Goal: Task Accomplishment & Management: Manage account settings

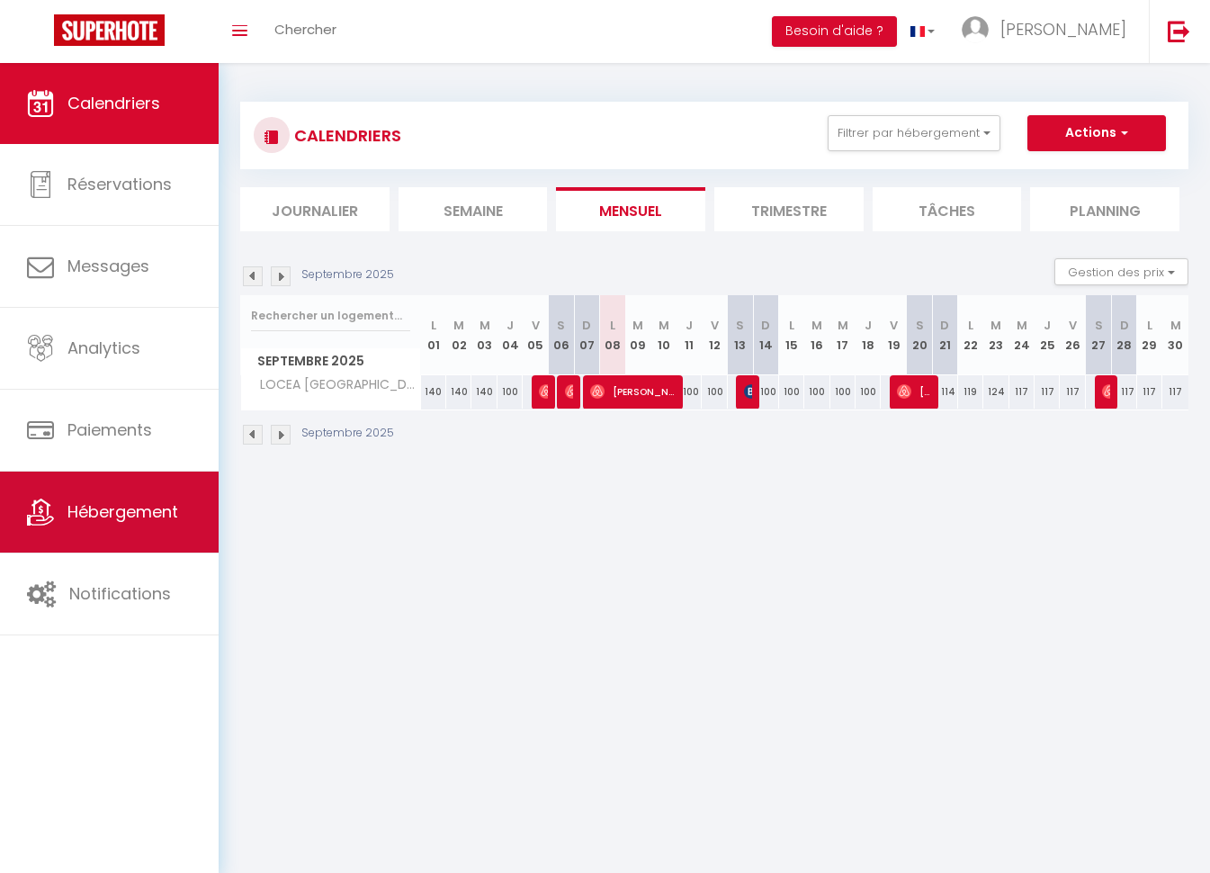
click at [113, 502] on span "Hébergement" at bounding box center [122, 511] width 111 height 22
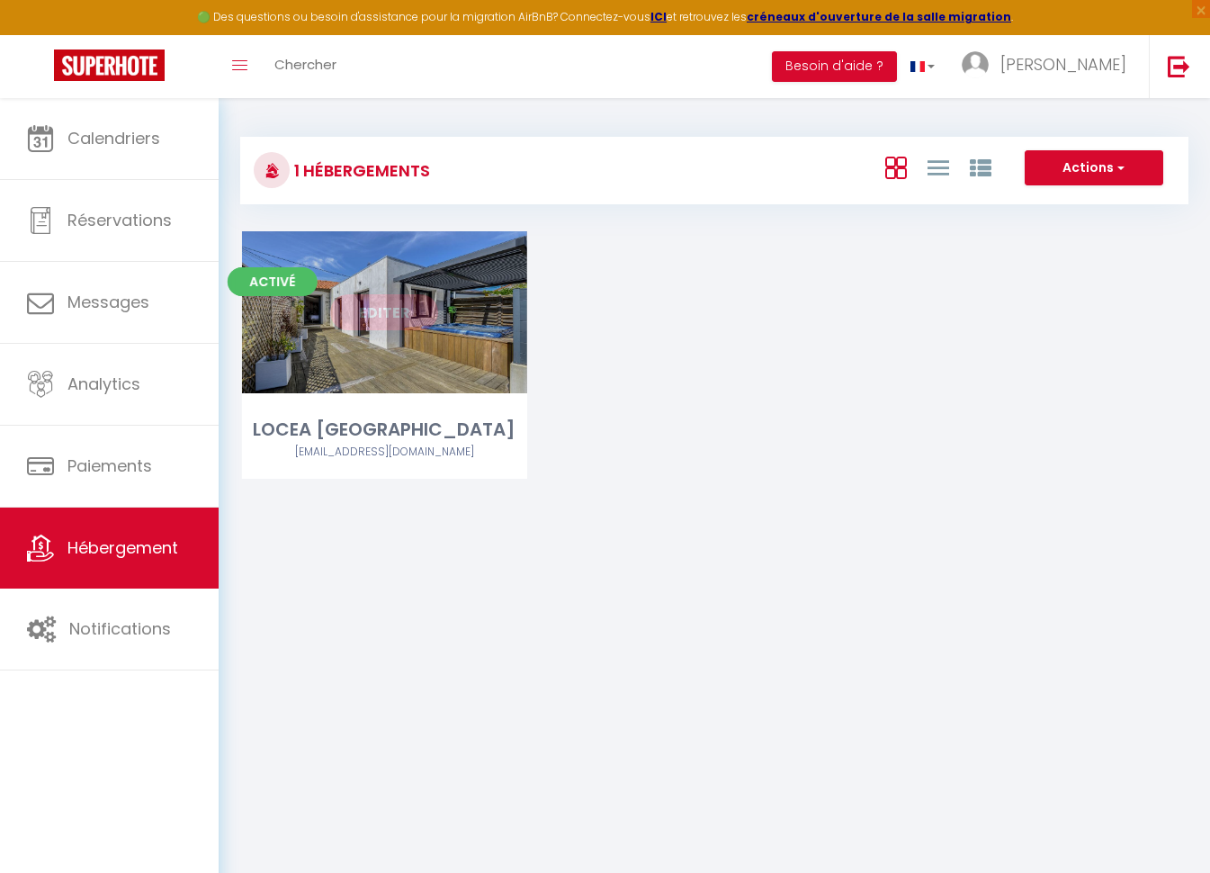
click at [413, 309] on link "Editer" at bounding box center [384, 312] width 108 height 36
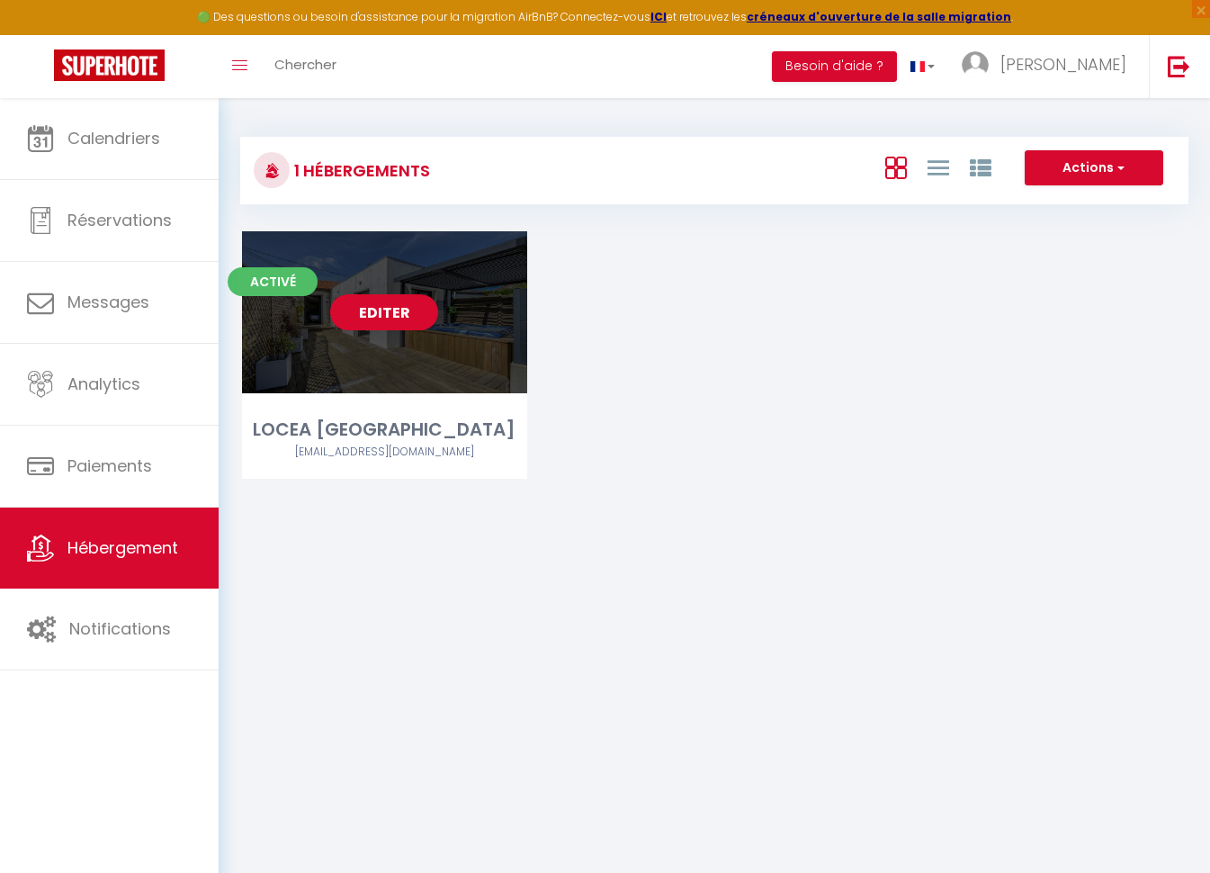
click at [398, 308] on link "Editer" at bounding box center [384, 312] width 108 height 36
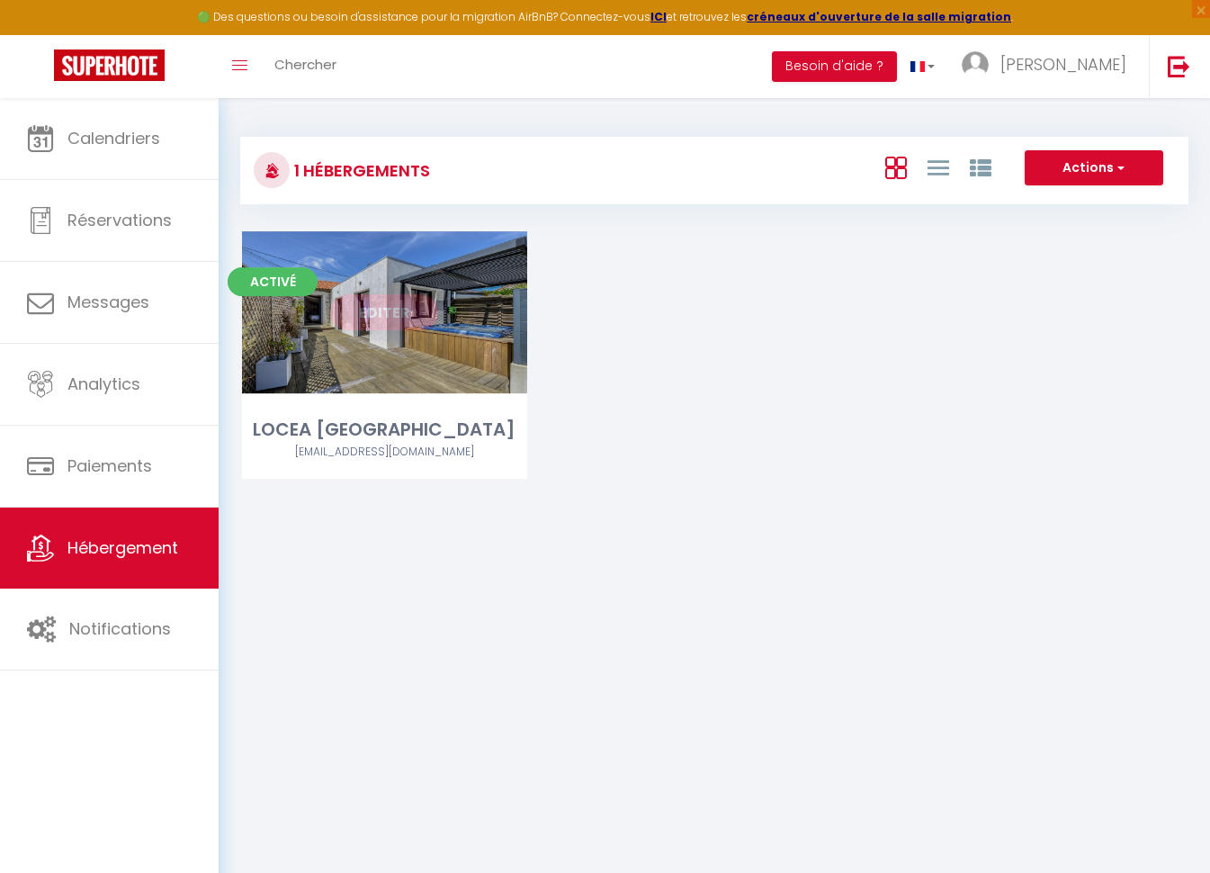
click at [398, 308] on link "Editer" at bounding box center [384, 312] width 108 height 36
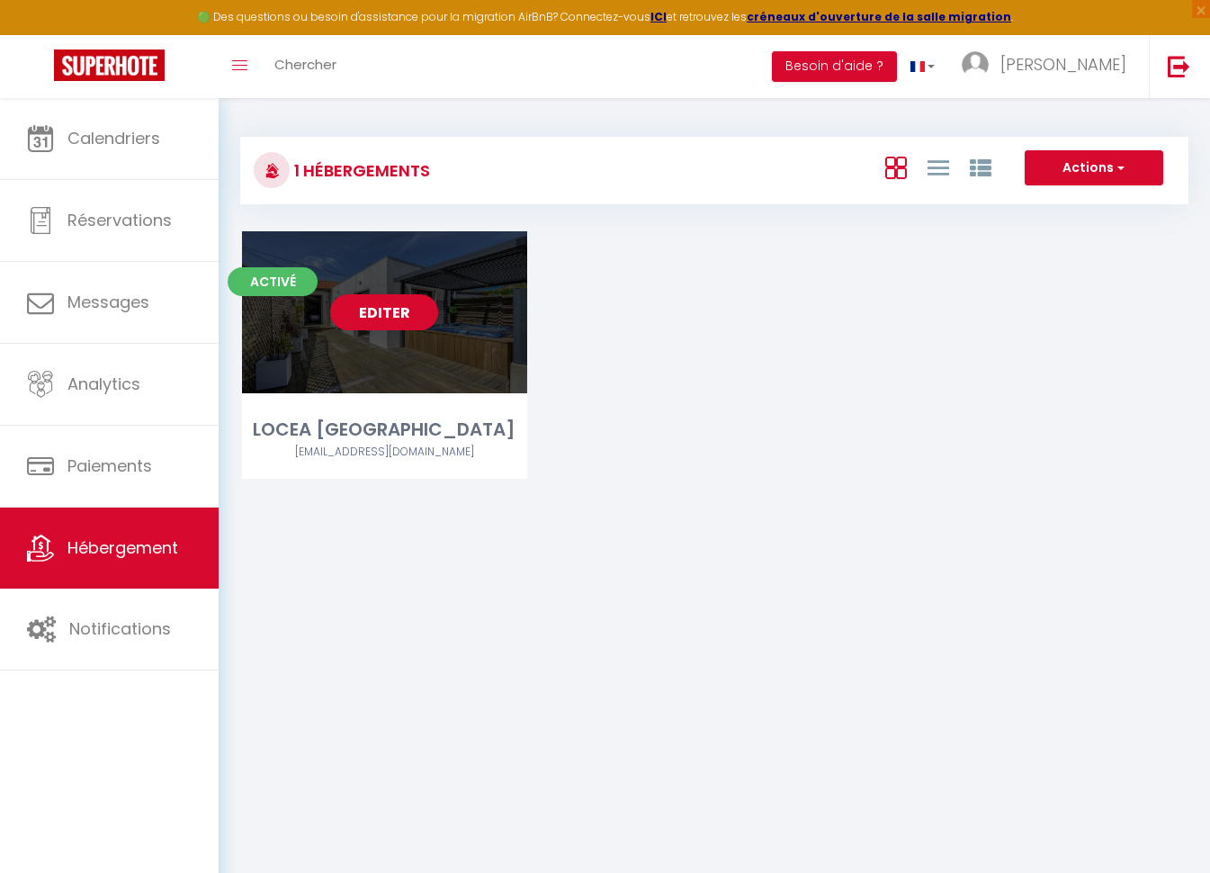
click at [398, 308] on link "Editer" at bounding box center [384, 312] width 108 height 36
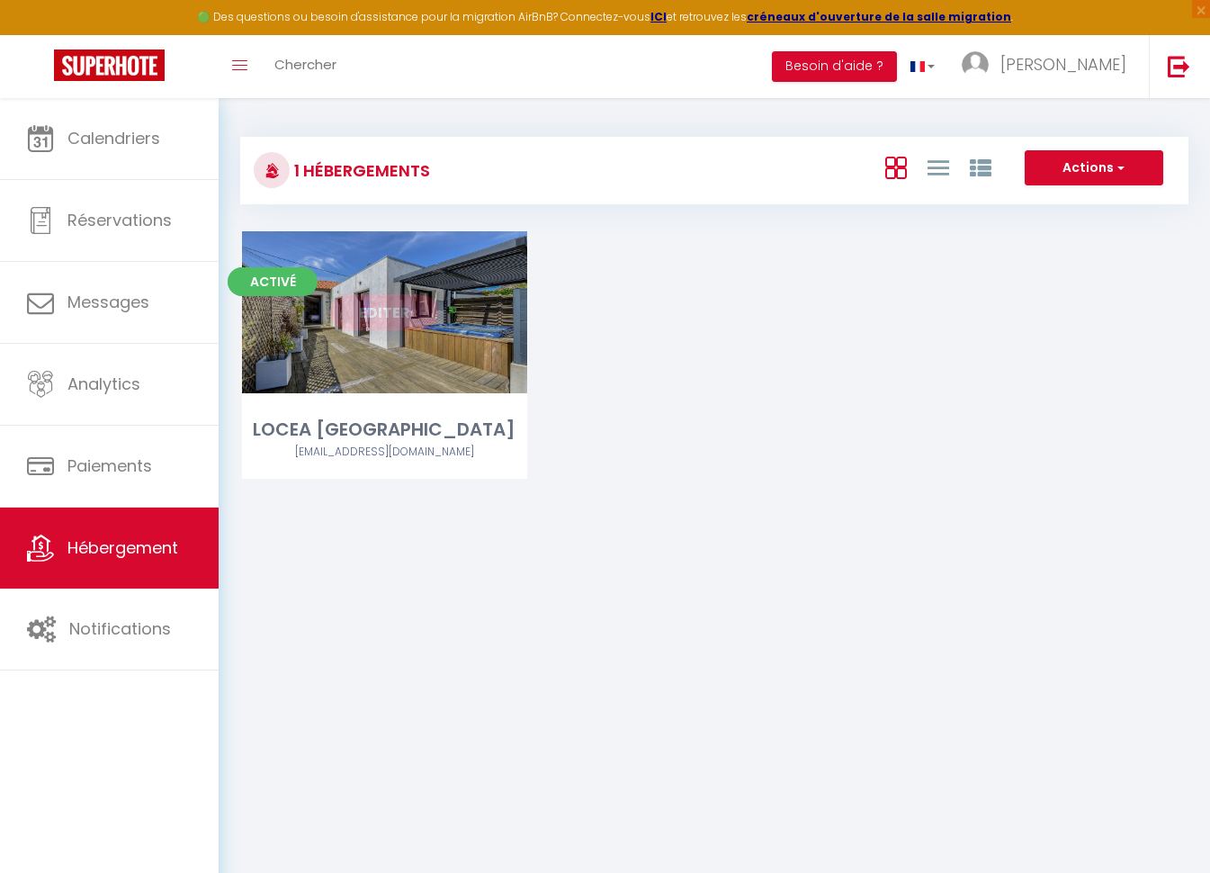
click at [398, 308] on link "Editer" at bounding box center [384, 312] width 108 height 36
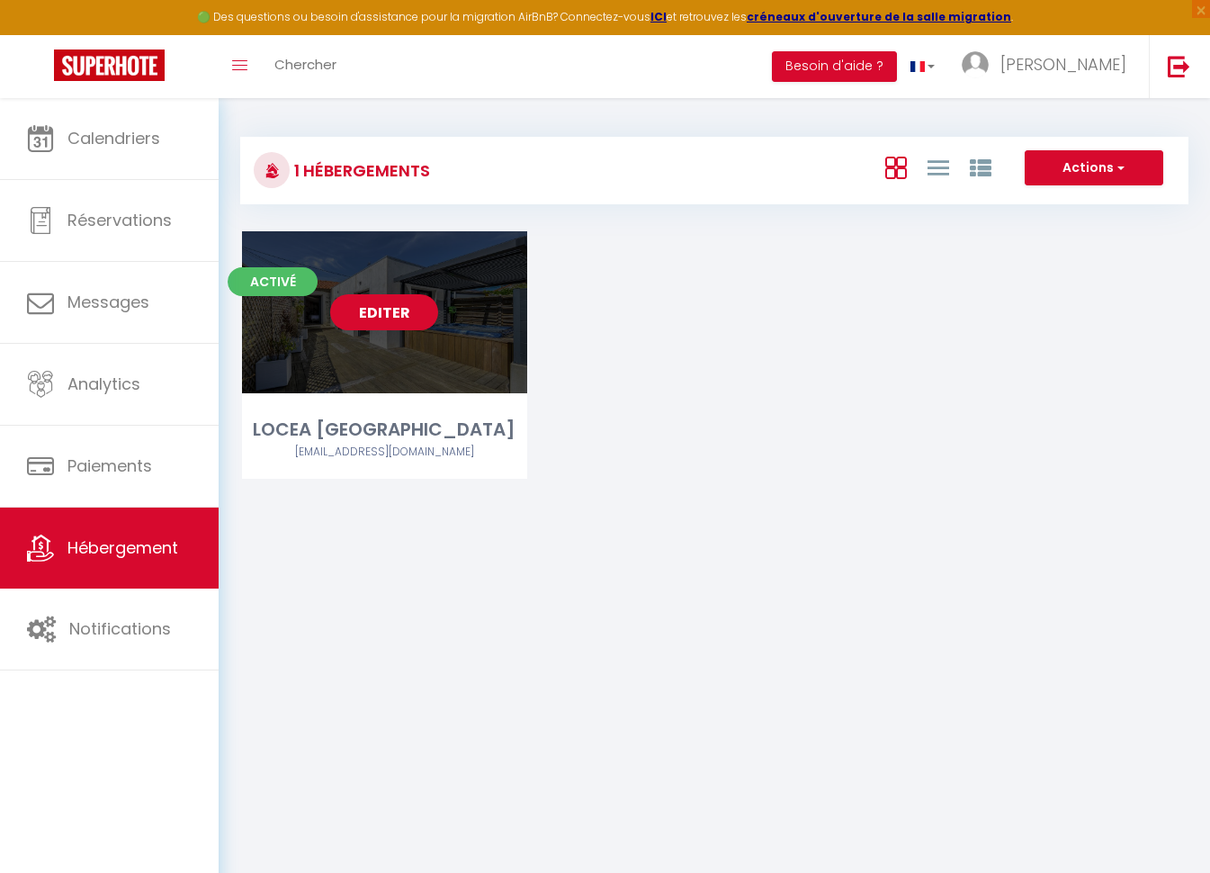
click at [398, 308] on link "Editer" at bounding box center [384, 312] width 108 height 36
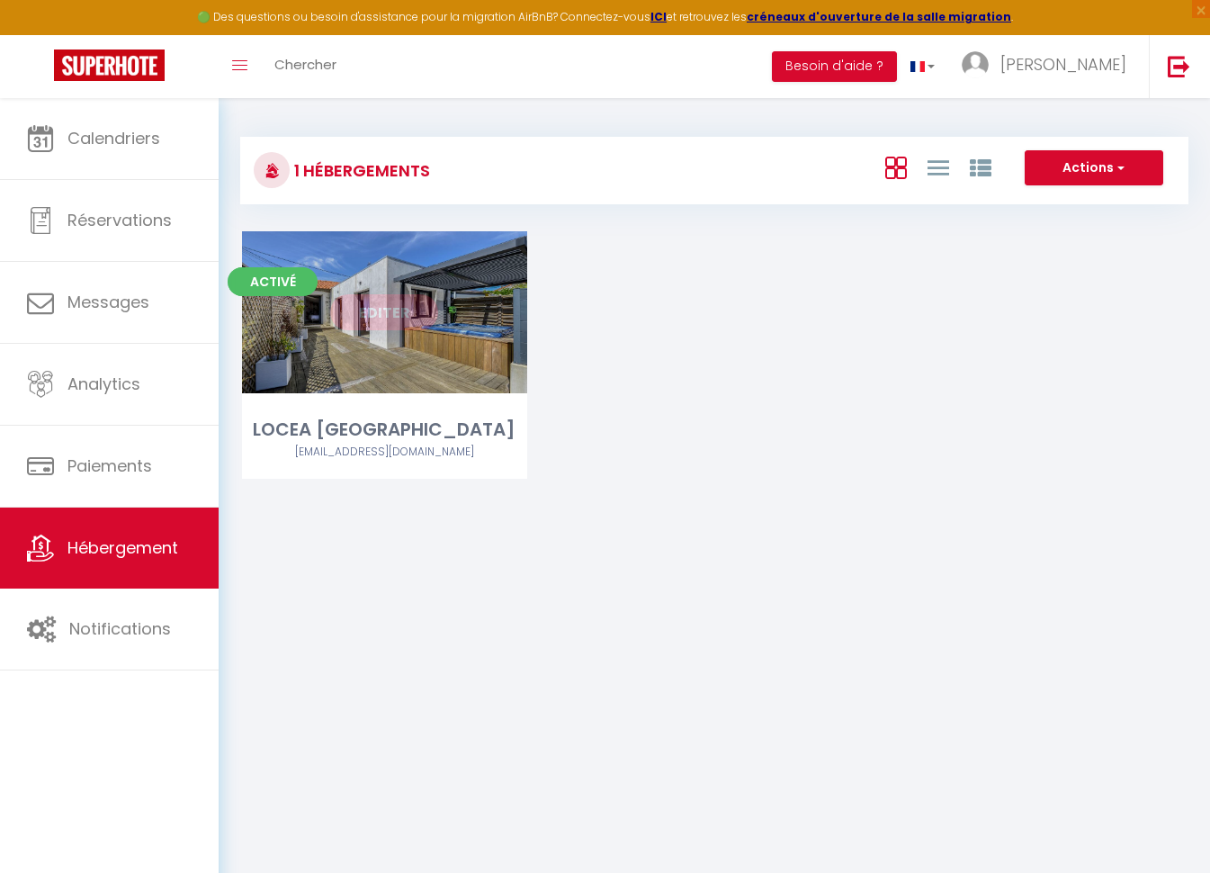
click at [398, 308] on link "Editer" at bounding box center [384, 312] width 108 height 36
click at [398, 309] on link "Editer" at bounding box center [384, 312] width 108 height 36
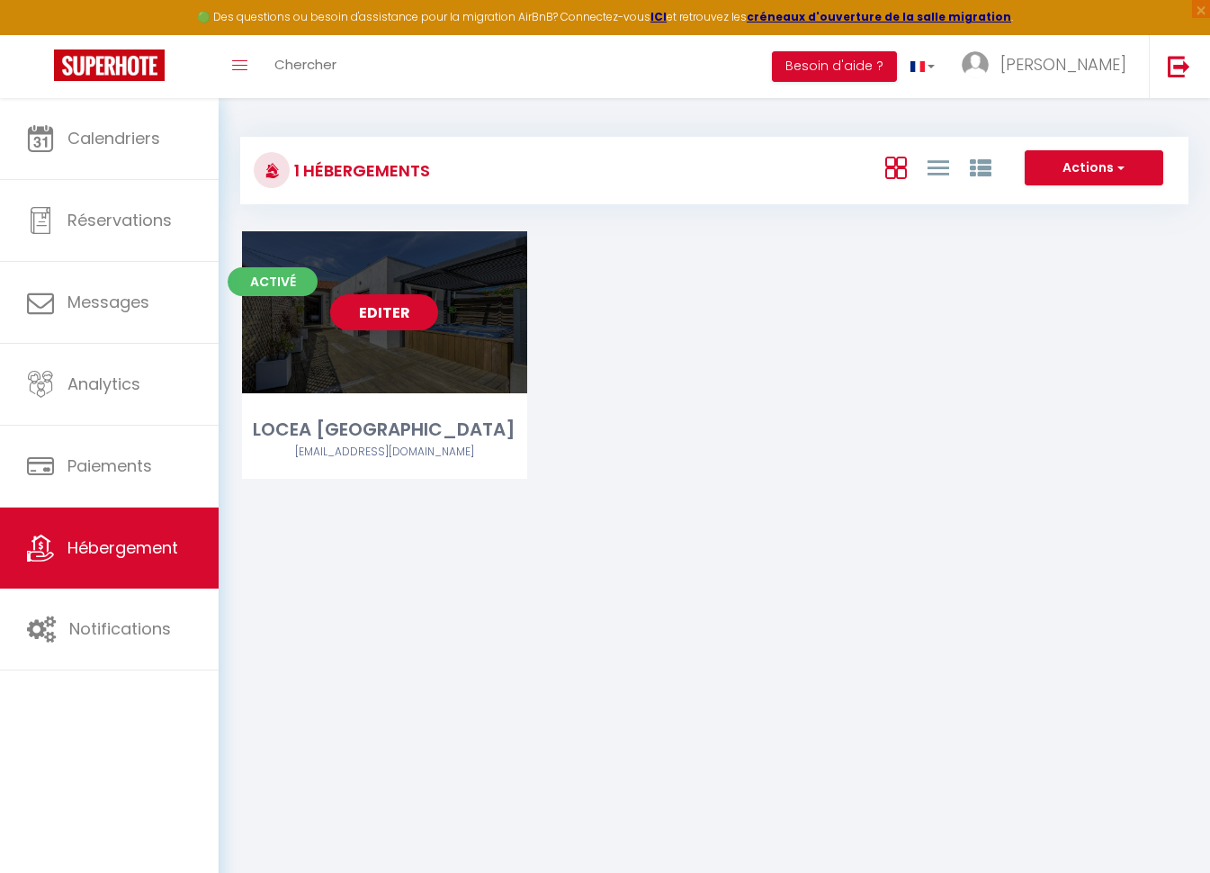
click at [376, 317] on link "Editer" at bounding box center [384, 312] width 108 height 36
click at [375, 316] on link "Editer" at bounding box center [384, 312] width 108 height 36
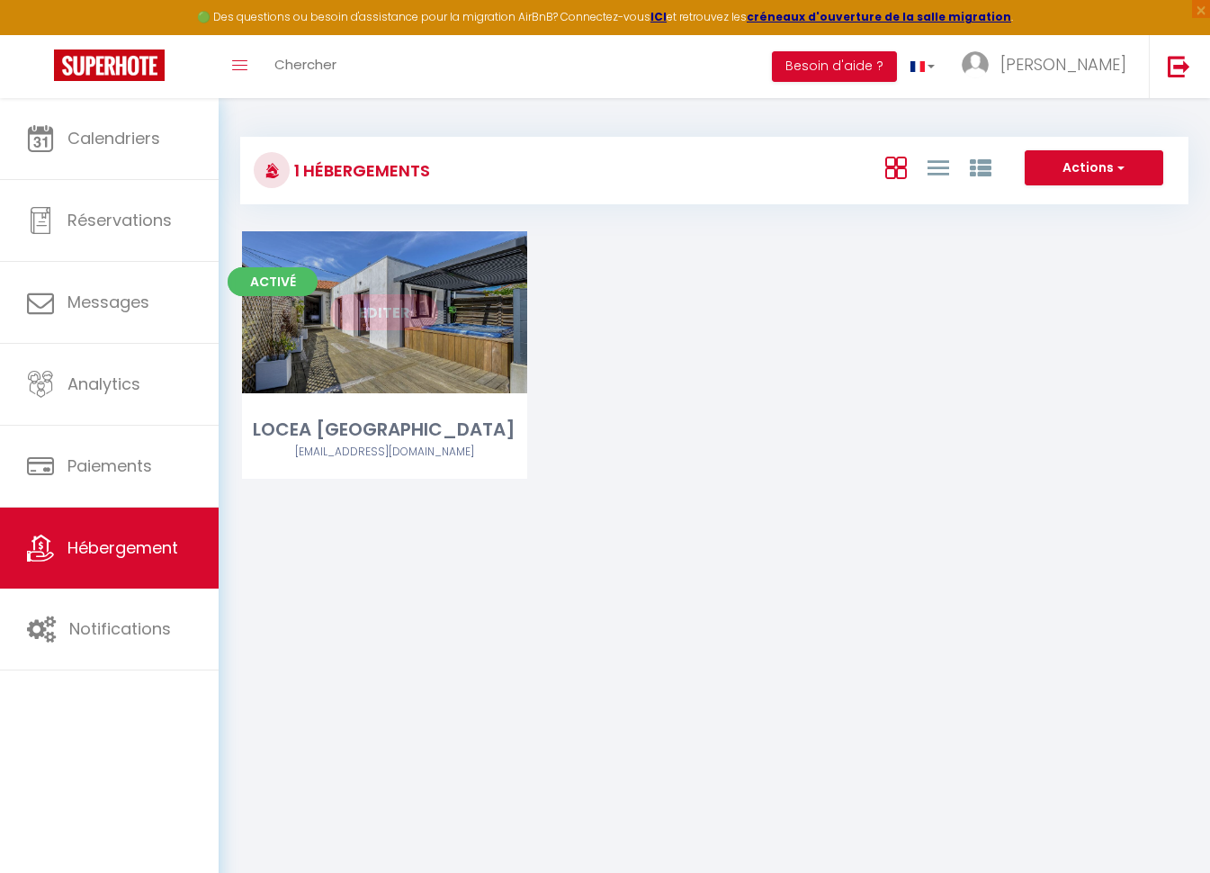
click at [375, 316] on link "Editer" at bounding box center [384, 312] width 108 height 36
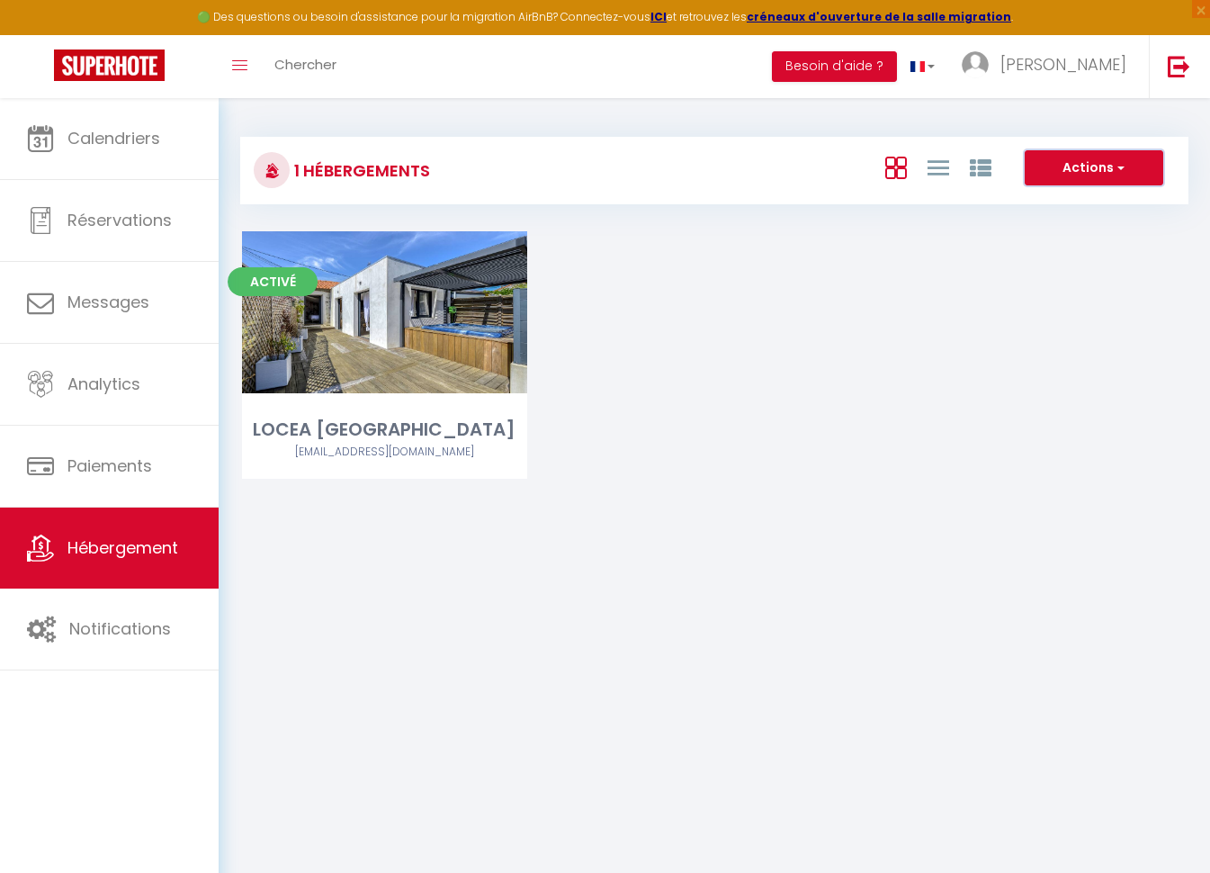
click at [1130, 166] on button "Actions" at bounding box center [1094, 168] width 139 height 36
click at [1130, 167] on button "Actions" at bounding box center [1094, 168] width 139 height 36
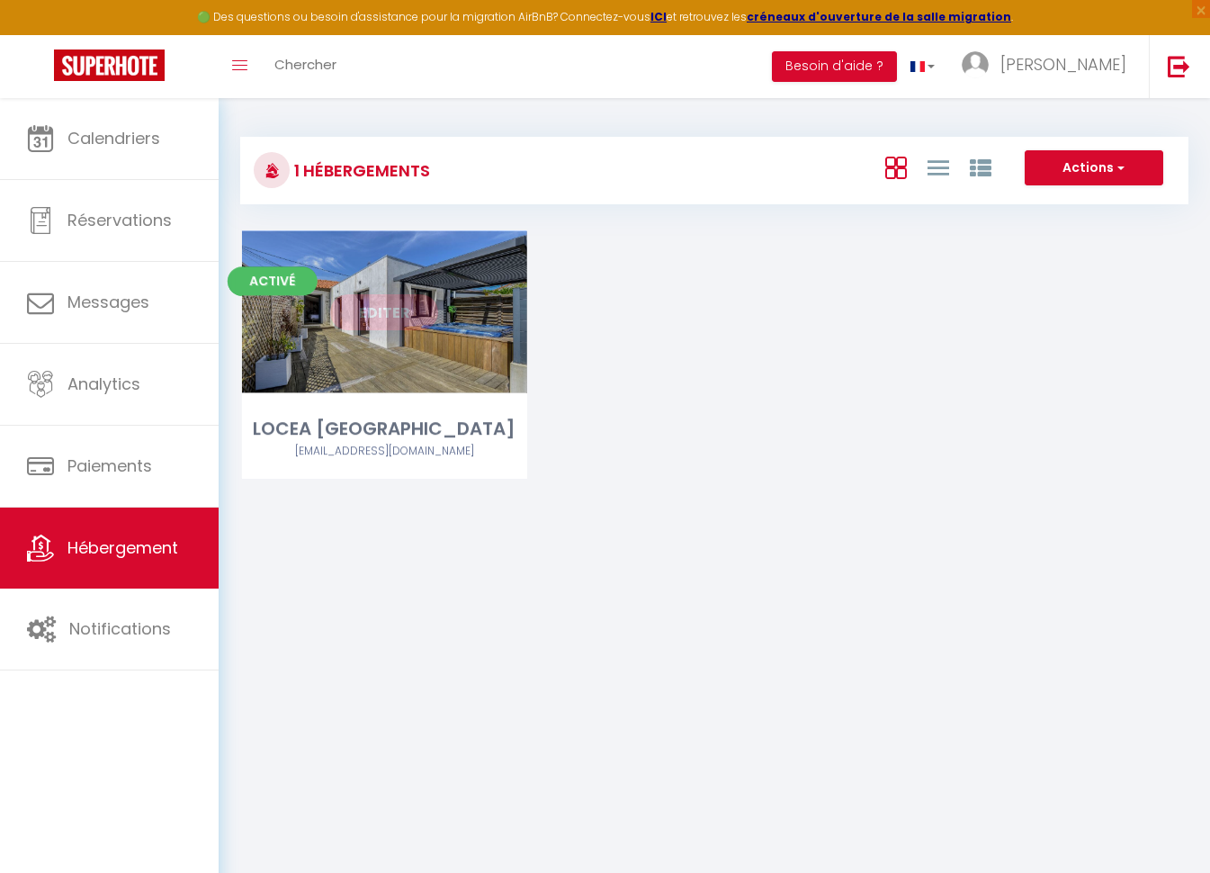
click at [366, 315] on link "Editer" at bounding box center [384, 312] width 108 height 36
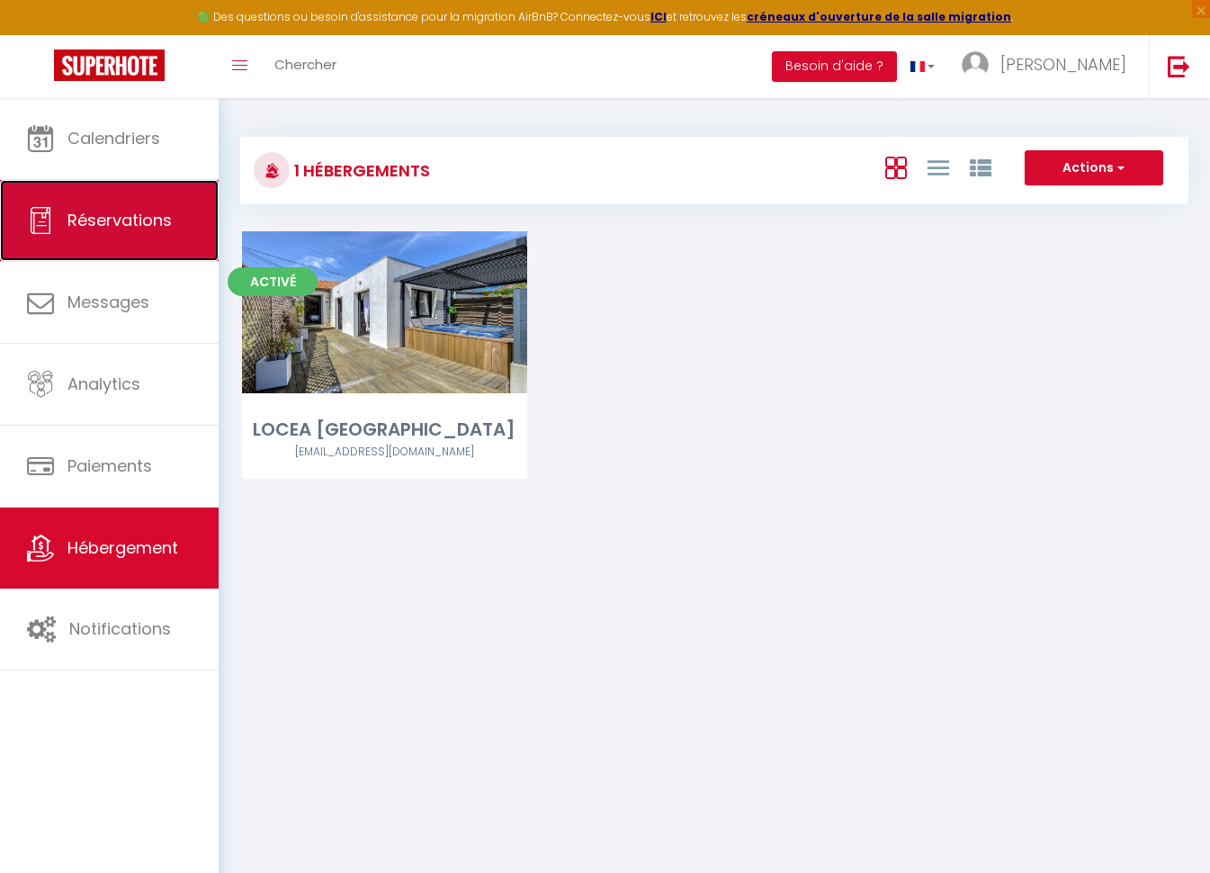
click at [94, 237] on link "Réservations" at bounding box center [109, 220] width 219 height 81
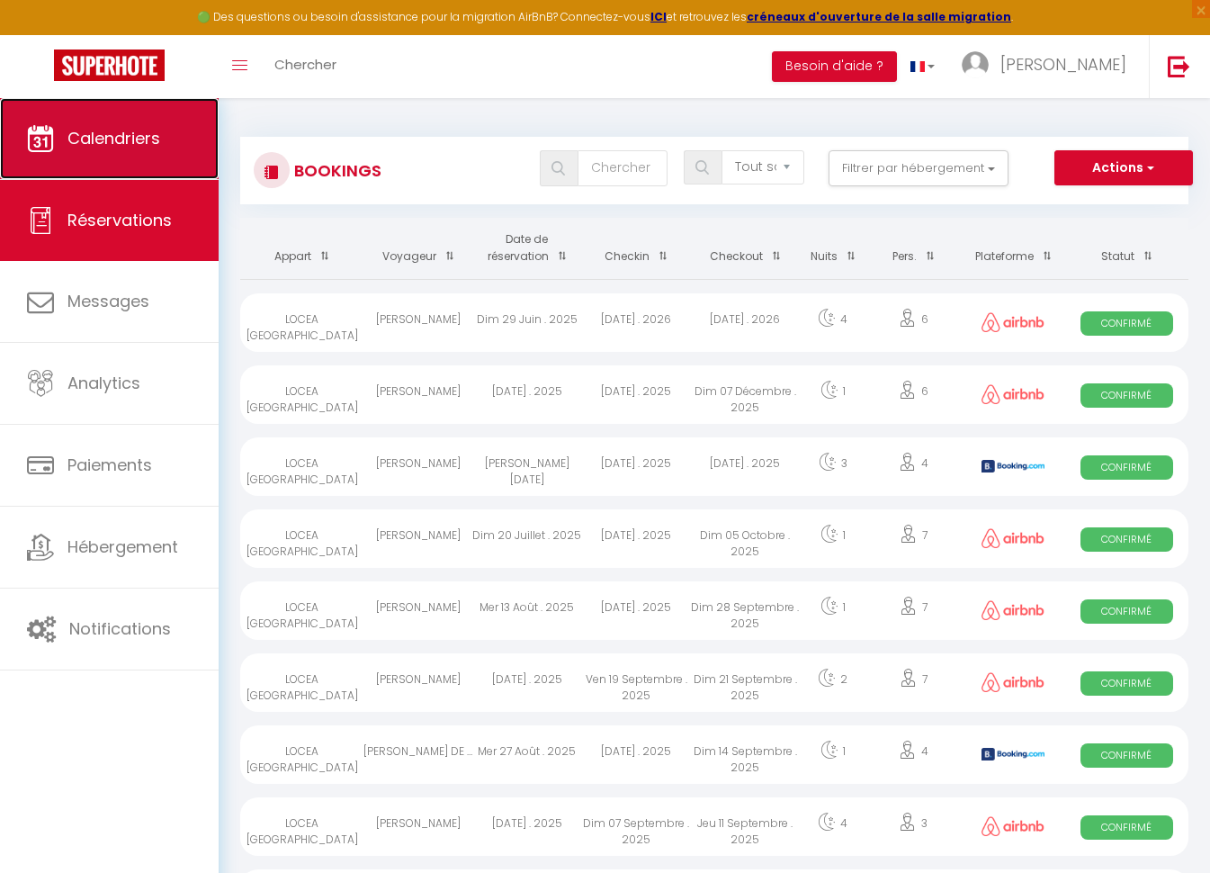
click at [101, 156] on link "Calendriers" at bounding box center [109, 138] width 219 height 81
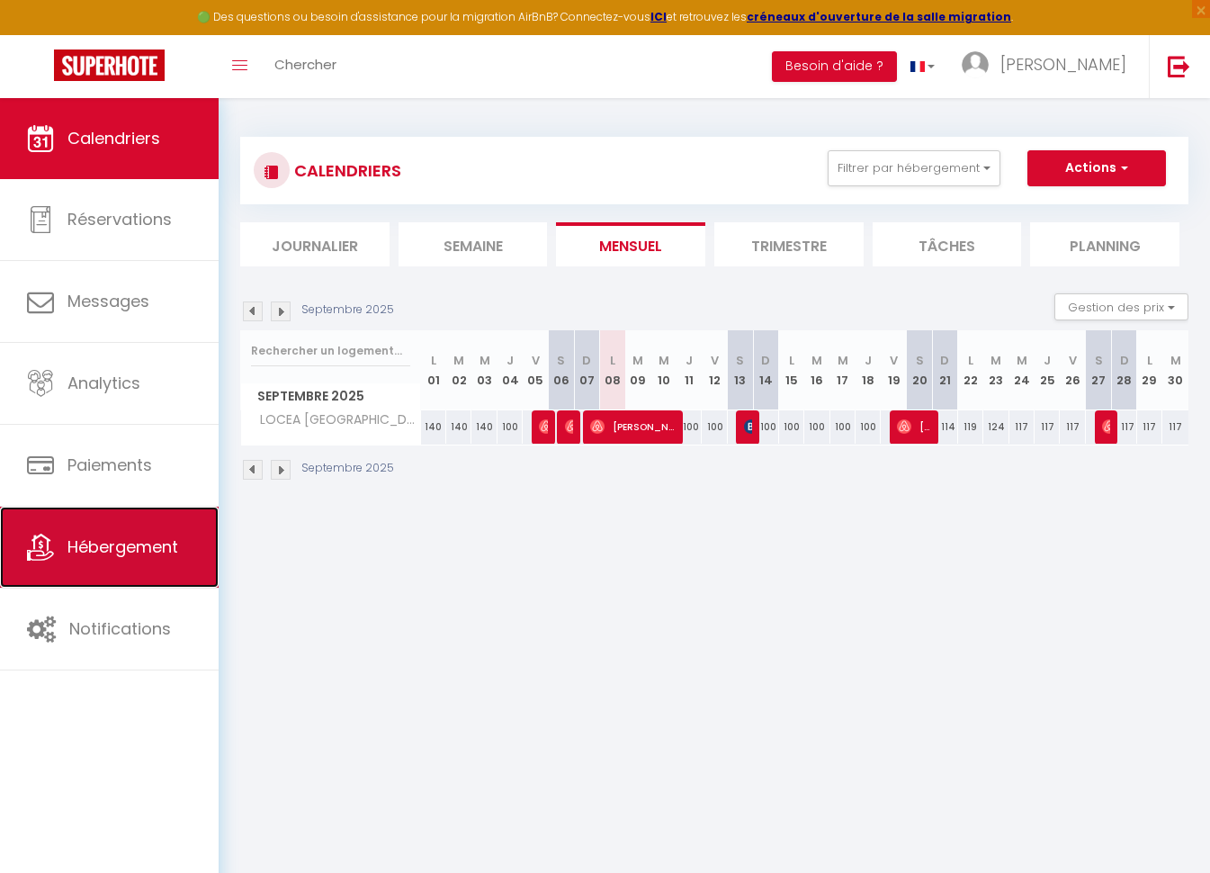
click at [137, 538] on span "Hébergement" at bounding box center [122, 546] width 111 height 22
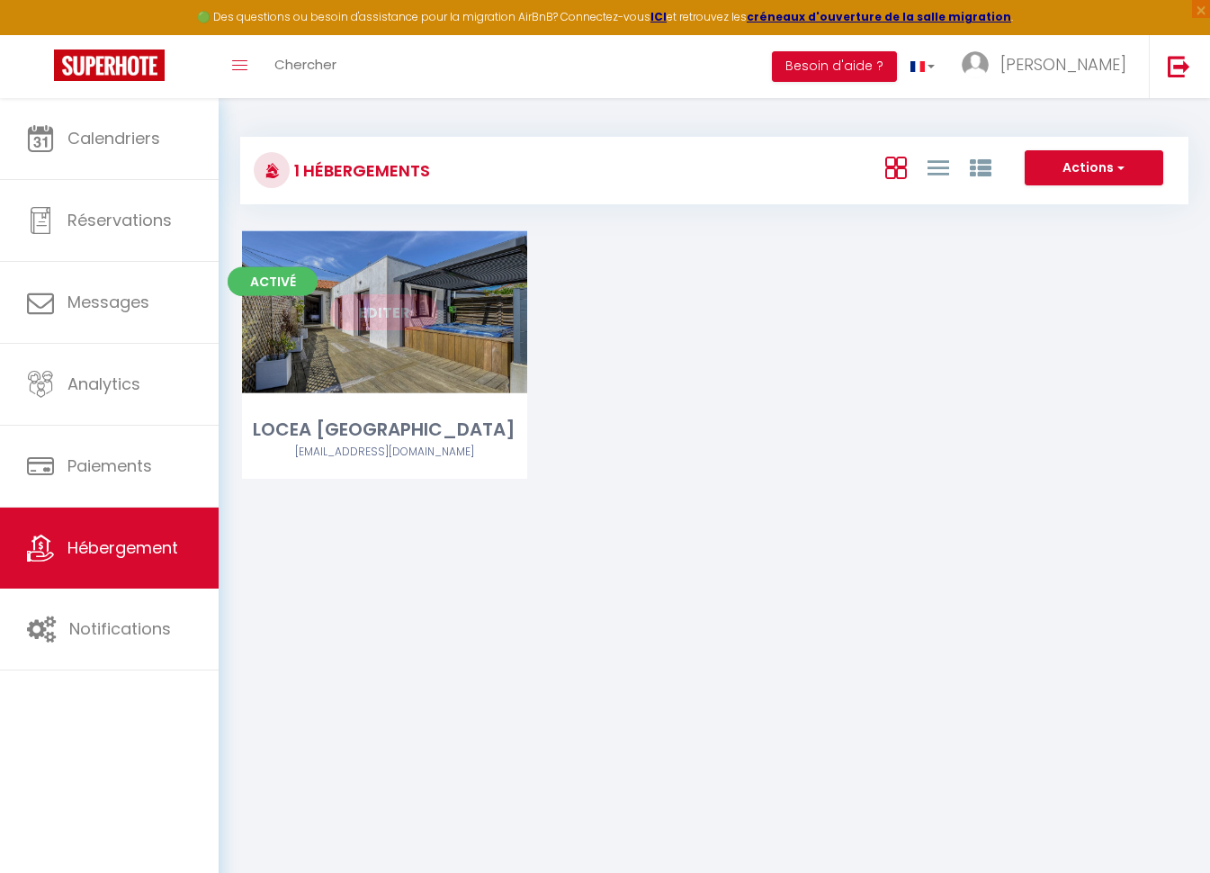
click at [406, 318] on link "Editer" at bounding box center [384, 312] width 108 height 36
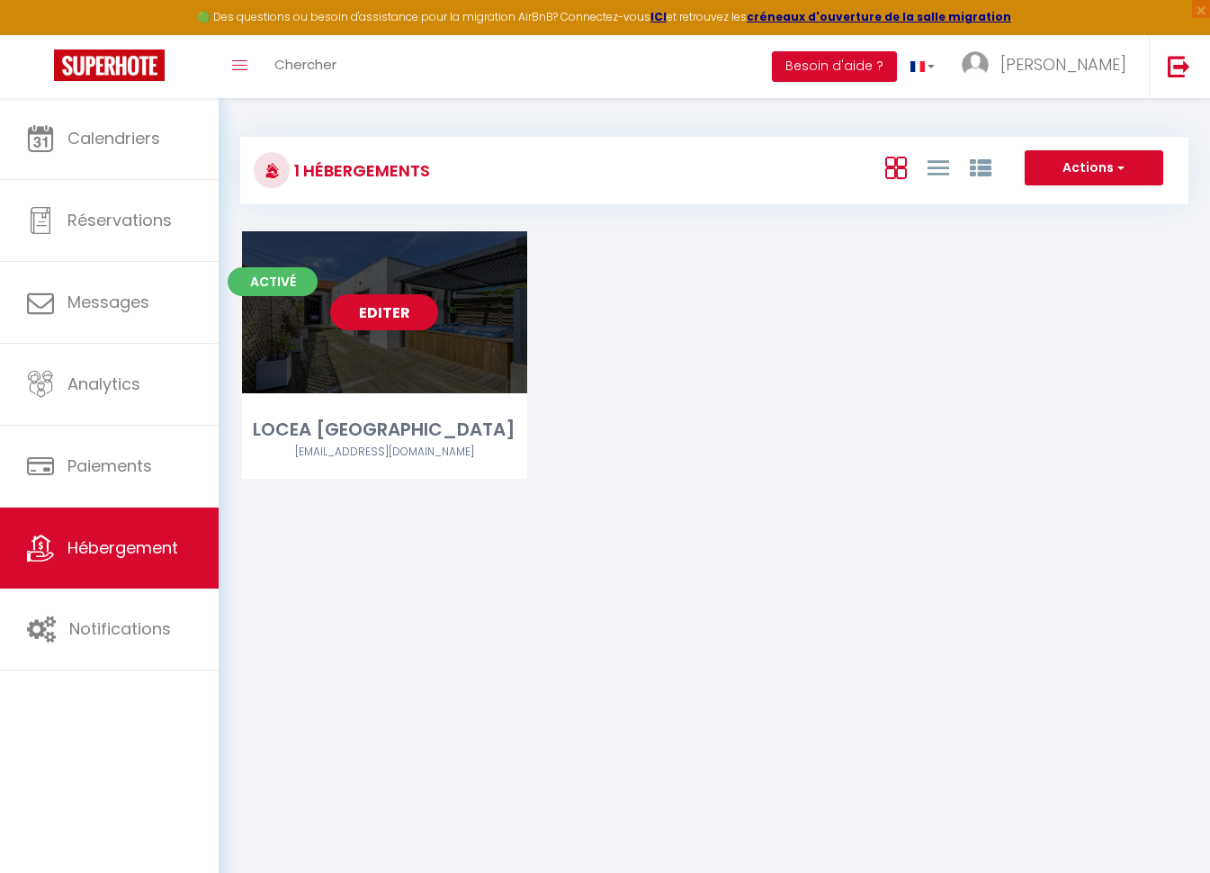
click at [382, 307] on link "Editer" at bounding box center [384, 312] width 108 height 36
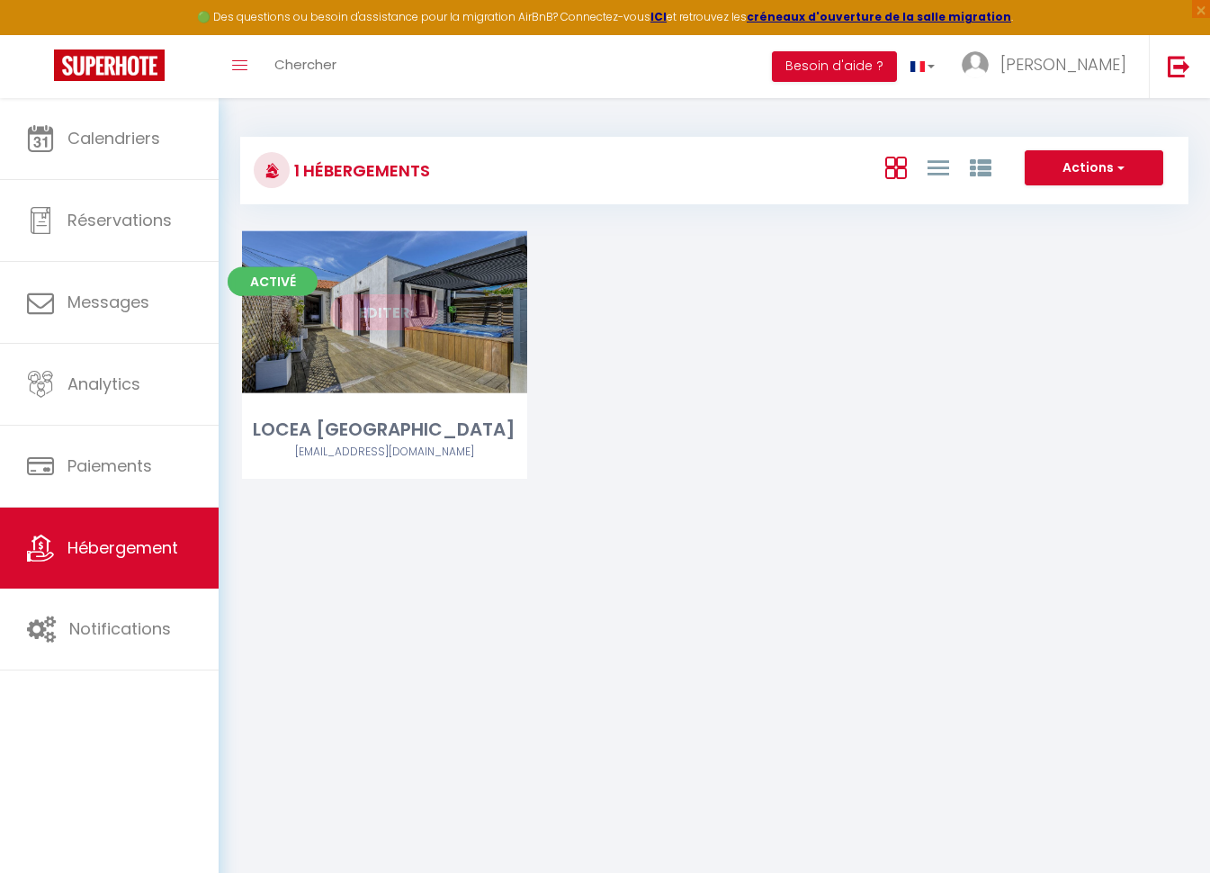
click at [382, 308] on link "Editer" at bounding box center [384, 312] width 108 height 36
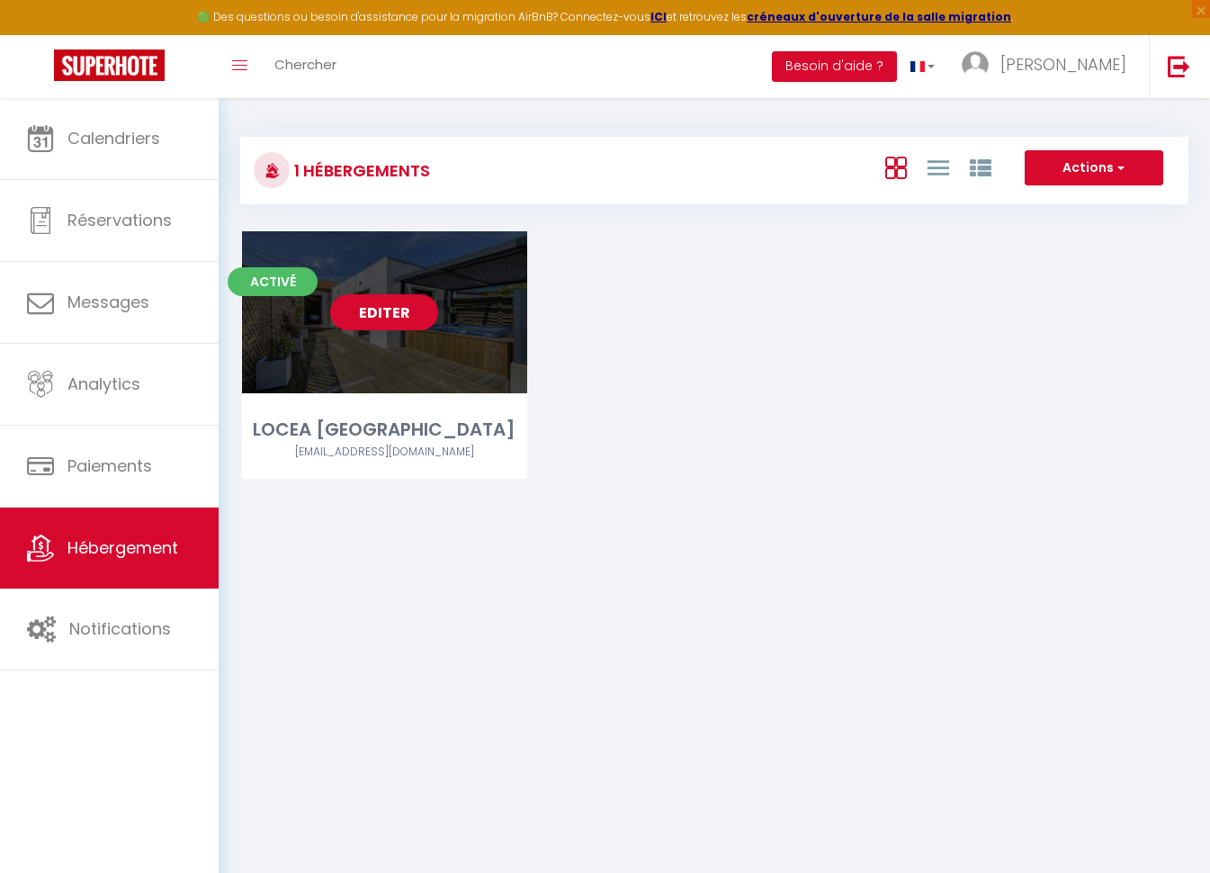
click at [382, 311] on link "Editer" at bounding box center [384, 312] width 108 height 36
click at [382, 310] on link "Editer" at bounding box center [384, 312] width 108 height 36
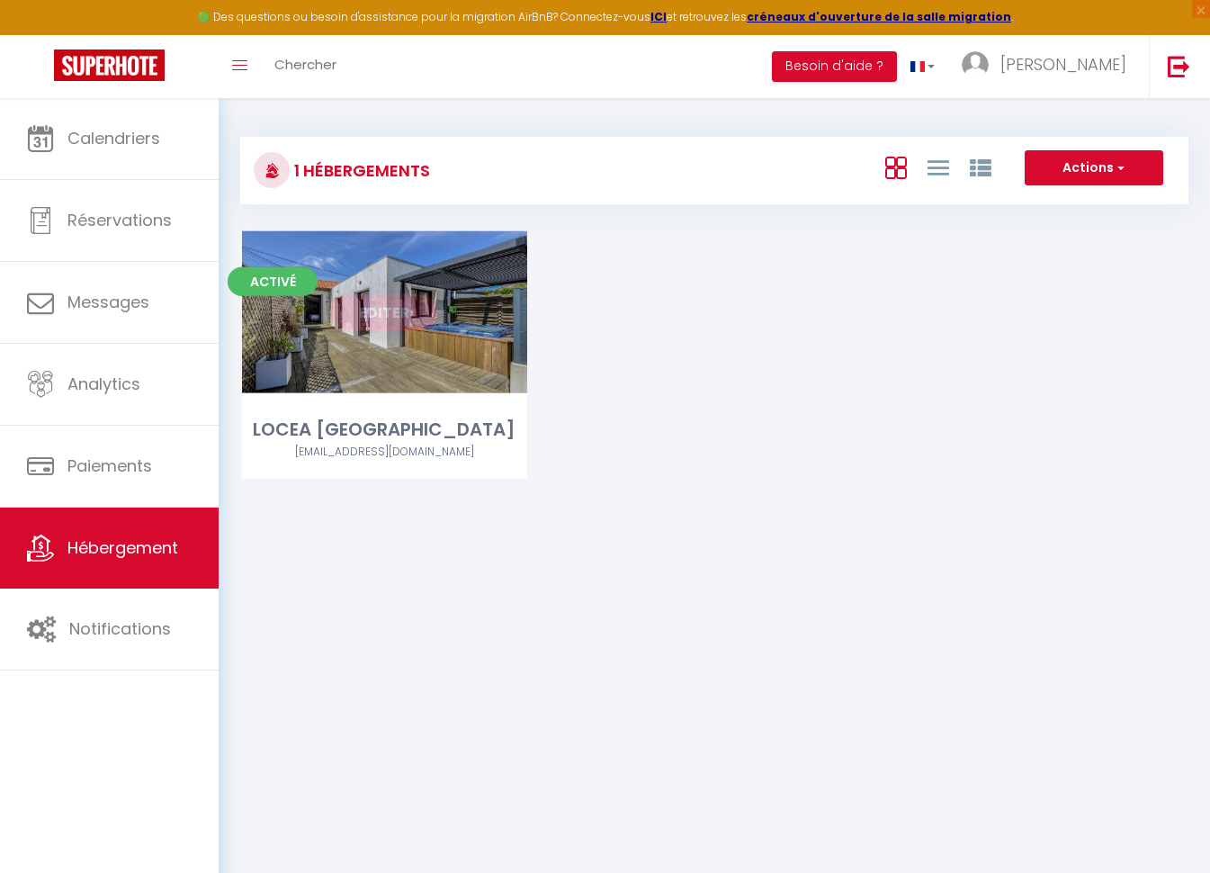
click at [382, 310] on link "Editer" at bounding box center [384, 312] width 108 height 36
click at [382, 311] on link "Editer" at bounding box center [384, 312] width 108 height 36
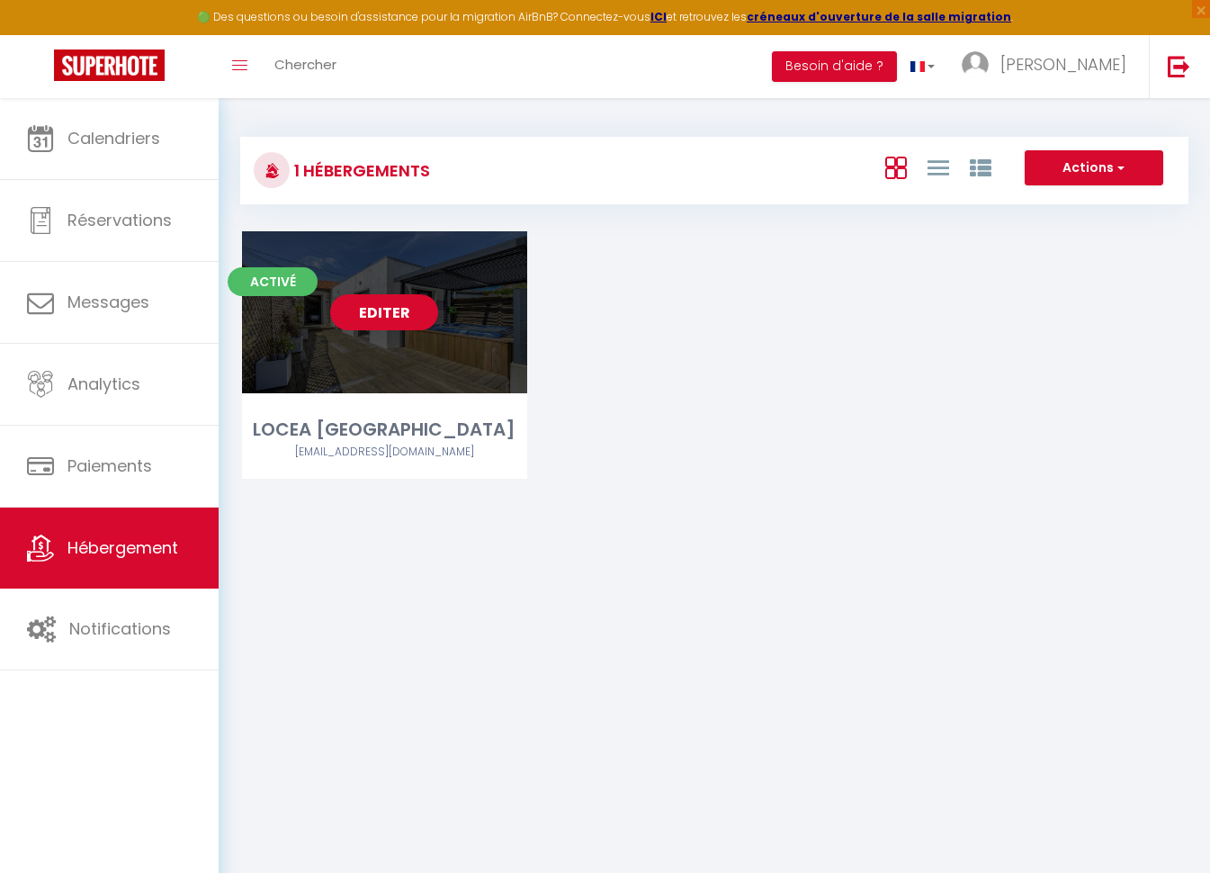
click at [382, 311] on link "Editer" at bounding box center [384, 312] width 108 height 36
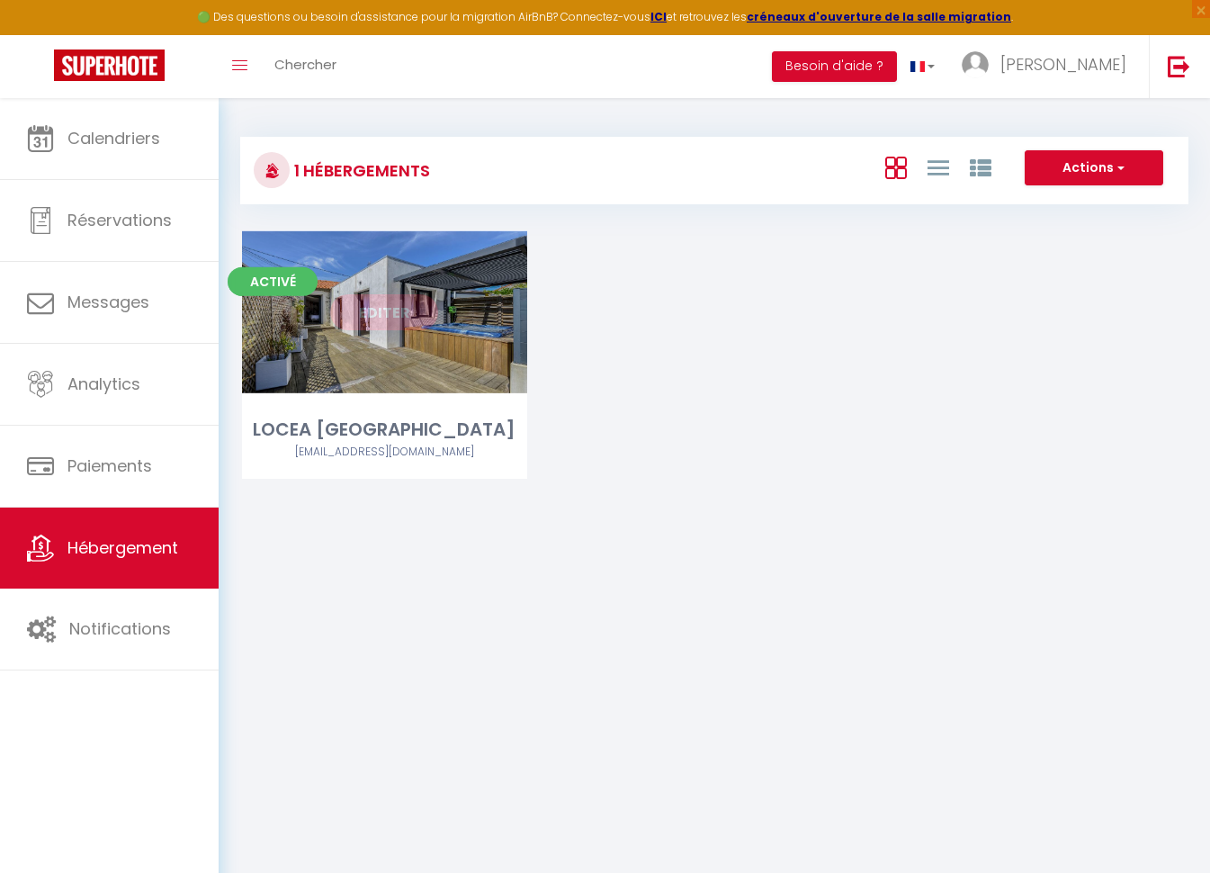
click at [380, 311] on link "Editer" at bounding box center [384, 312] width 108 height 36
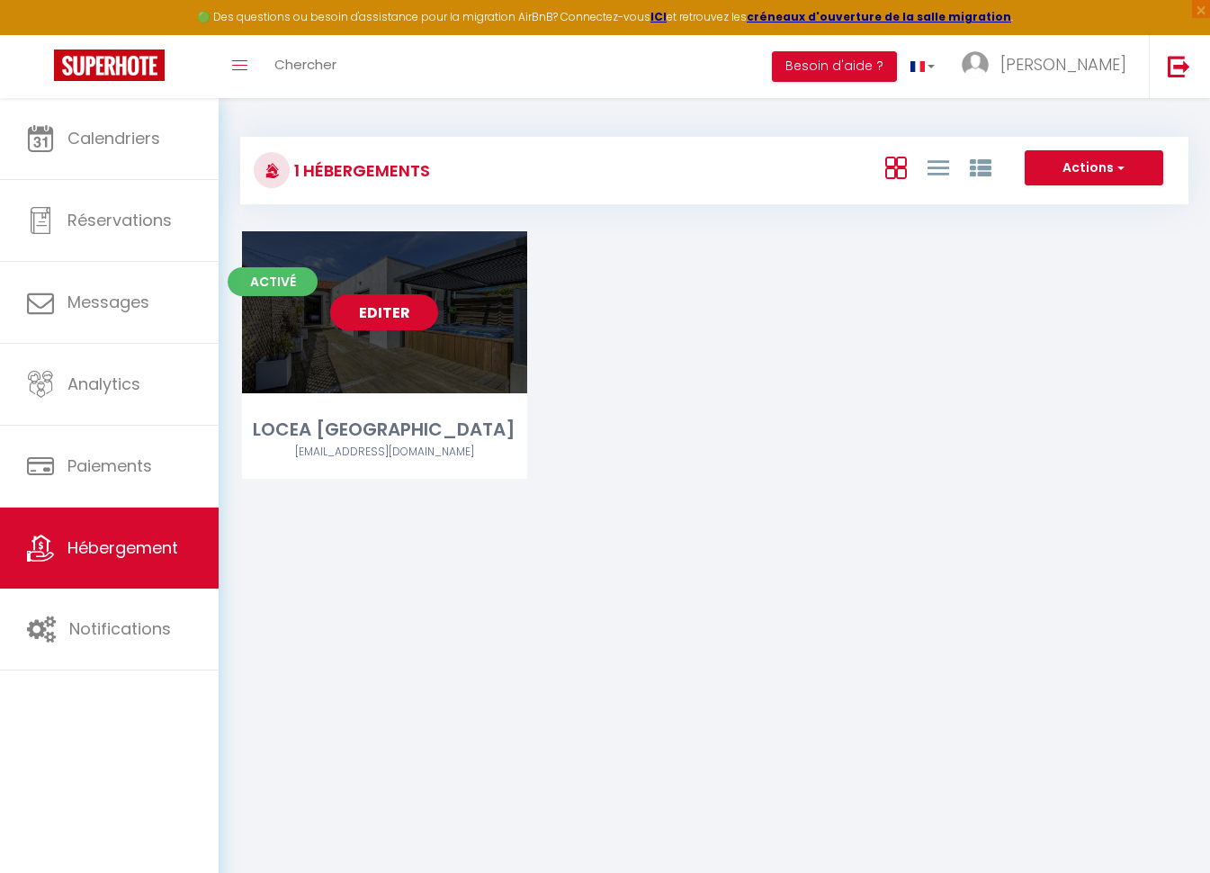
click at [379, 310] on link "Editer" at bounding box center [384, 312] width 108 height 36
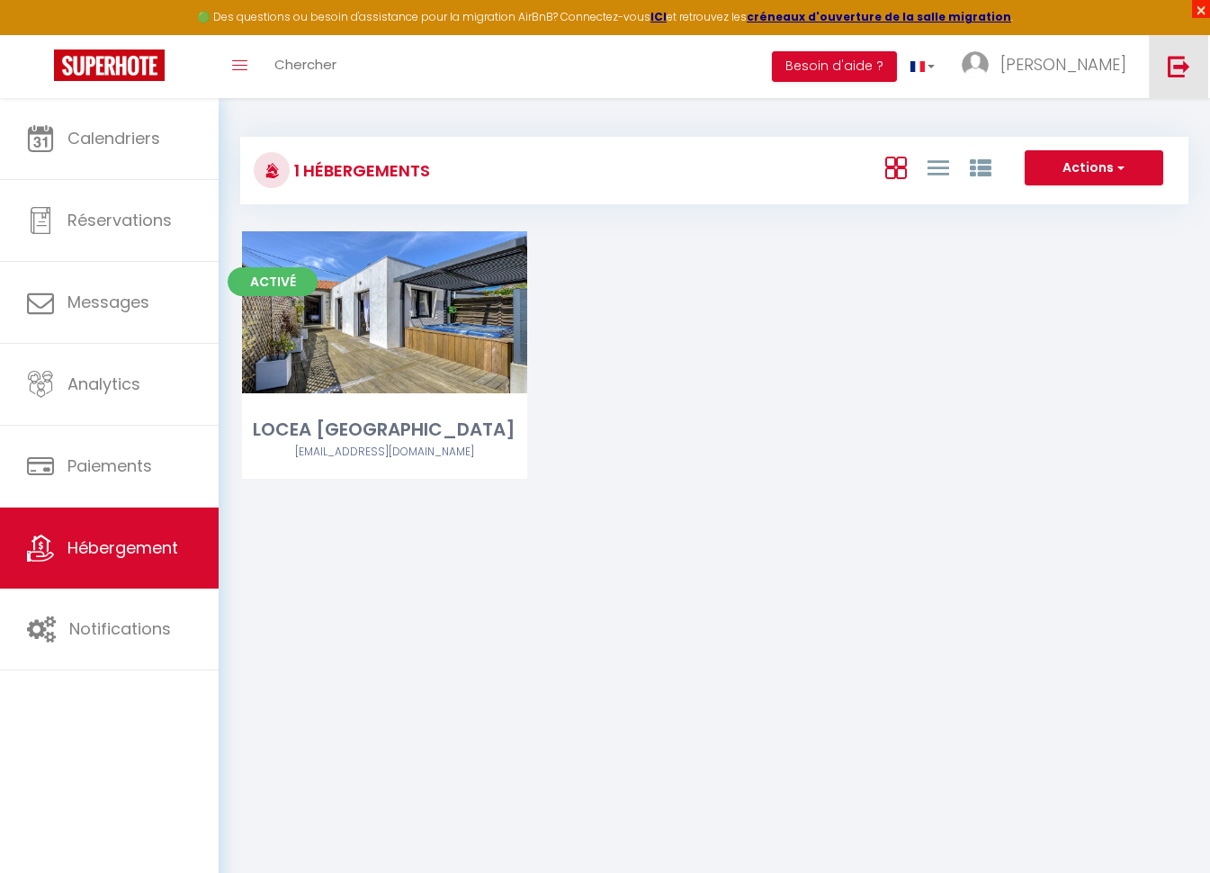
click at [1193, 11] on span "×" at bounding box center [1201, 9] width 18 height 18
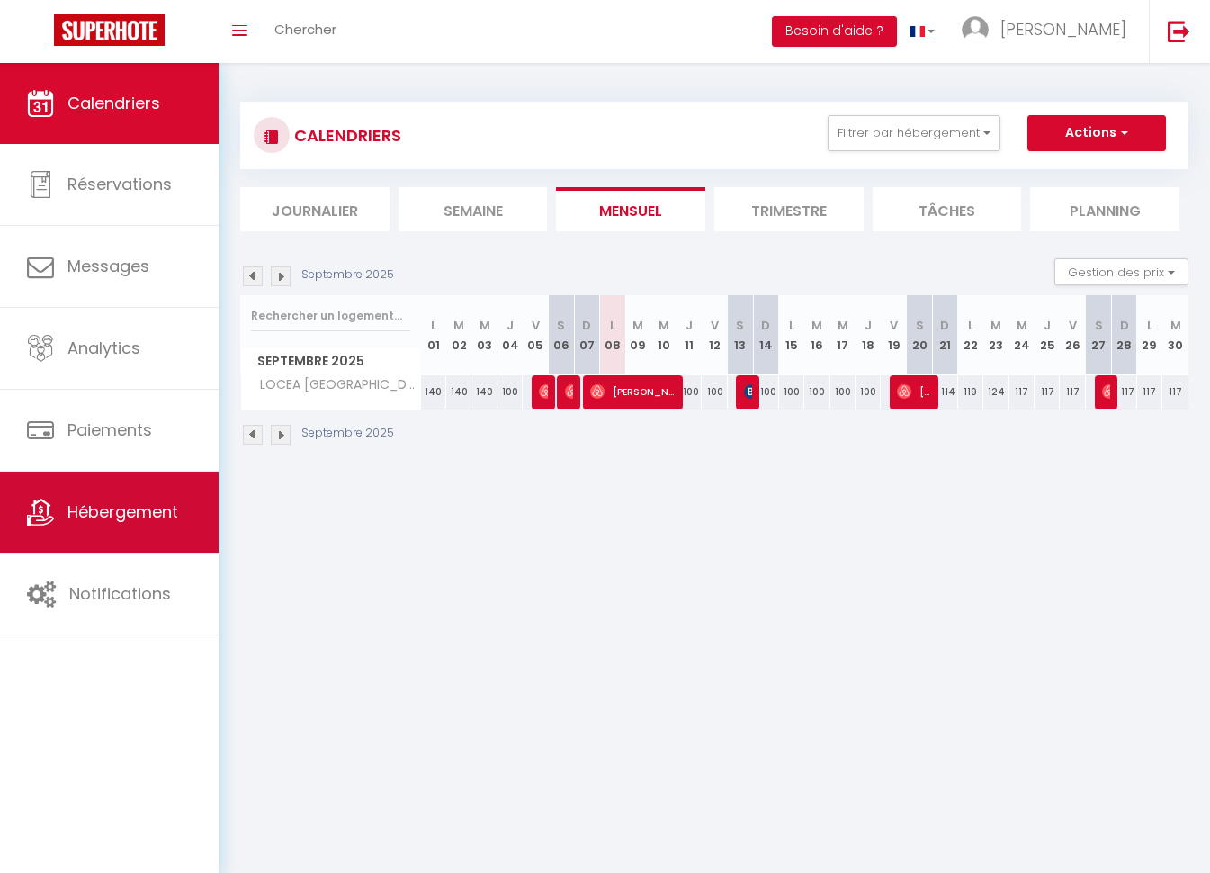
click at [89, 510] on span "Hébergement" at bounding box center [122, 511] width 111 height 22
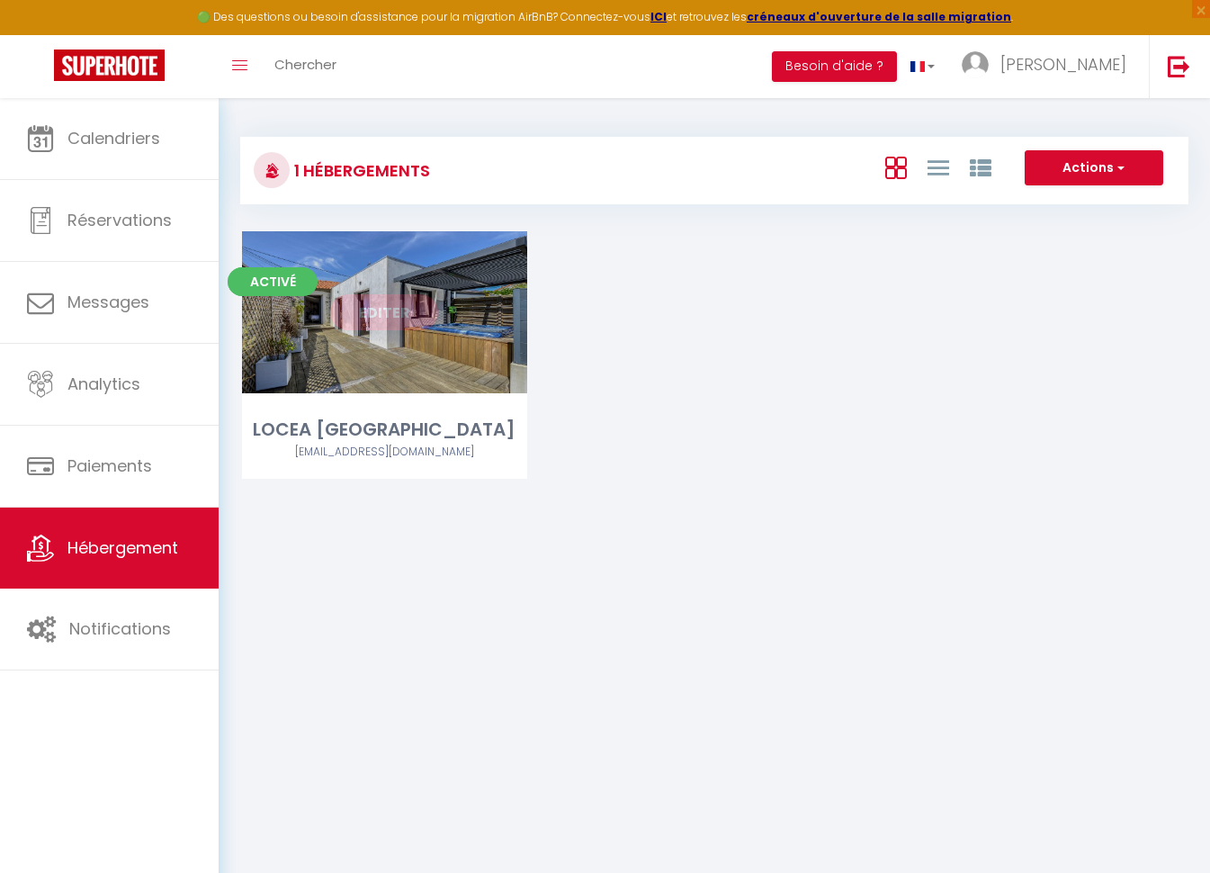
click at [390, 317] on link "Editer" at bounding box center [384, 312] width 108 height 36
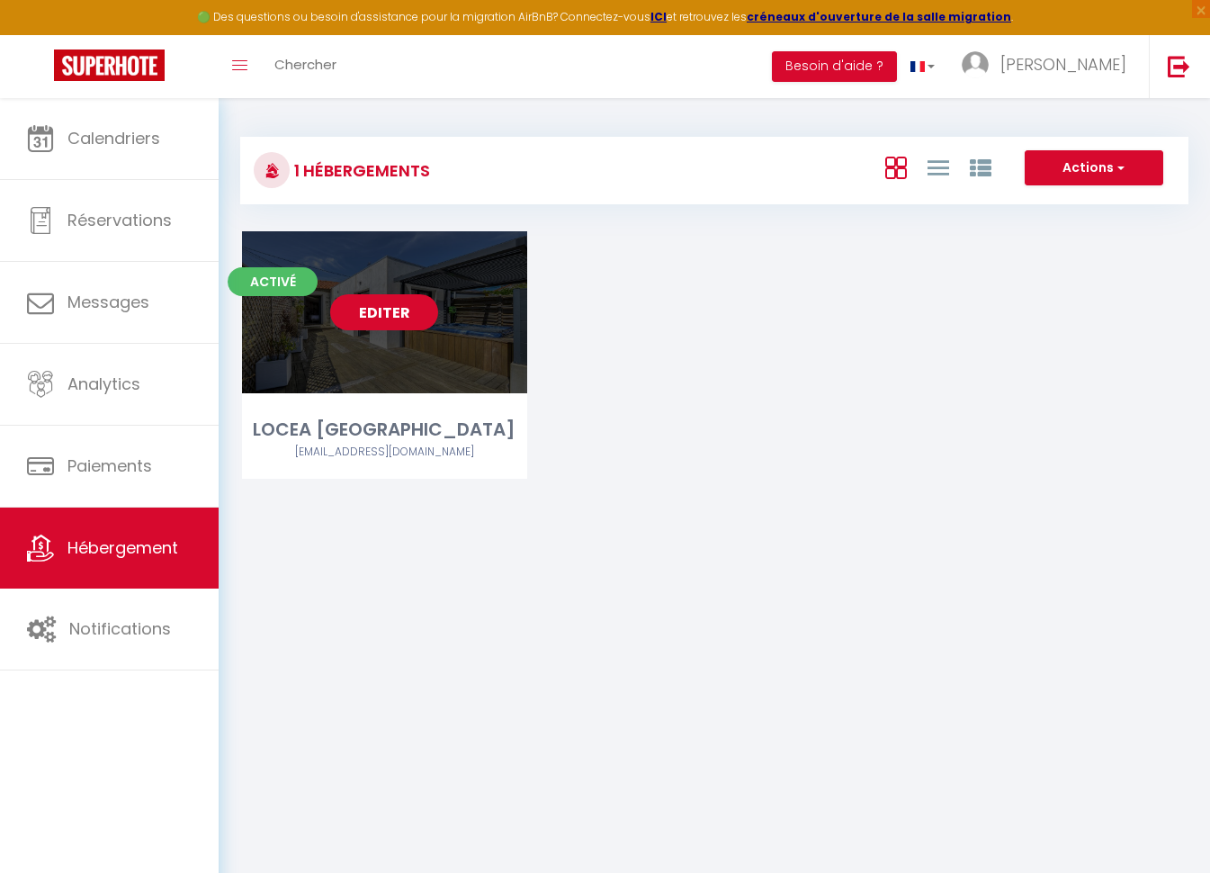
click at [379, 307] on link "Editer" at bounding box center [384, 312] width 108 height 36
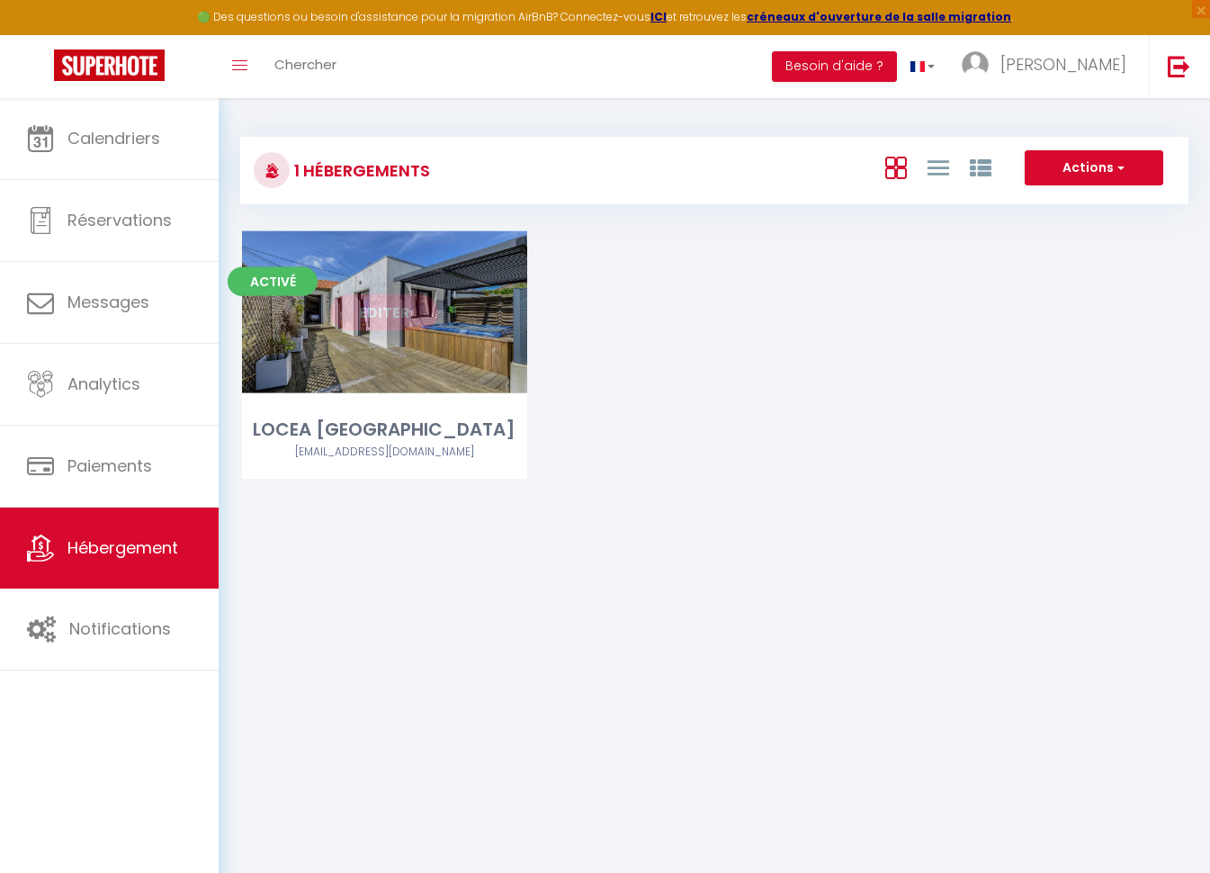
click at [379, 307] on link "Editer" at bounding box center [384, 312] width 108 height 36
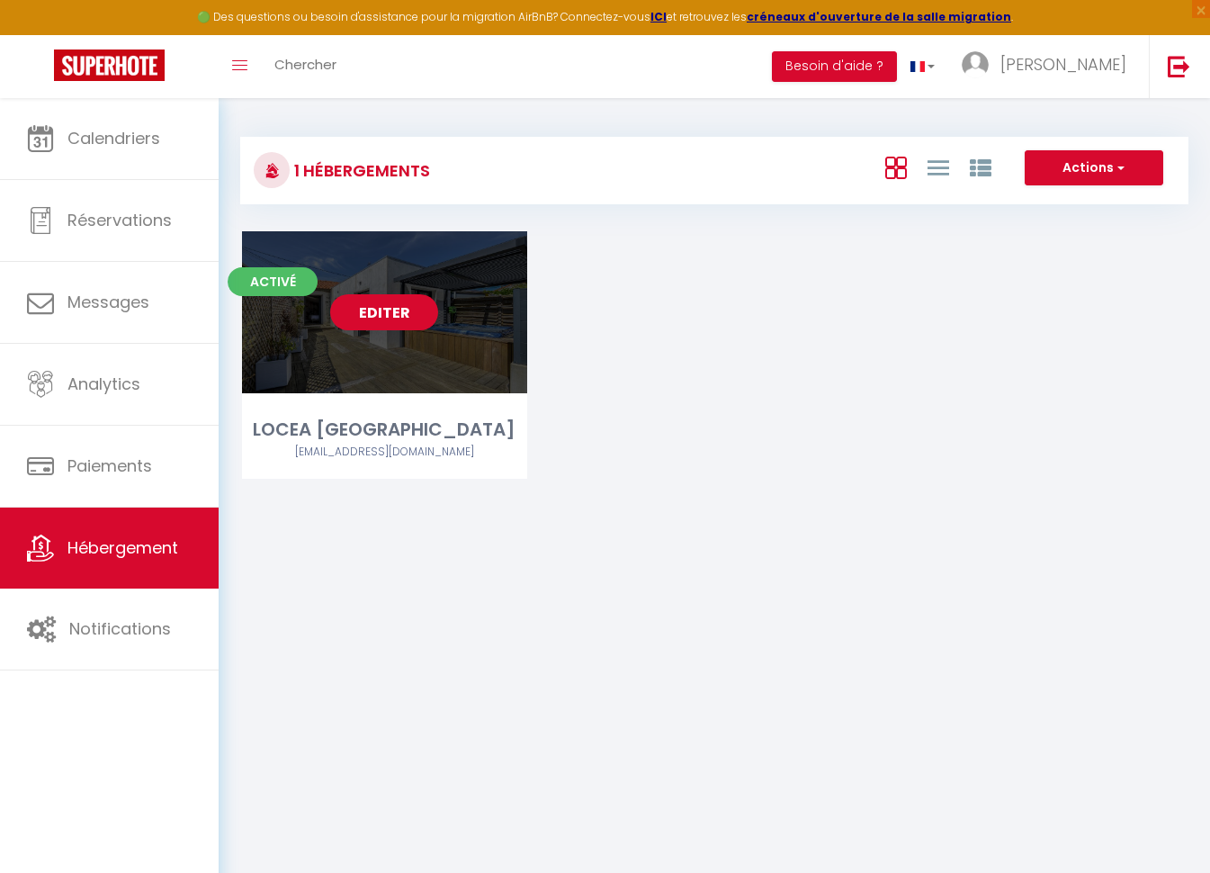
click at [380, 309] on link "Editer" at bounding box center [384, 312] width 108 height 36
click at [380, 310] on link "Editer" at bounding box center [384, 312] width 108 height 36
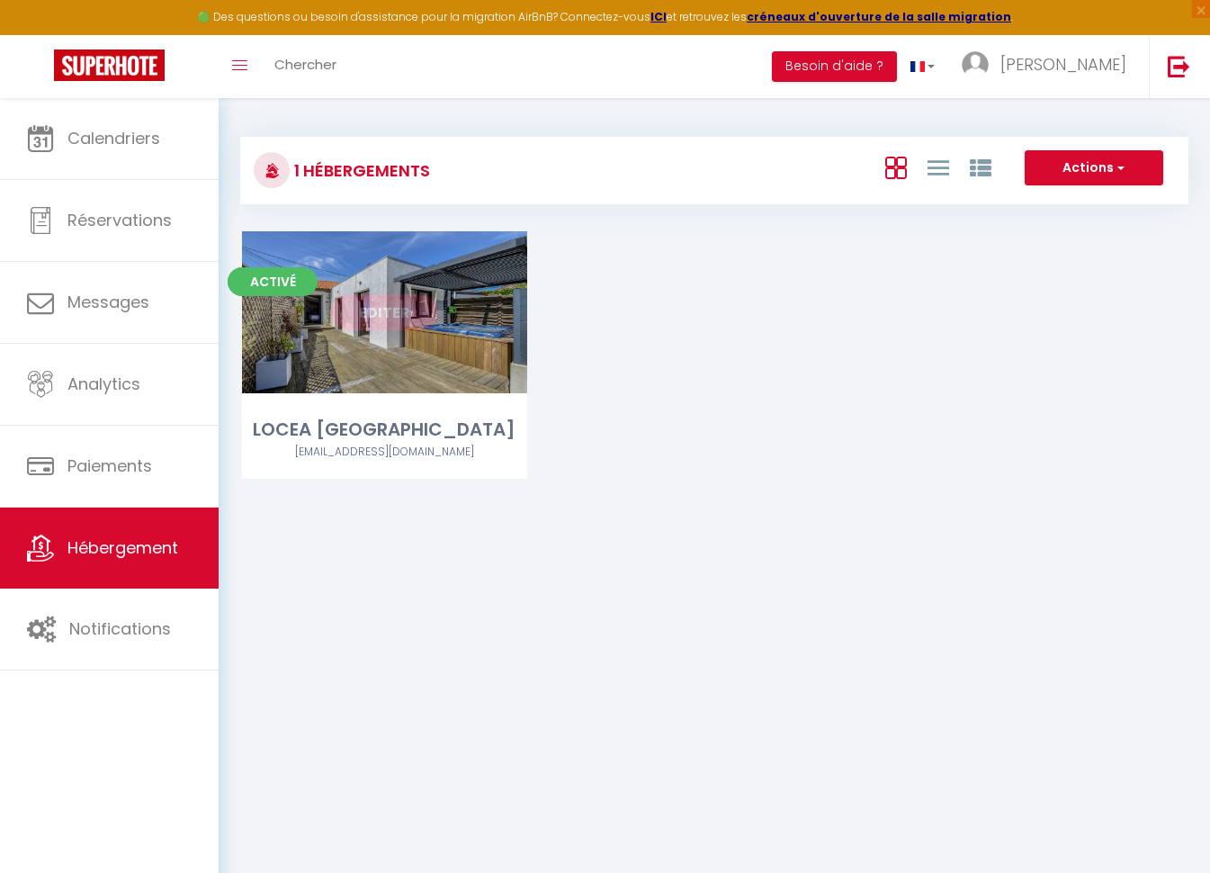
click at [380, 311] on link "Editer" at bounding box center [384, 312] width 108 height 36
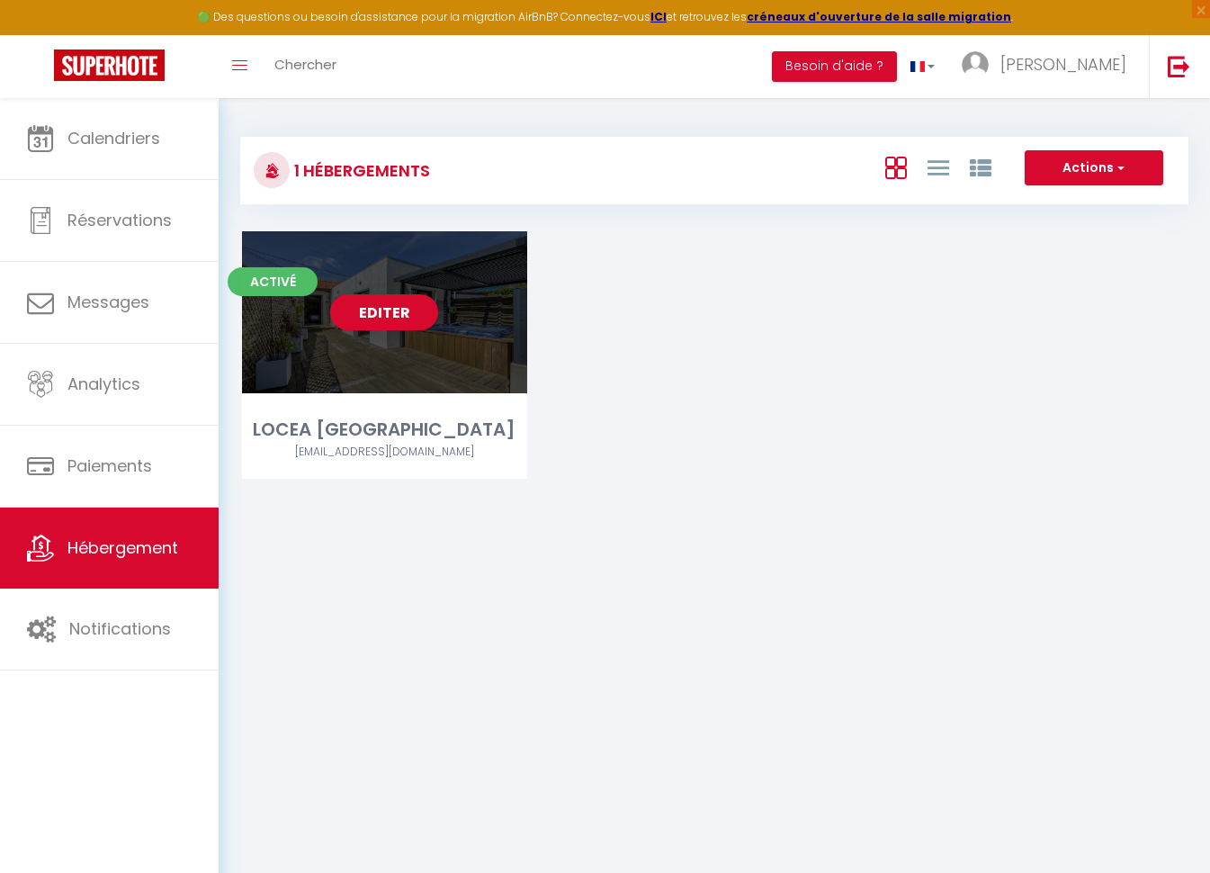
click at [380, 311] on link "Editer" at bounding box center [384, 312] width 108 height 36
click at [381, 312] on link "Editer" at bounding box center [384, 312] width 108 height 36
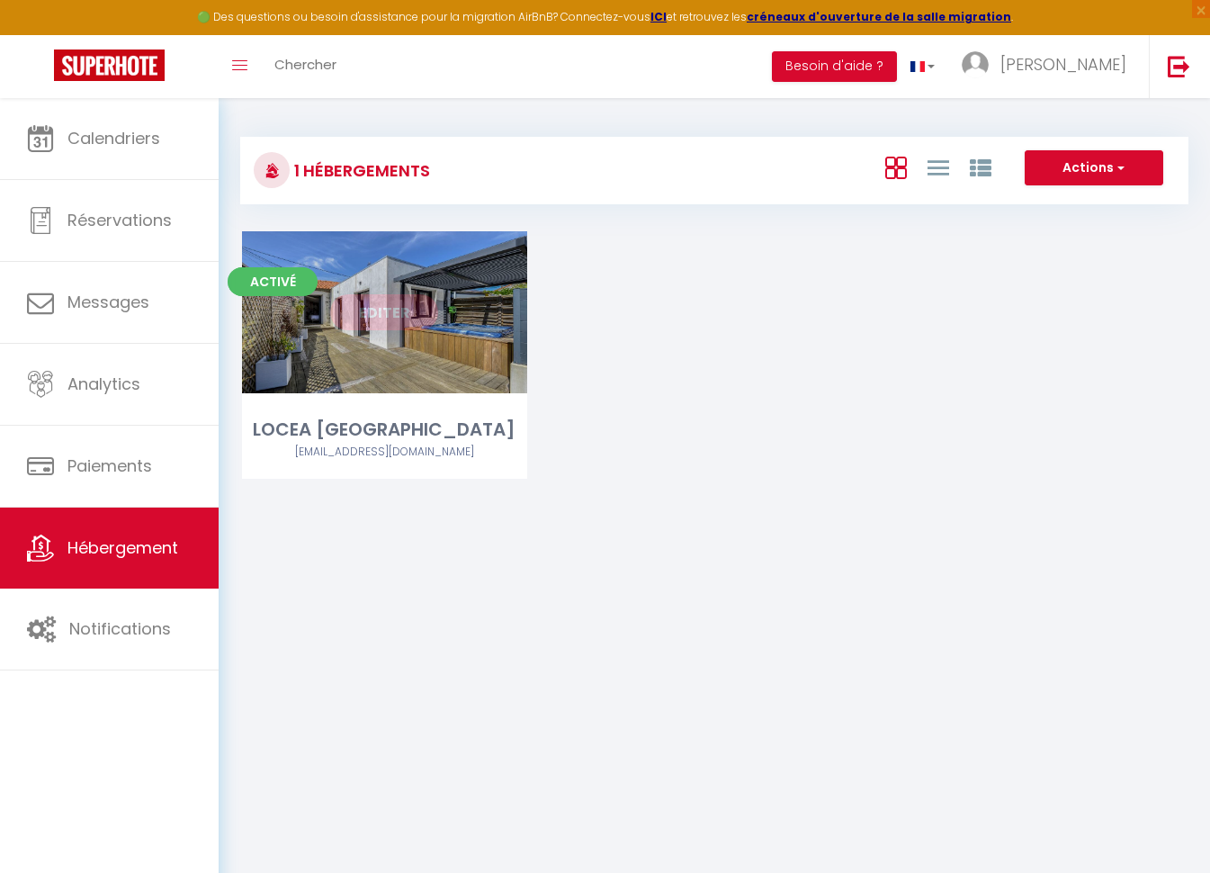
click at [381, 312] on link "Editer" at bounding box center [384, 312] width 108 height 36
click at [381, 313] on link "Editer" at bounding box center [384, 312] width 108 height 36
click at [381, 315] on link "Editer" at bounding box center [384, 312] width 108 height 36
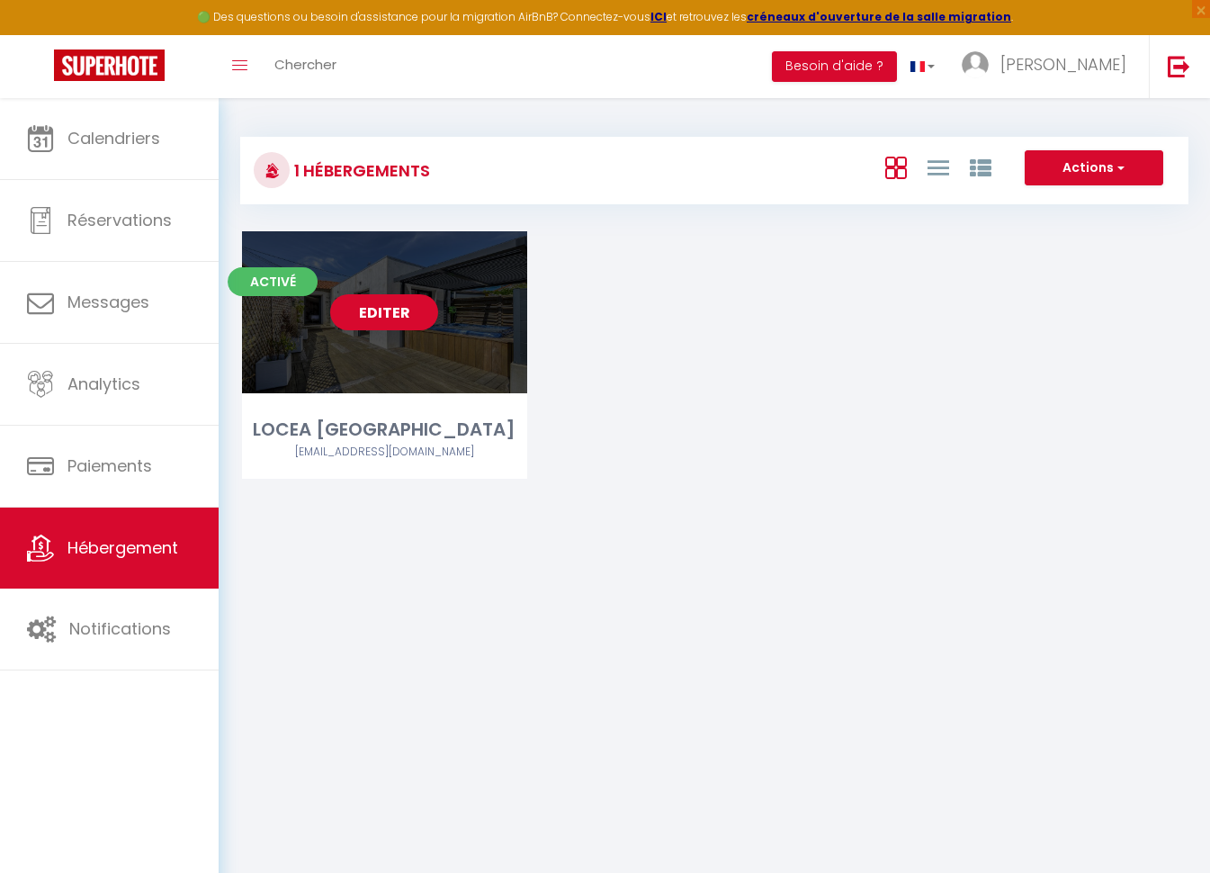
click at [380, 316] on link "Editer" at bounding box center [384, 312] width 108 height 36
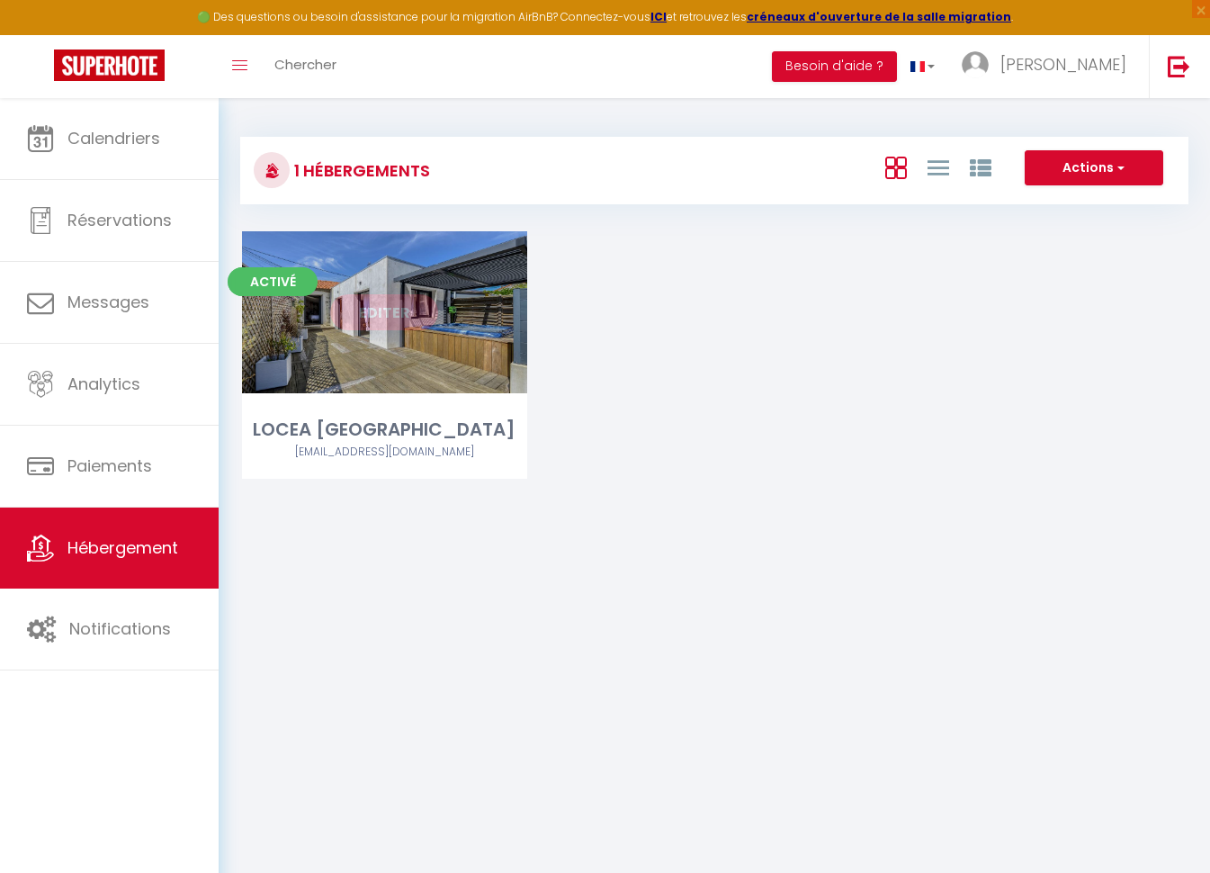
click at [380, 318] on link "Editer" at bounding box center [384, 312] width 108 height 36
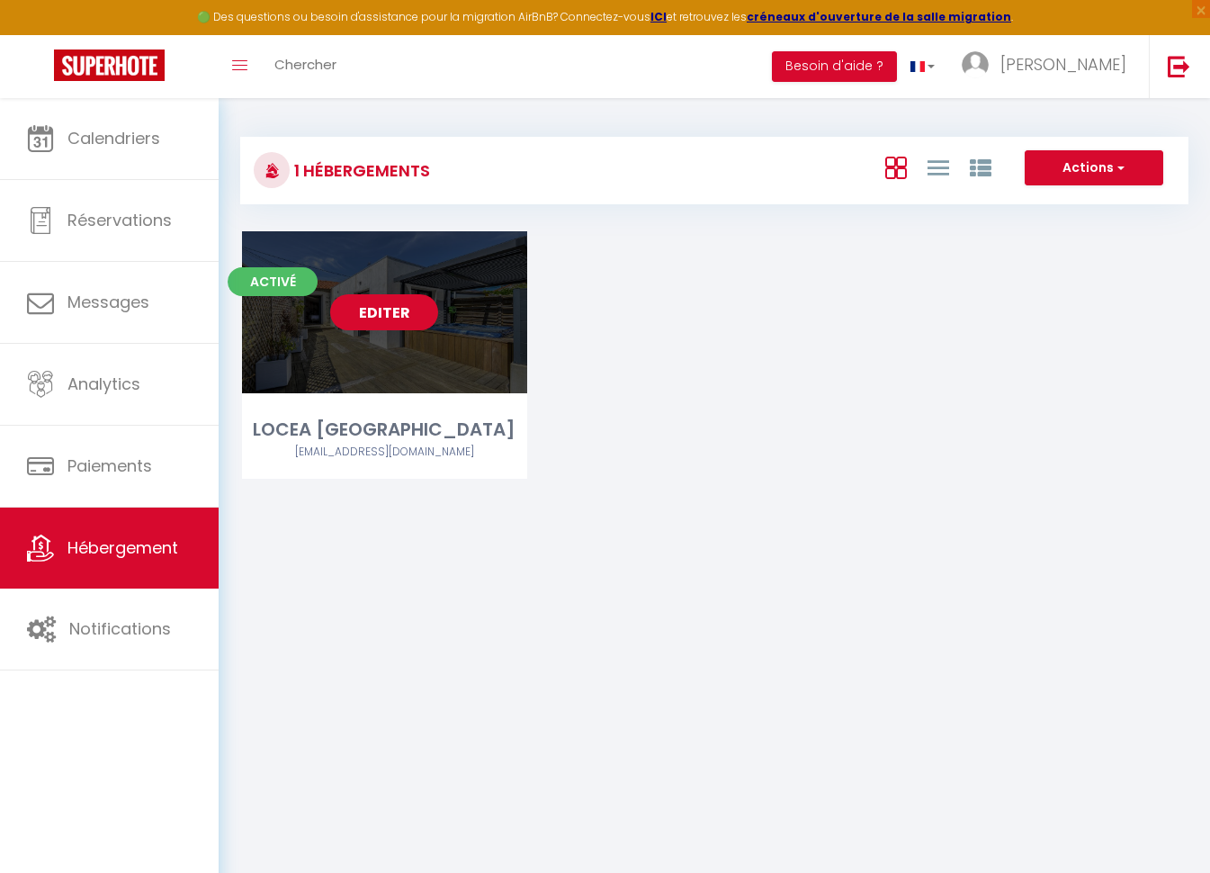
click at [380, 319] on link "Editer" at bounding box center [384, 312] width 108 height 36
click at [383, 325] on link "Editer" at bounding box center [384, 312] width 108 height 36
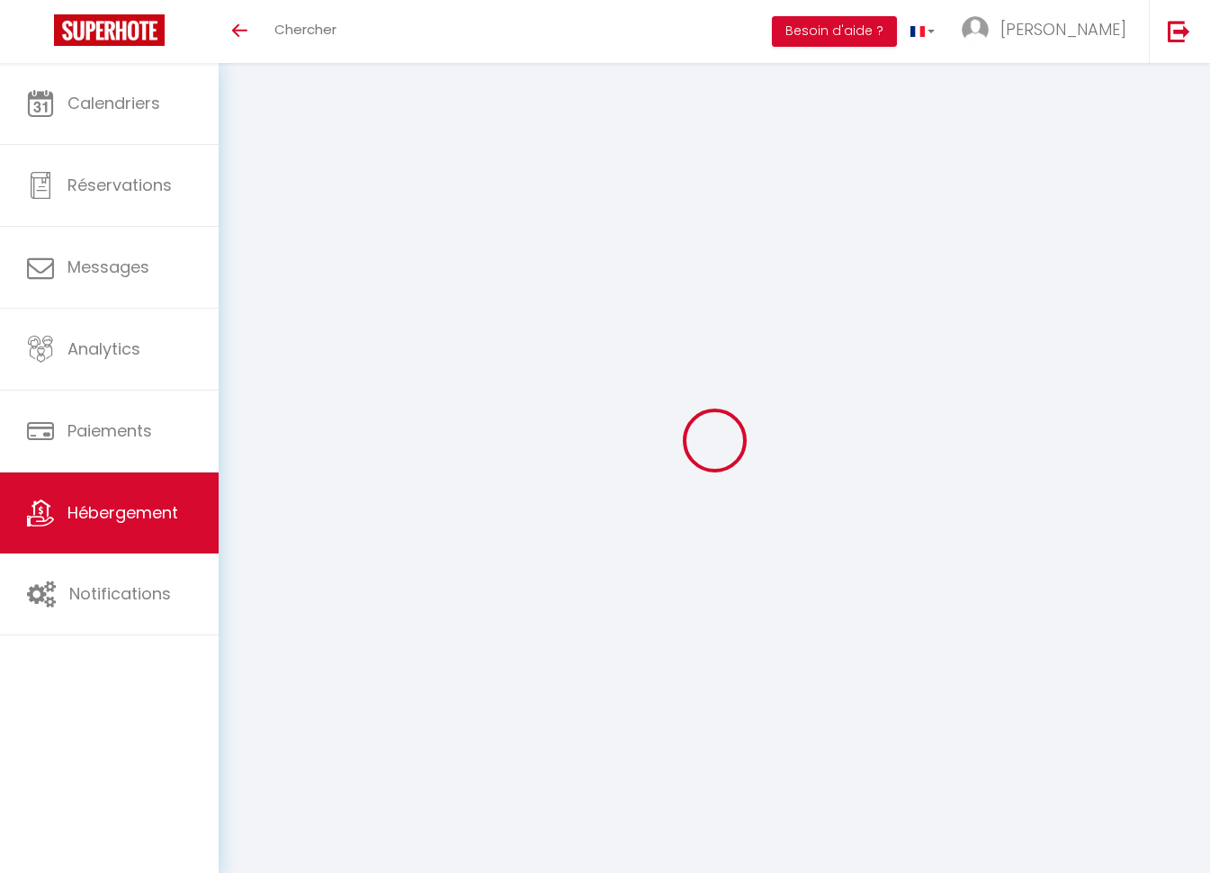
select select
type input "[EMAIL_ADDRESS][DOMAIN_NAME]"
checkbox input "true"
type input "267677"
select select
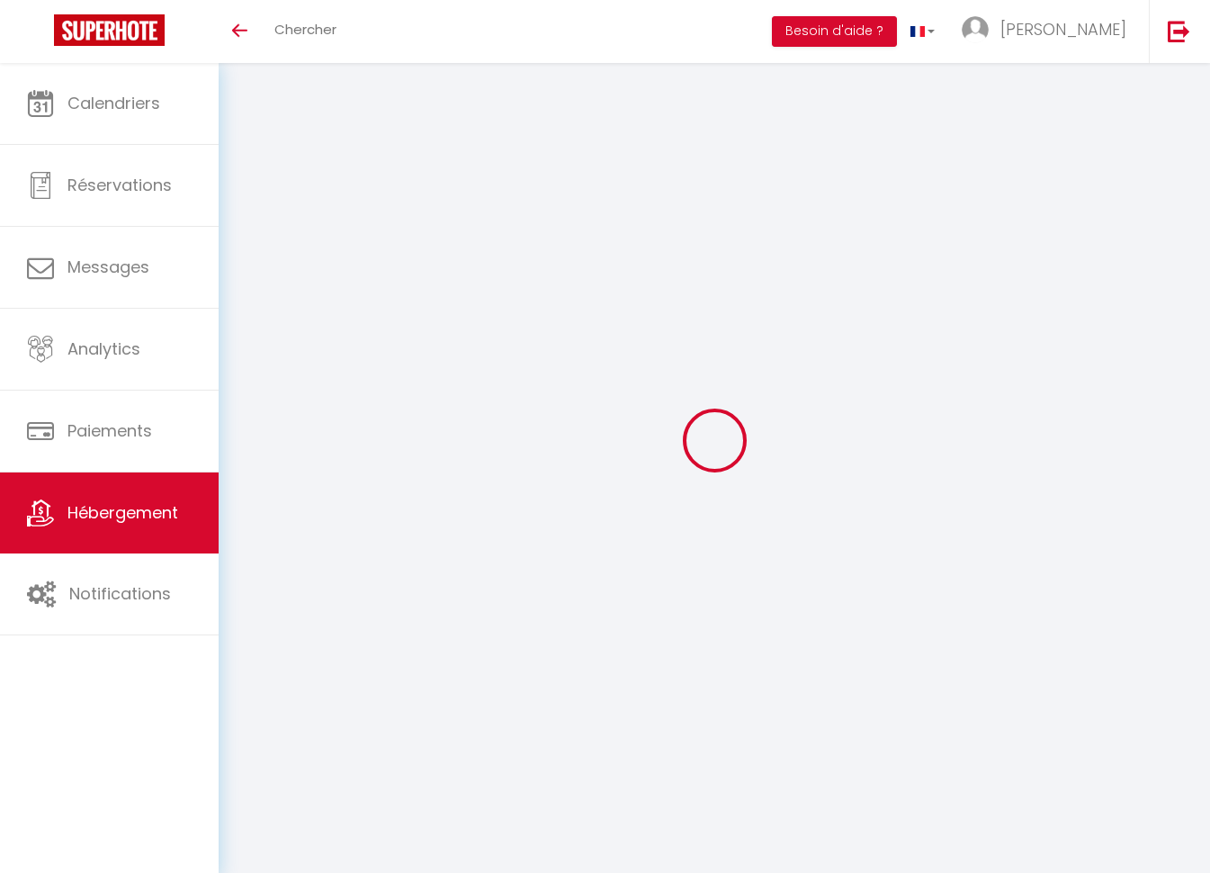
checkbox input "false"
select select
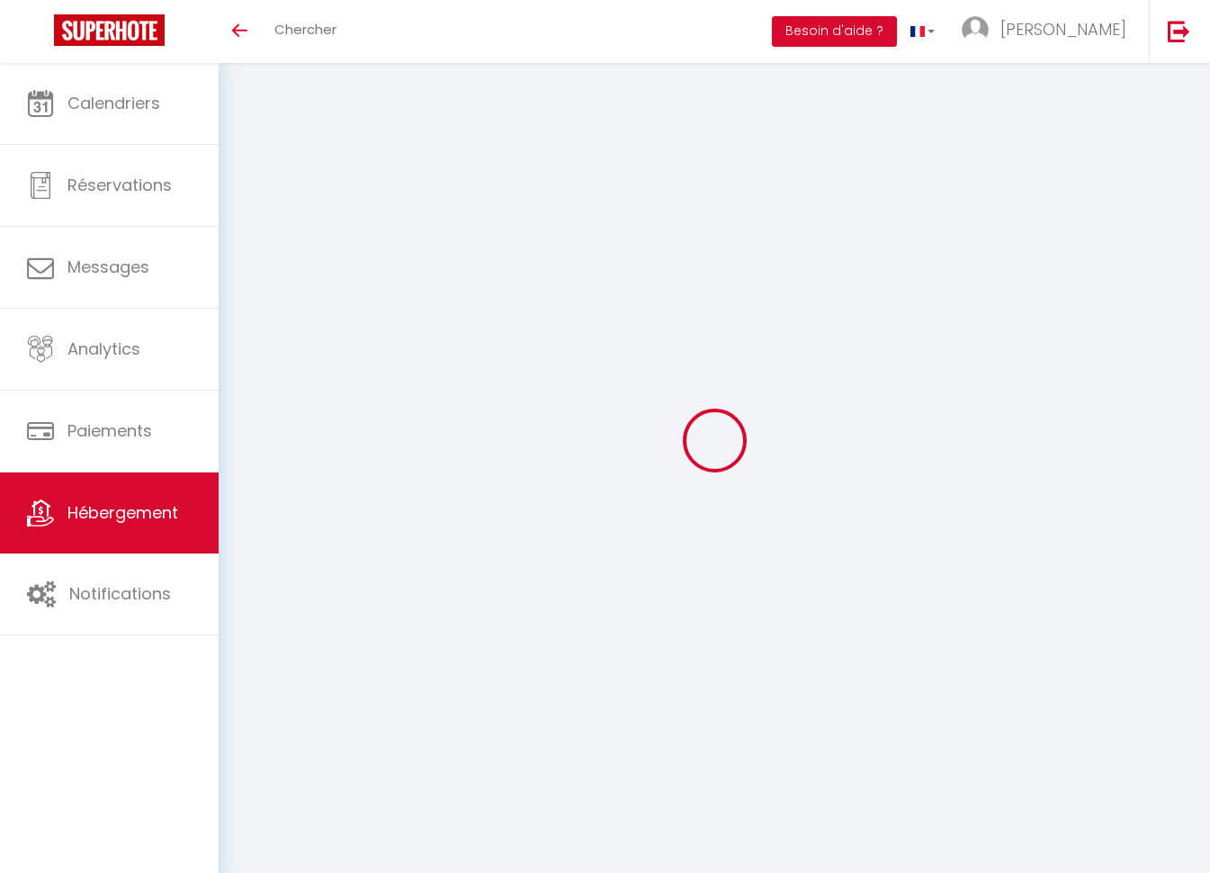
select select
select select "17:00"
select select "23:00"
select select "11:00"
select select "30"
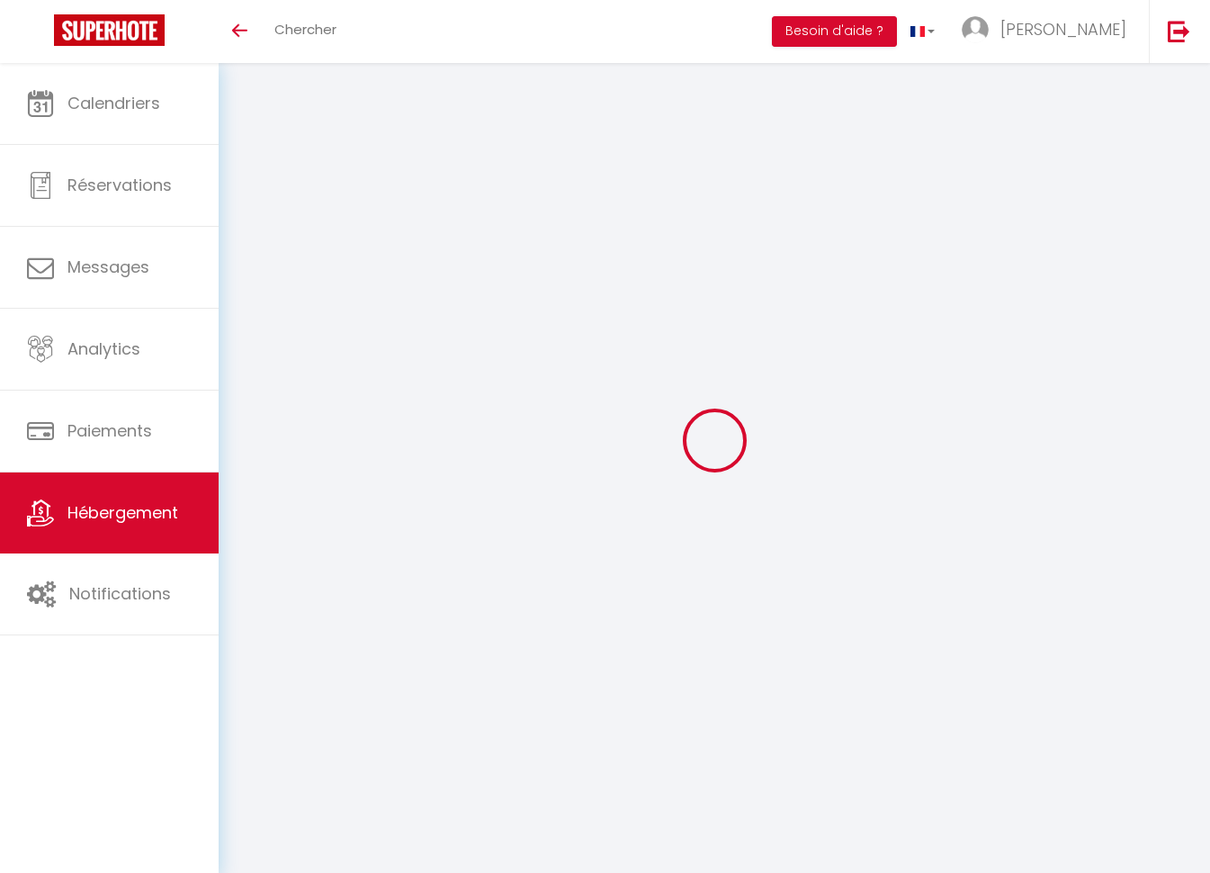
select select "120"
checkbox input "false"
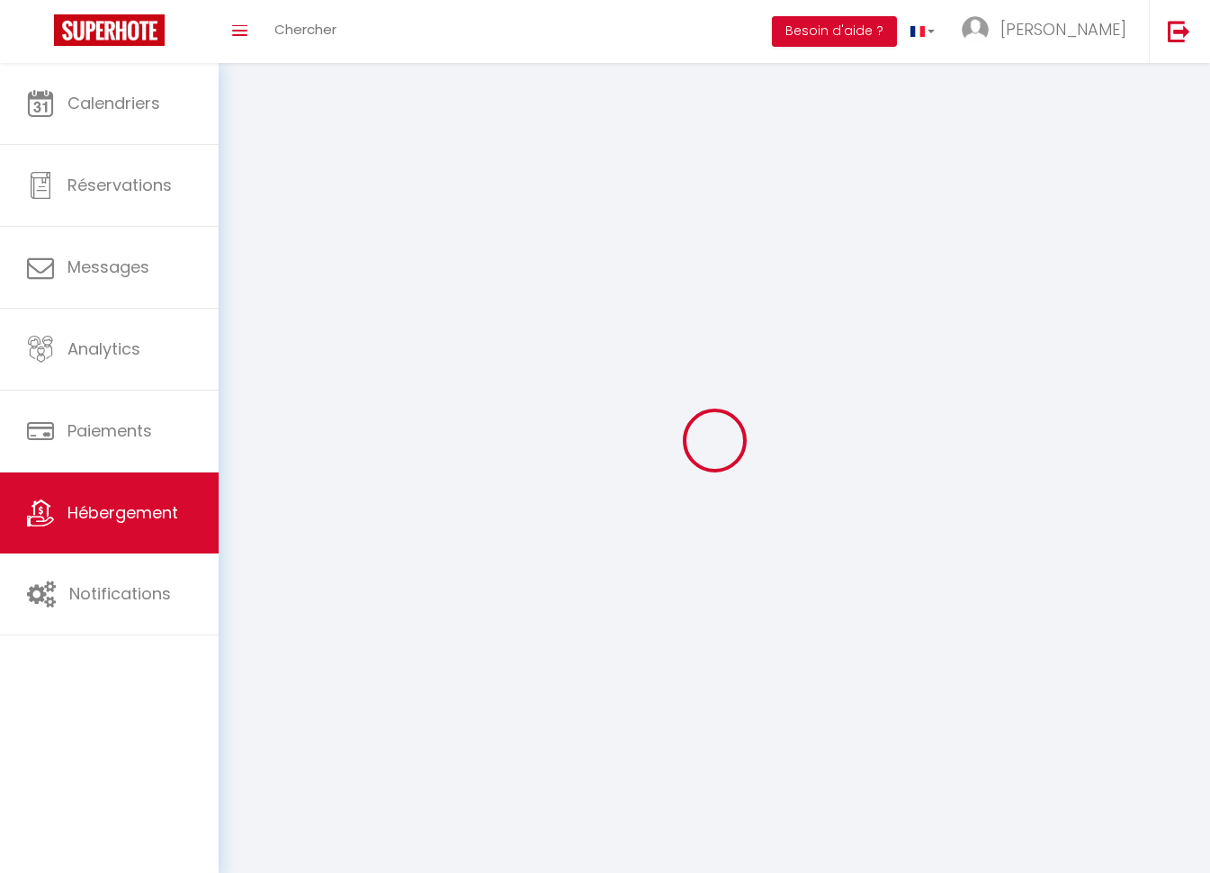
select select
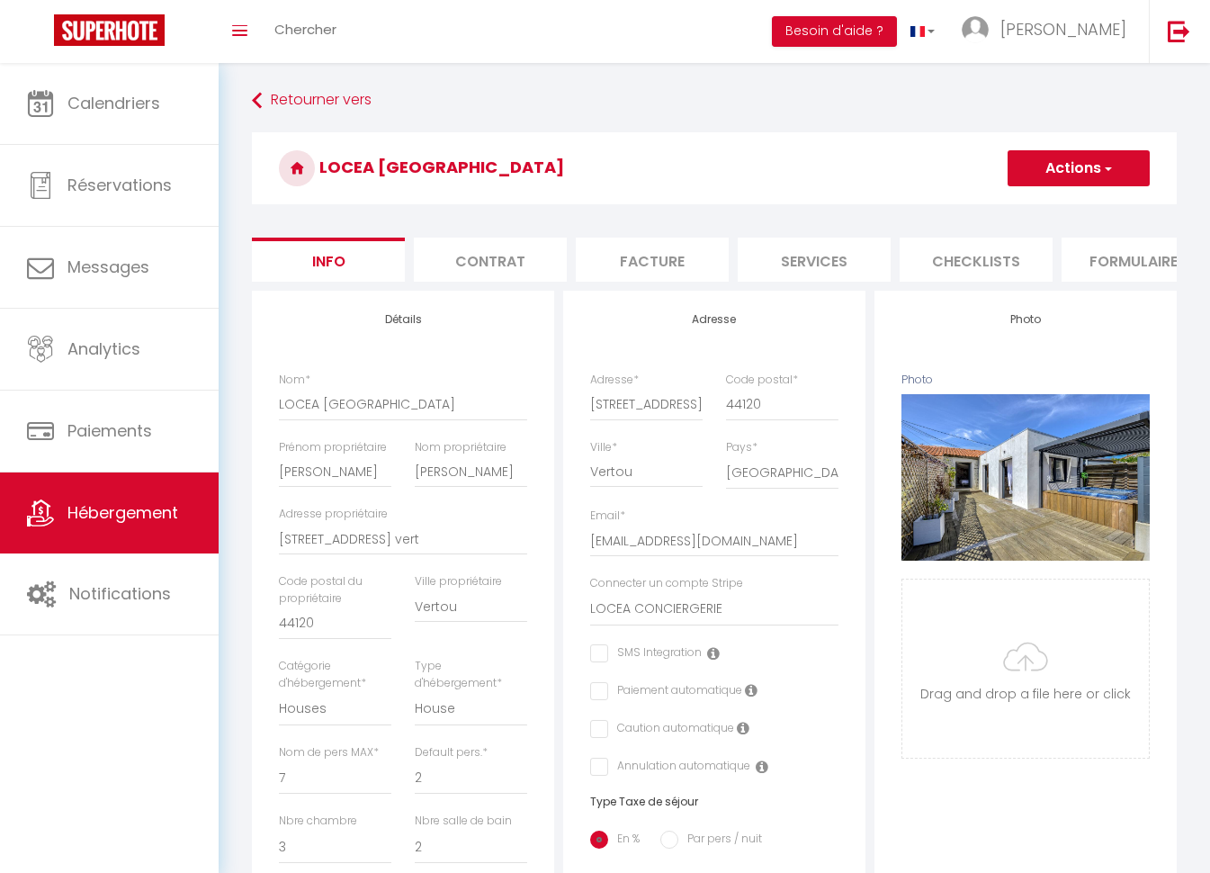
click at [529, 253] on li "Contrat" at bounding box center [490, 259] width 153 height 44
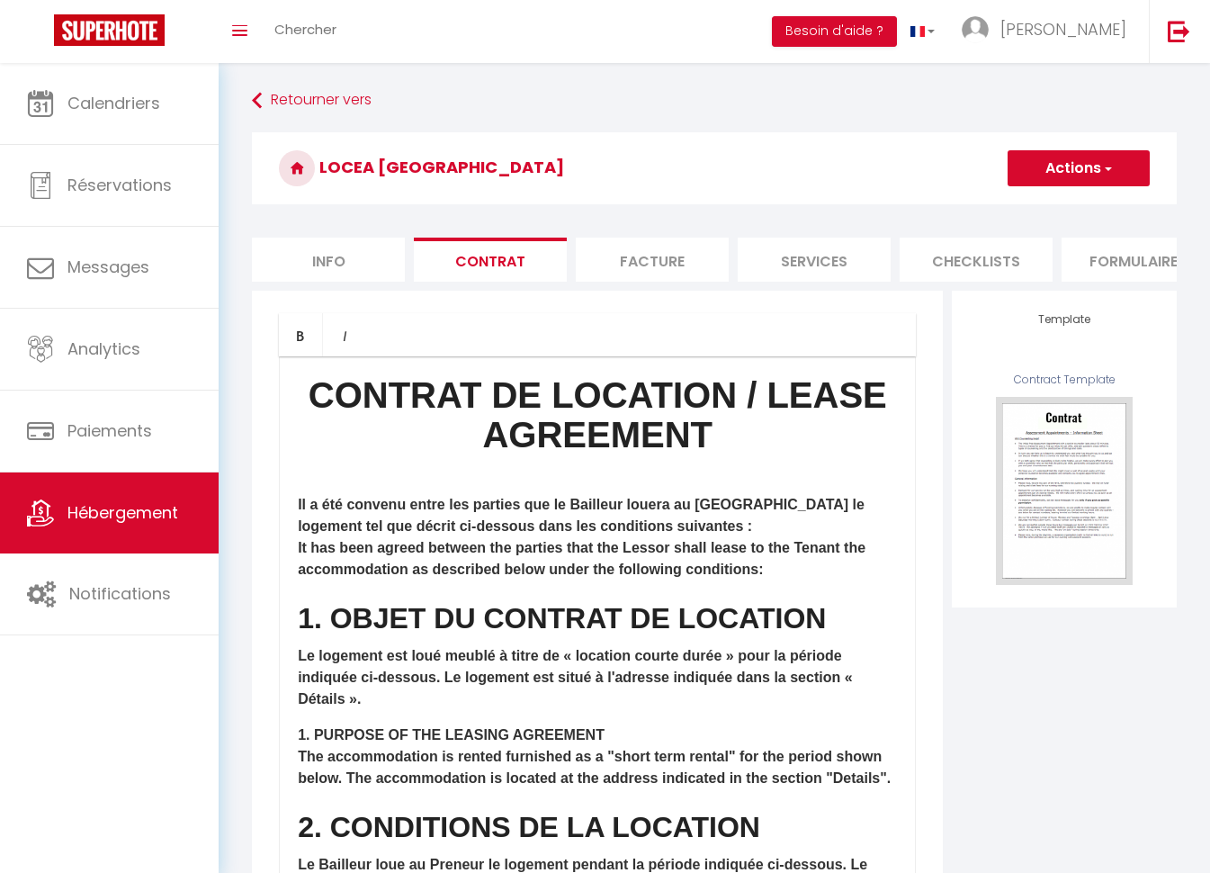
click at [786, 264] on li "Services" at bounding box center [814, 259] width 153 height 44
select select
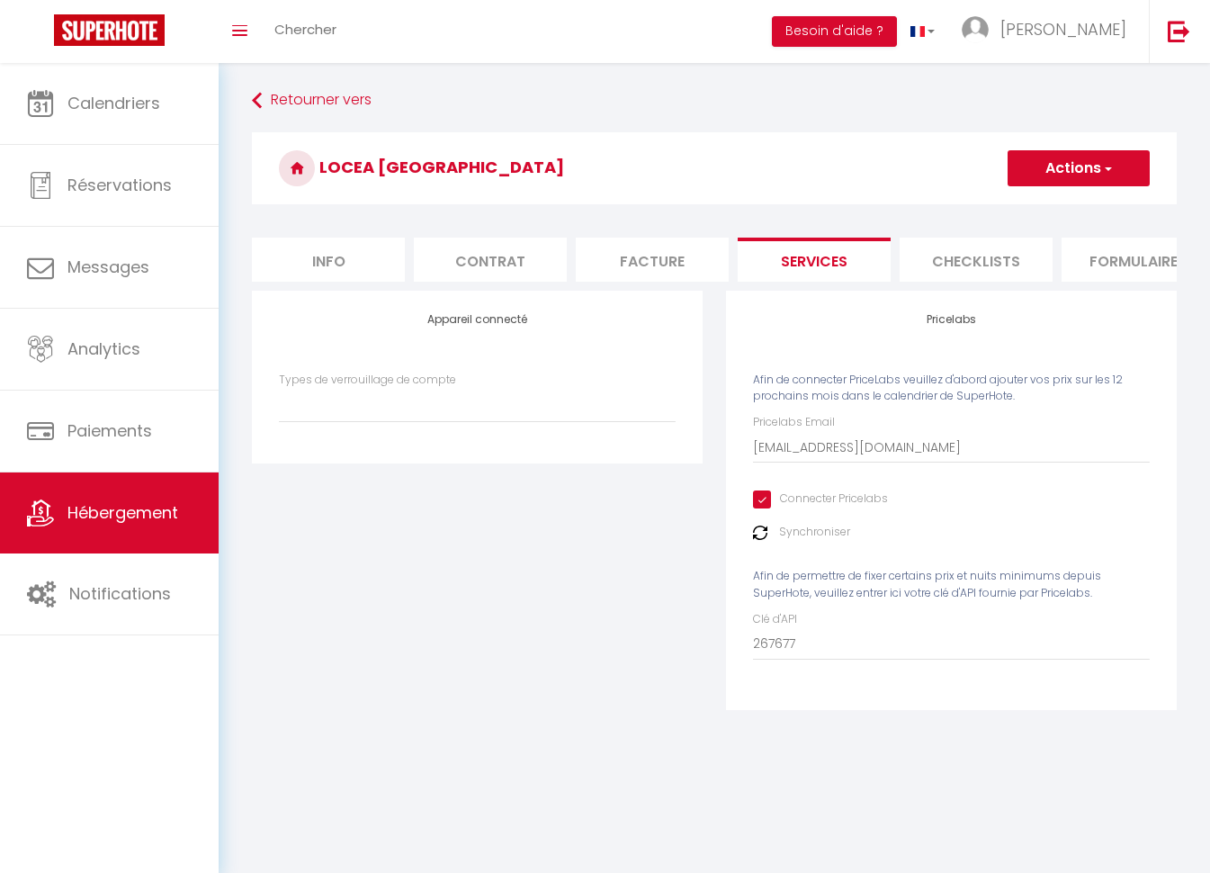
click at [757, 508] on input "Connecter Pricelabs" at bounding box center [820, 499] width 135 height 18
checkbox input "false"
select select
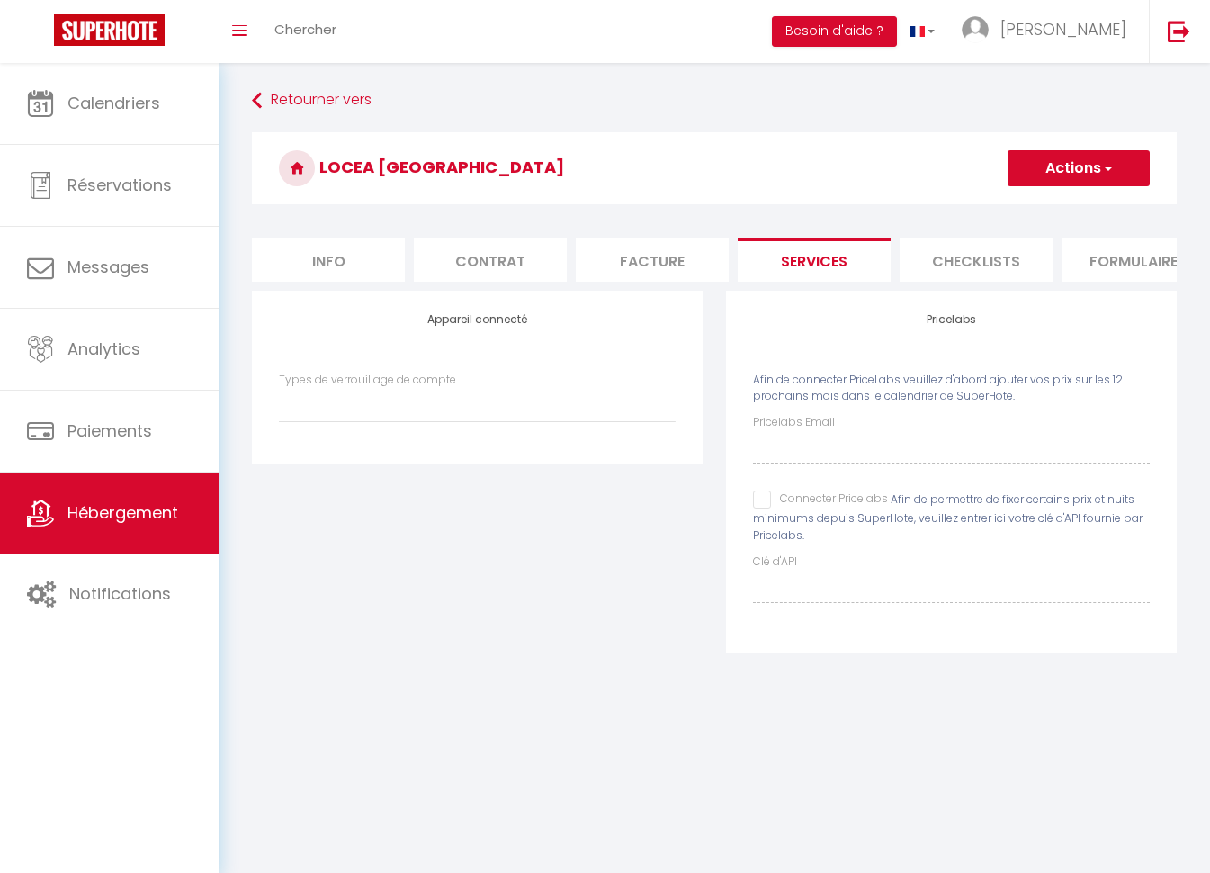
click at [765, 508] on input "Connecter Pricelabs" at bounding box center [820, 499] width 135 height 18
checkbox input "true"
select select
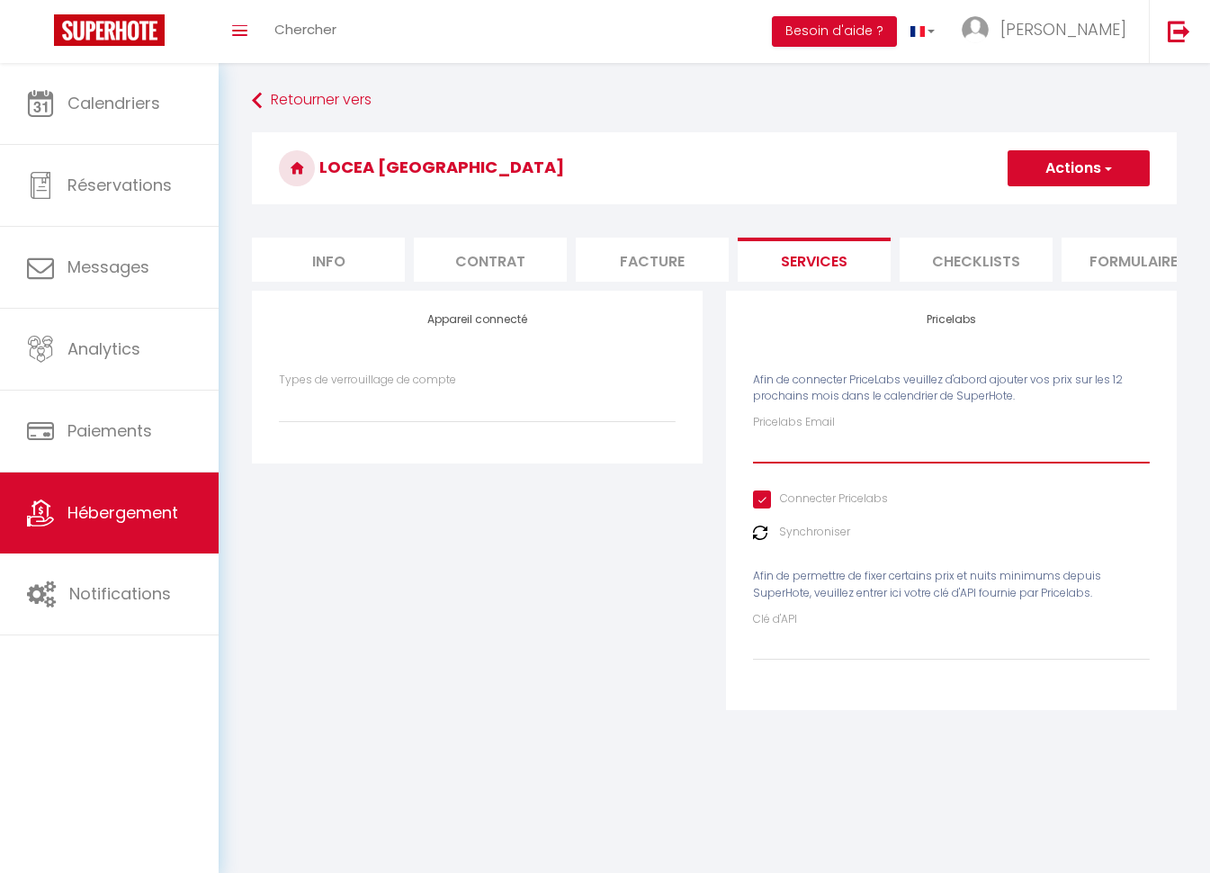
click at [809, 463] on input "Pricelabs Email" at bounding box center [951, 447] width 397 height 32
type input "l"
select select
type input "lo"
select select
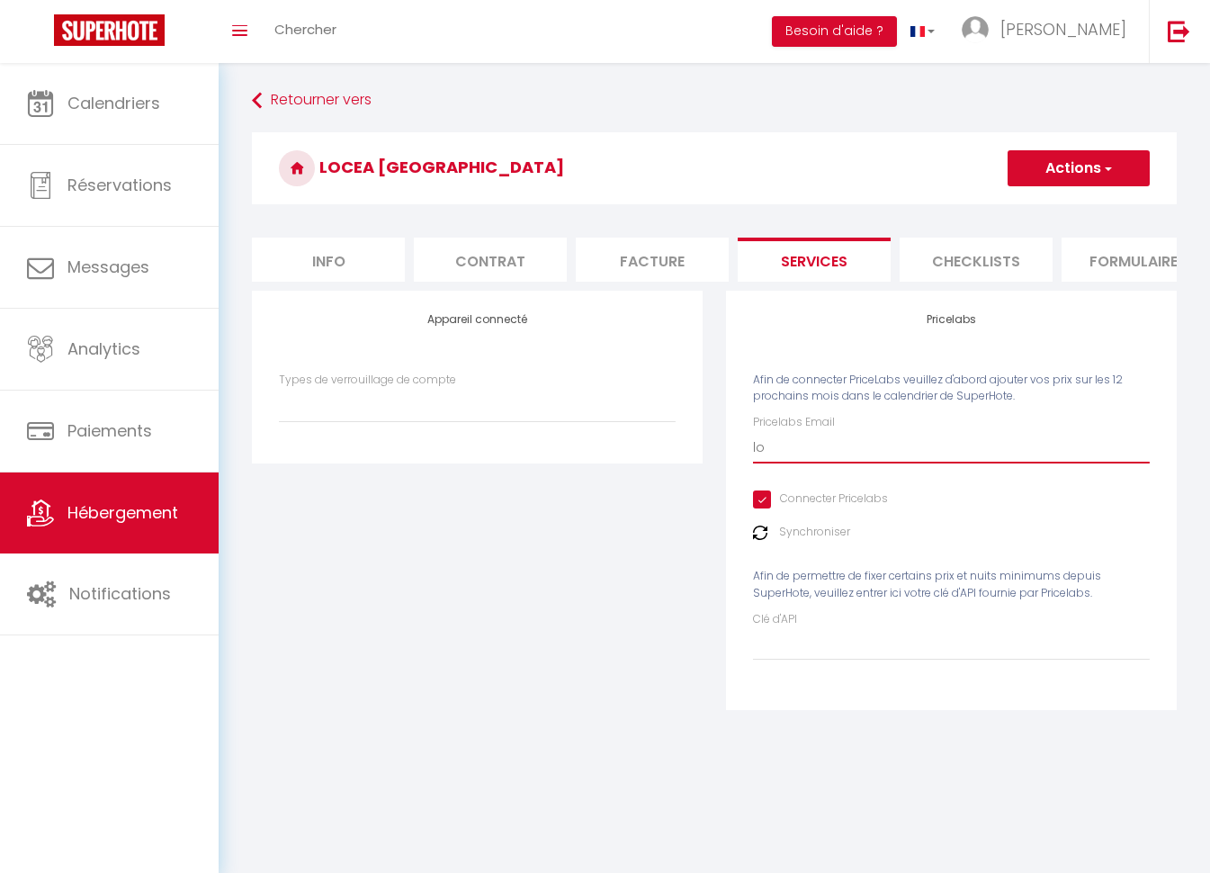
type input "loc"
select select
type input "loce"
select select
type input "locea"
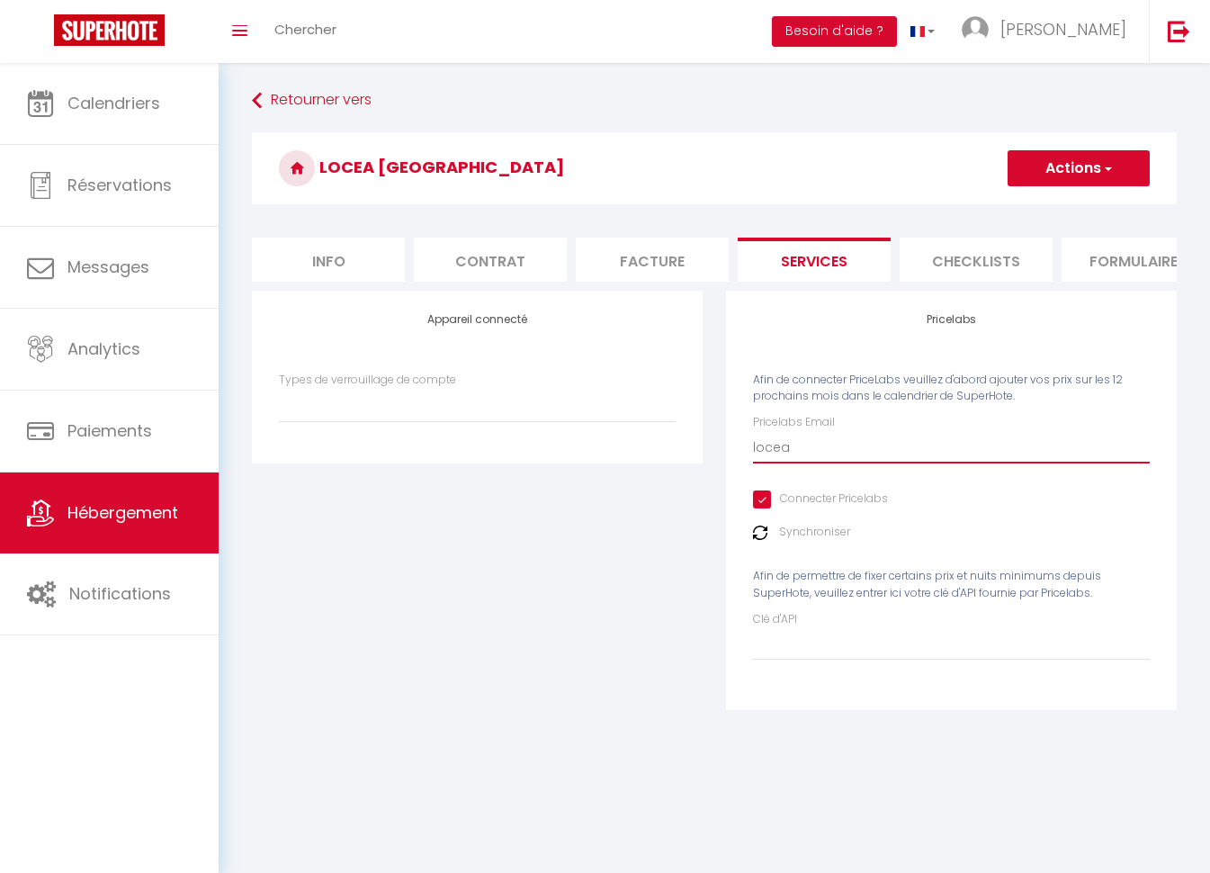
select select
type input "loceac"
select select
type input "loceaco"
select select
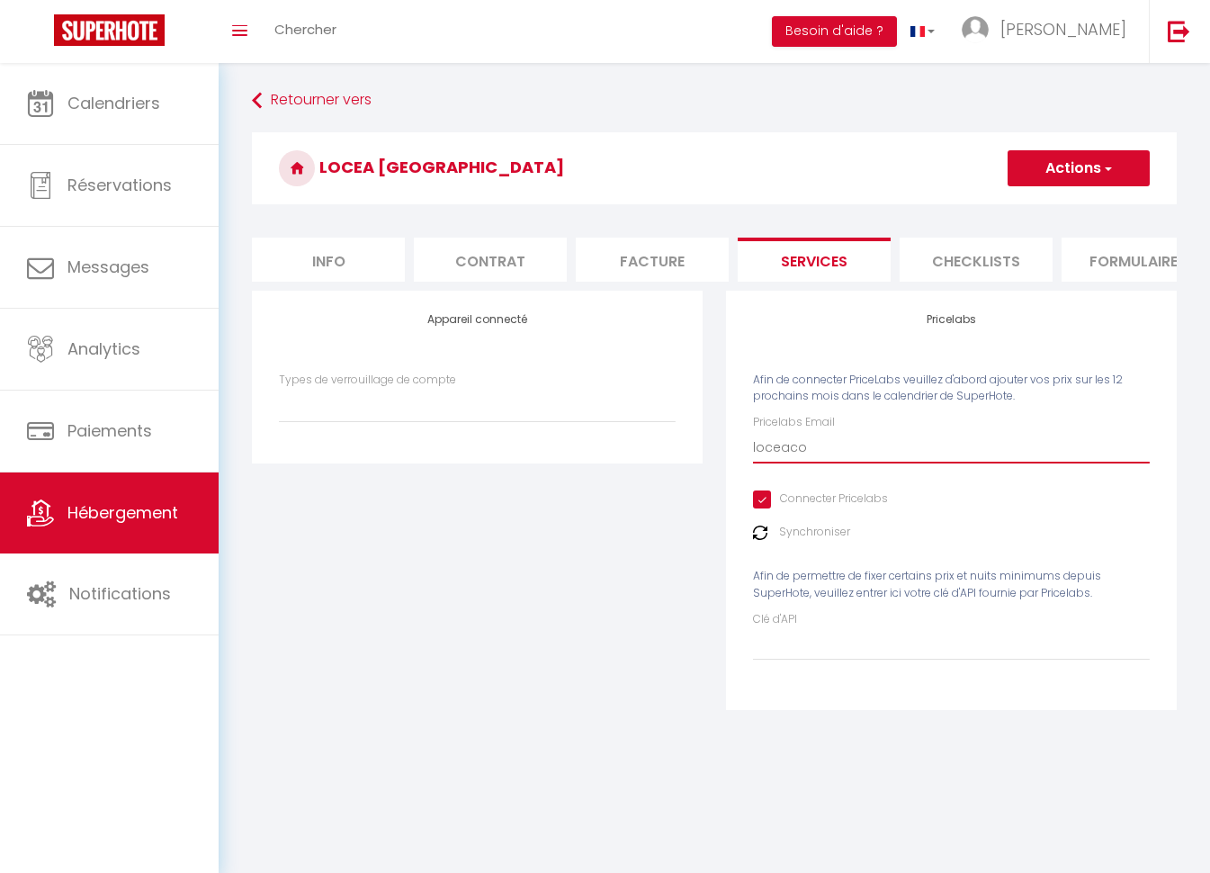
type input "loceacon"
select select
type input "loceaconc"
select select
type input "loceaconci"
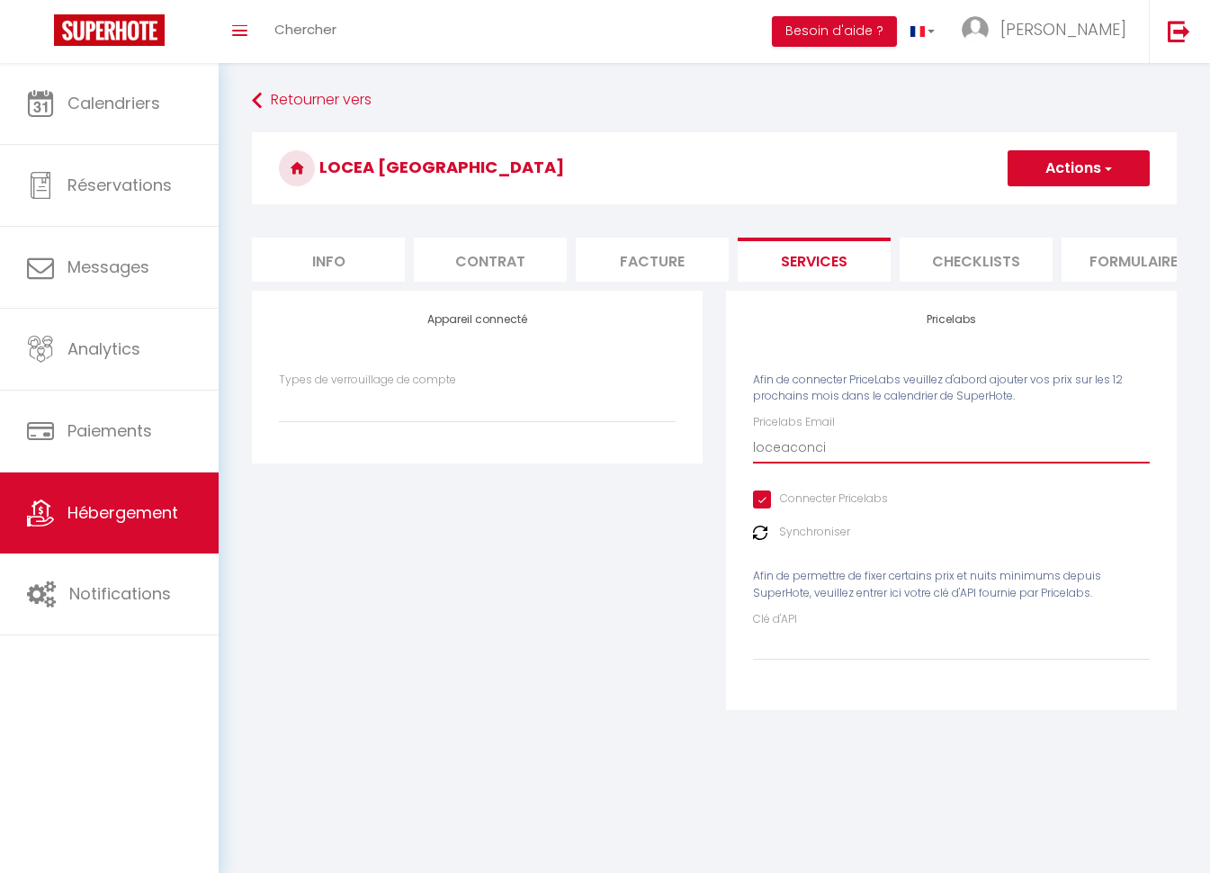
select select
type input "loceaconcie"
select select
type input "loceaconcier"
select select
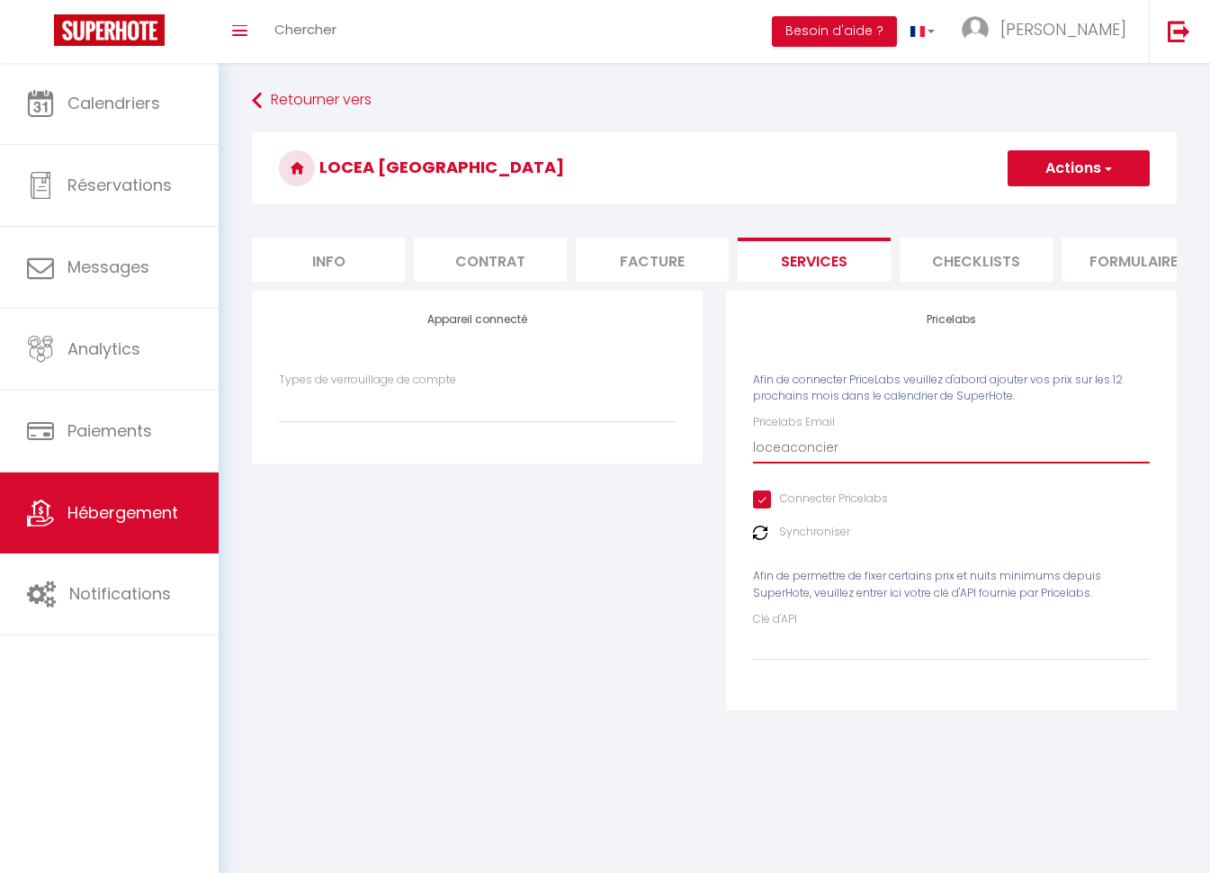
type input "loceaconcierg"
select select
type input "loceaconcierge"
select select
type input "loceaconcierger"
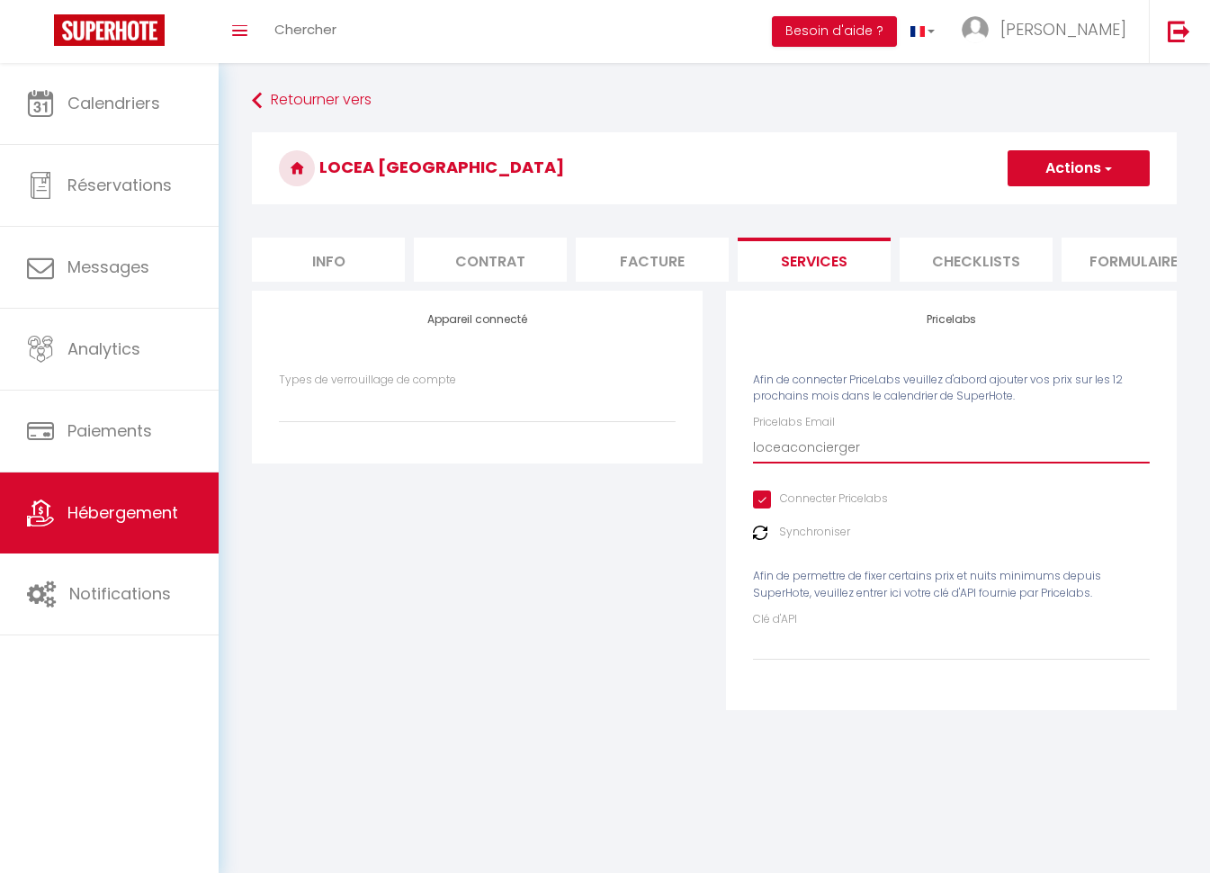
select select
type input "loceaconciergeri"
select select
type input "loceaconciergerie"
select select
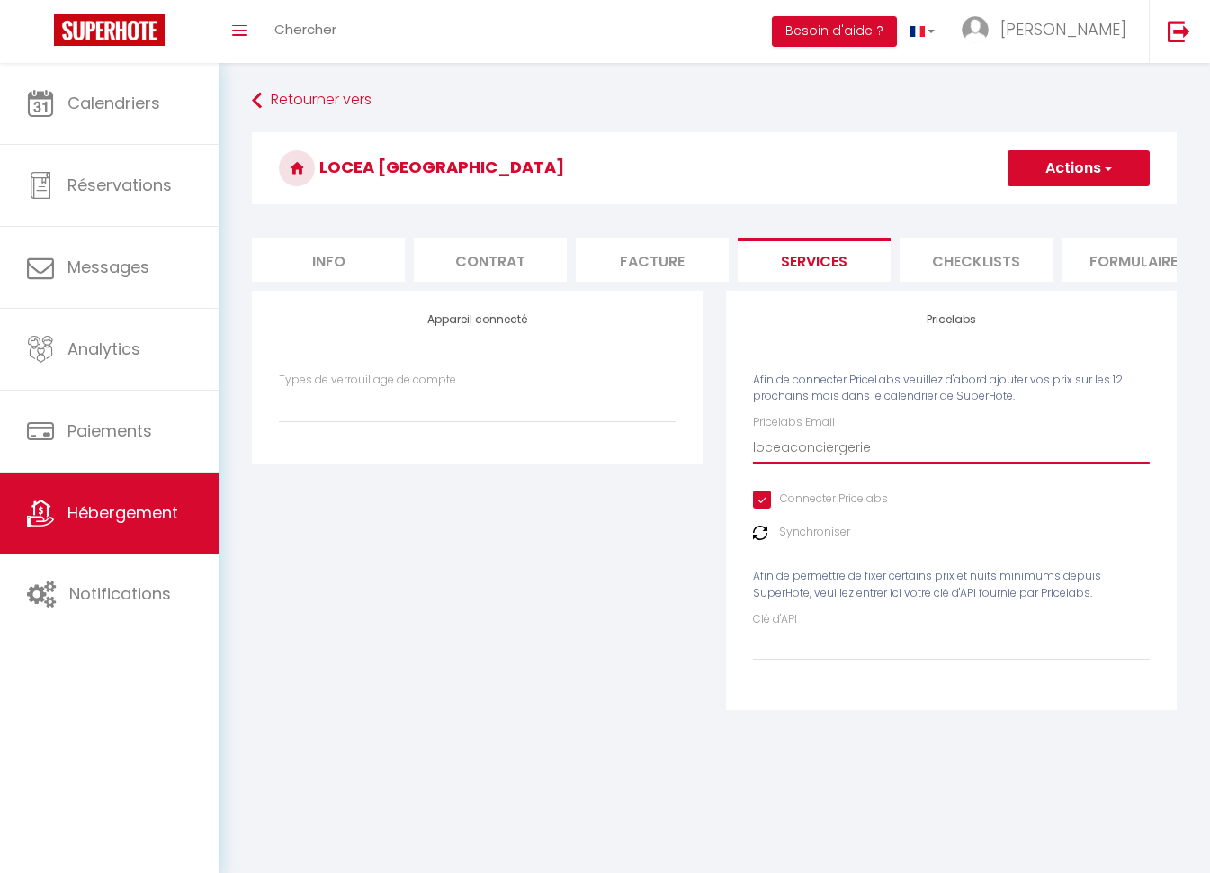
type input "loceaconciergerie@"
select select
type input "loceaconciergerie@g"
select select
type input "loceaconciergerie@gm"
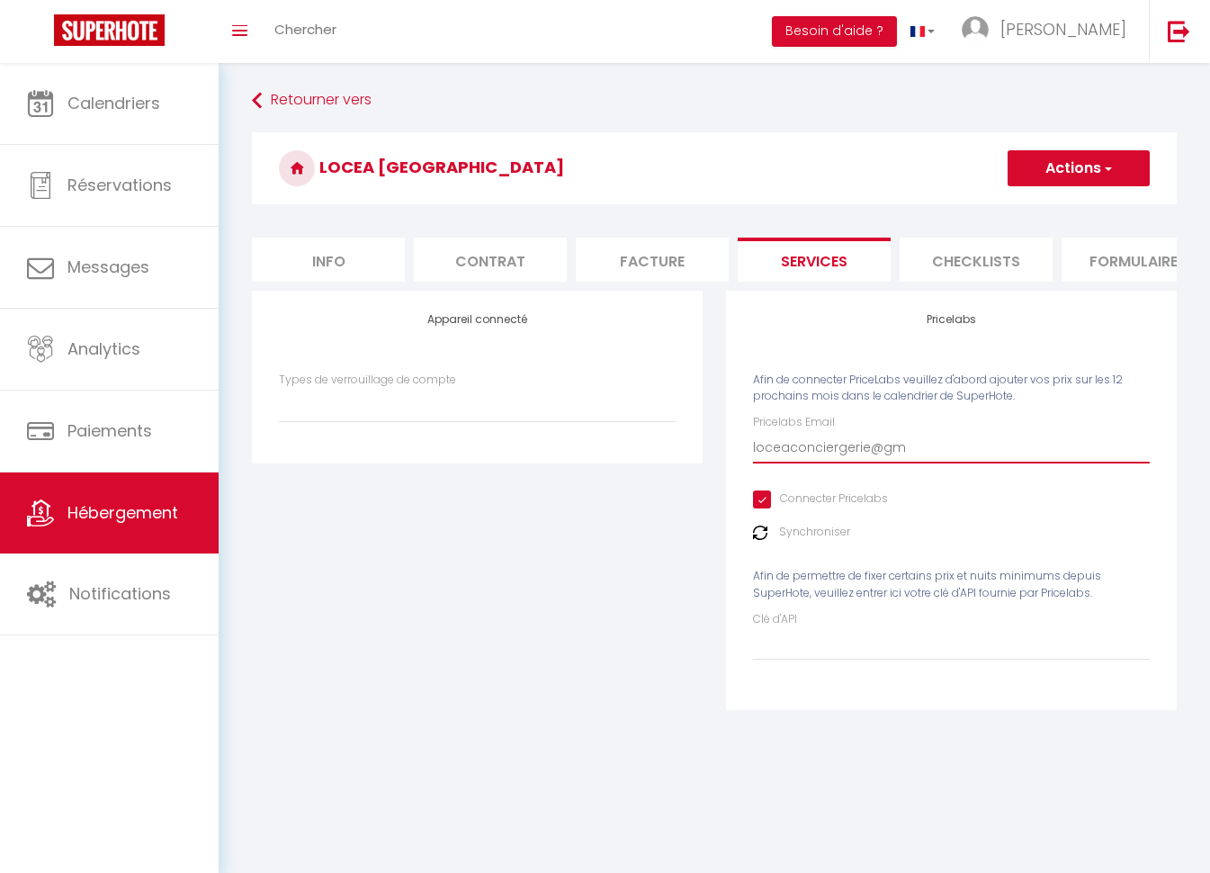
select select
type input "loceaconciergerie@gma"
select select
type input "loceaconciergerie@gmai"
select select
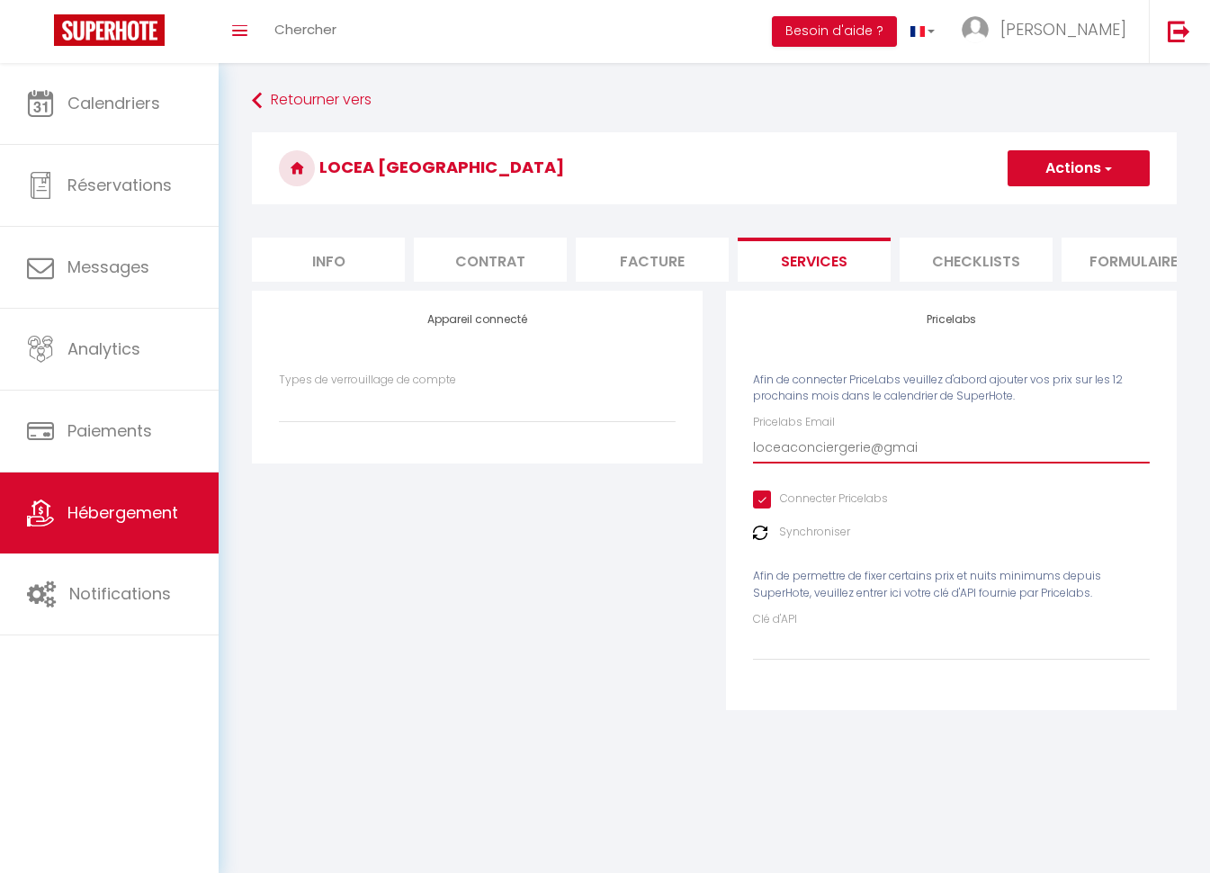
type input "[EMAIL_ADDRESS]"
select select
type input "[EMAIL_ADDRESS]."
select select
type input "loceaconciergerie@gmail.c"
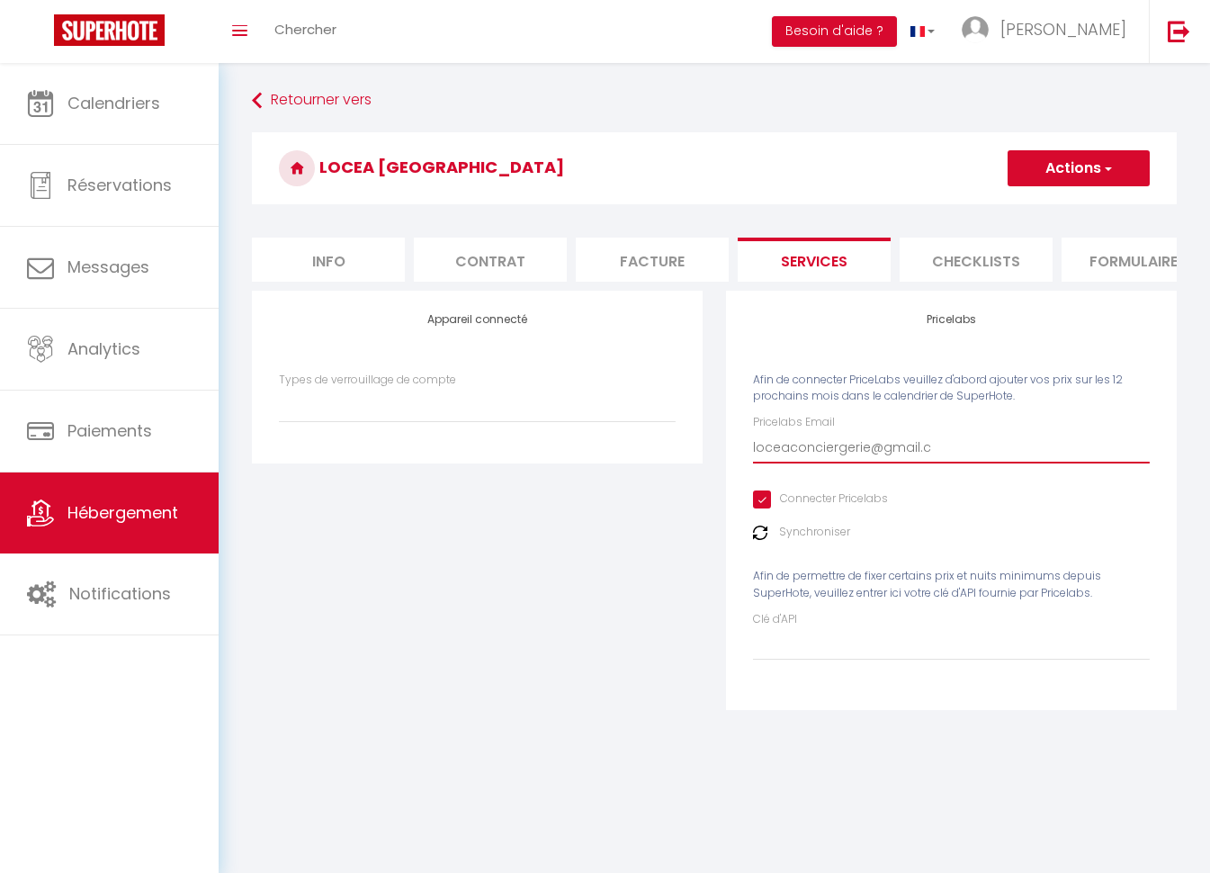
select select
type input "[EMAIL_ADDRESS][DOMAIN_NAME]"
select select
type input "[EMAIL_ADDRESS][DOMAIN_NAME]"
select select
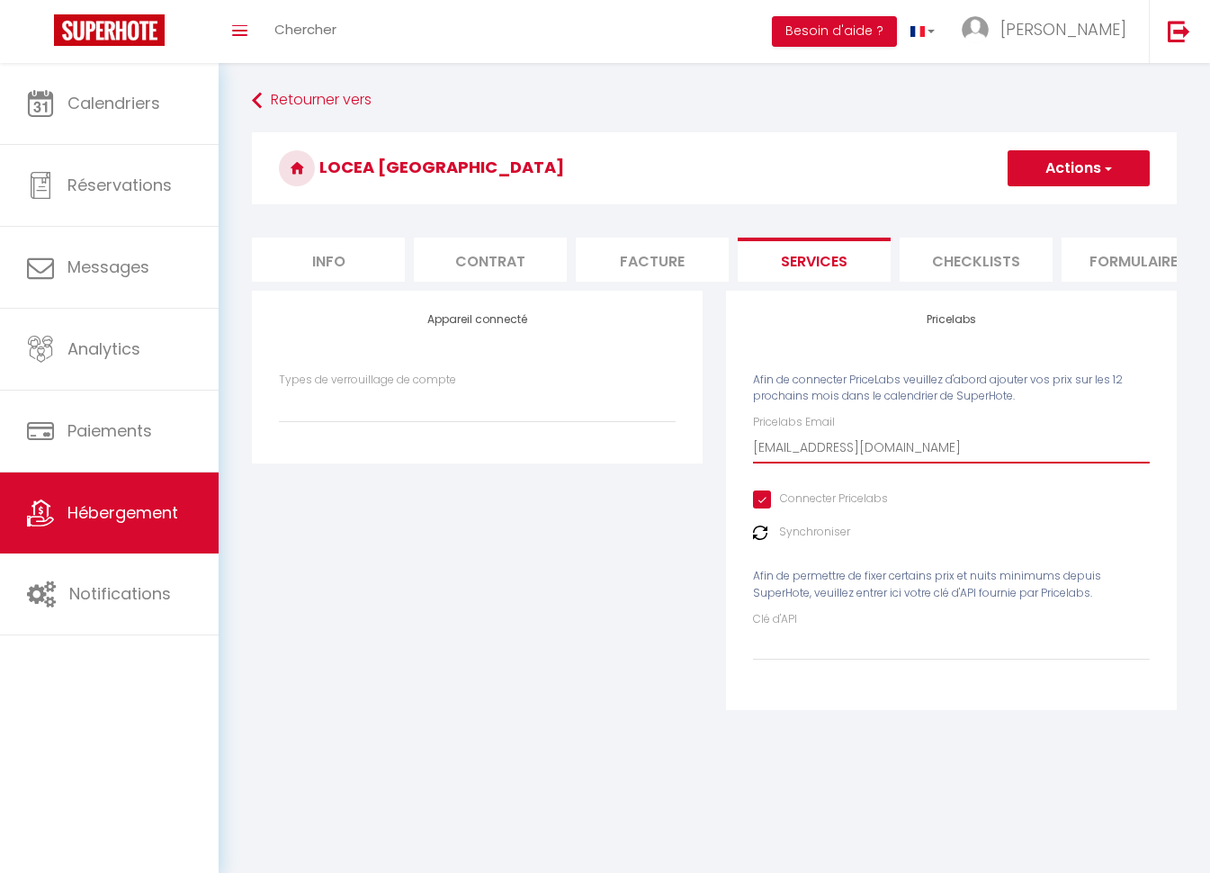
type input "[EMAIL_ADDRESS][DOMAIN_NAME]"
click at [802, 649] on input "Clé d'API" at bounding box center [951, 644] width 397 height 32
paste input "267677"
type input "267677"
select select
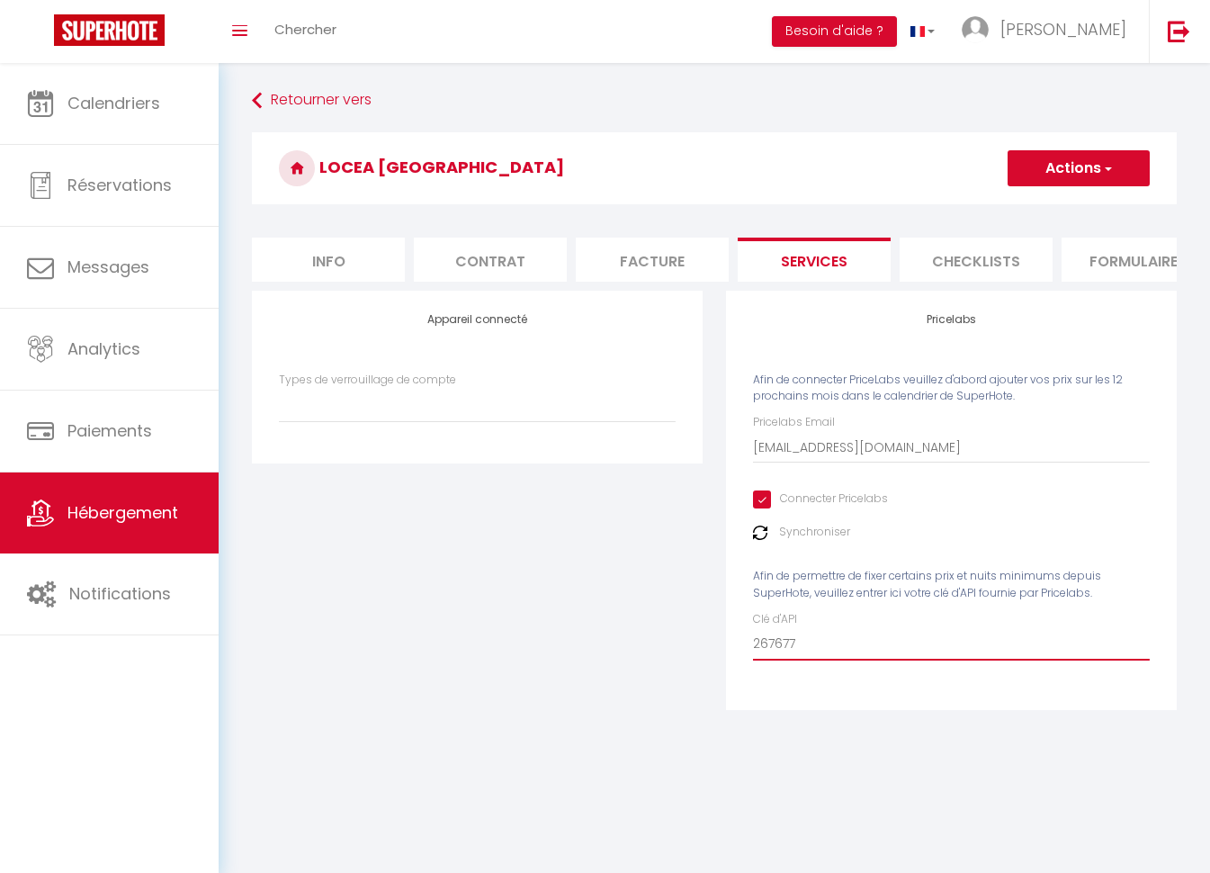
type input "267677"
click at [1112, 157] on button "Actions" at bounding box center [1078, 168] width 142 height 36
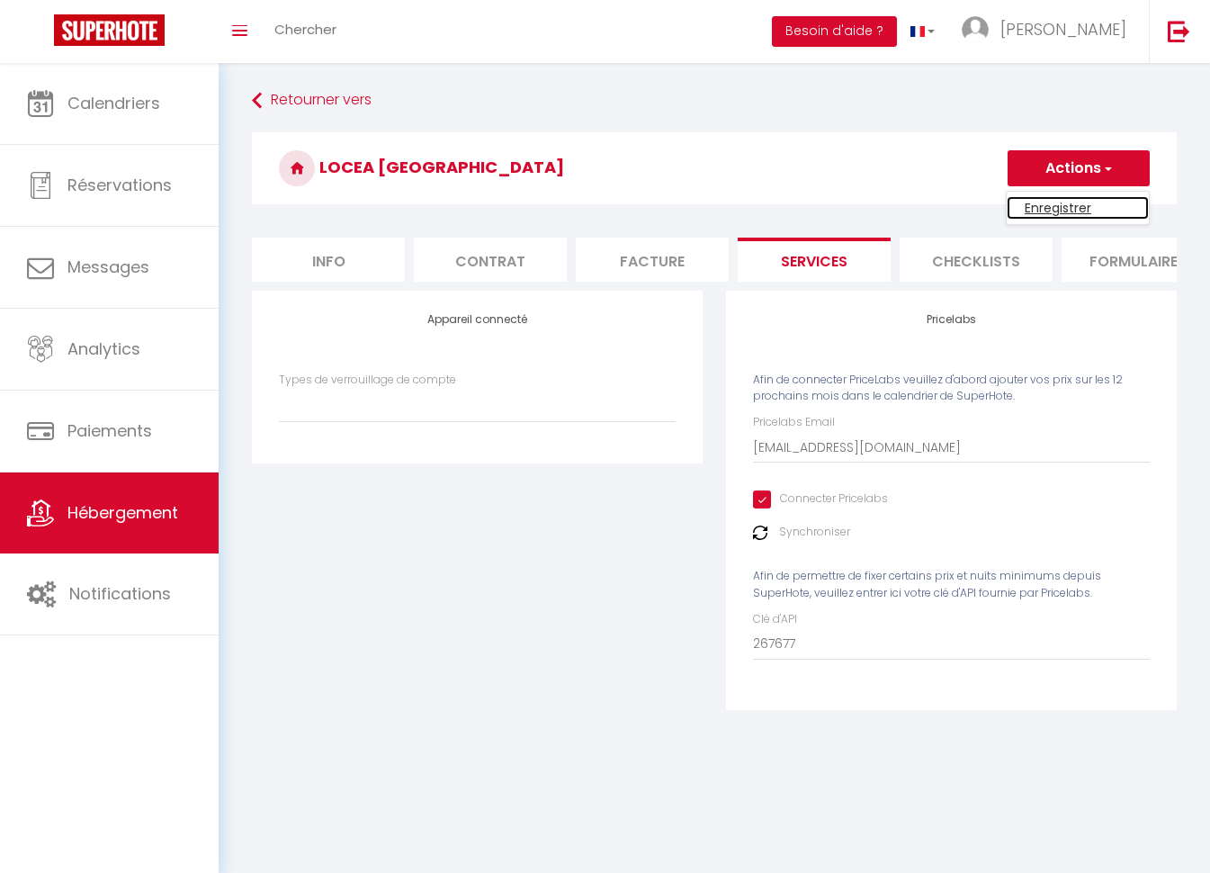
click at [1059, 204] on link "Enregistrer" at bounding box center [1078, 207] width 142 height 23
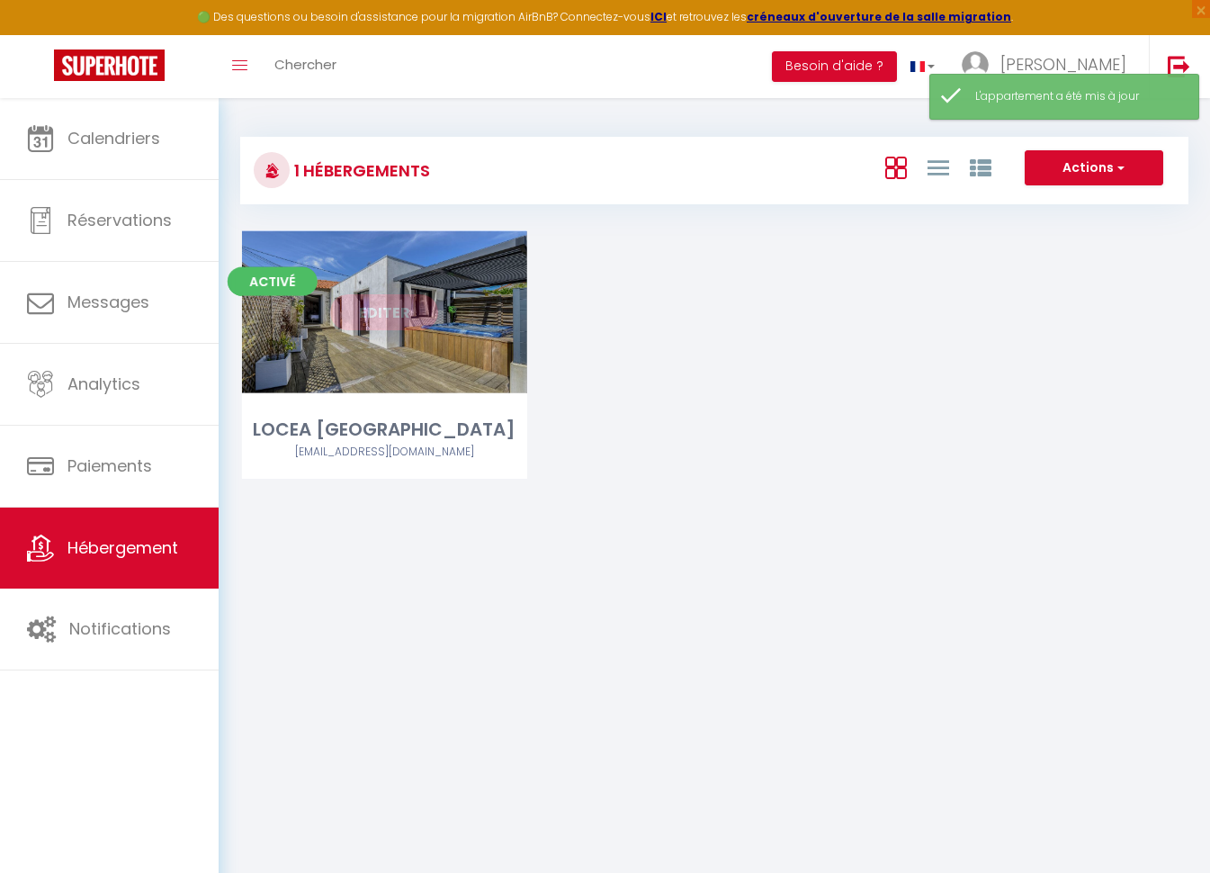
click at [382, 310] on link "Editer" at bounding box center [384, 312] width 108 height 36
click at [382, 311] on link "Editer" at bounding box center [384, 312] width 108 height 36
click at [381, 311] on link "Editer" at bounding box center [384, 312] width 108 height 36
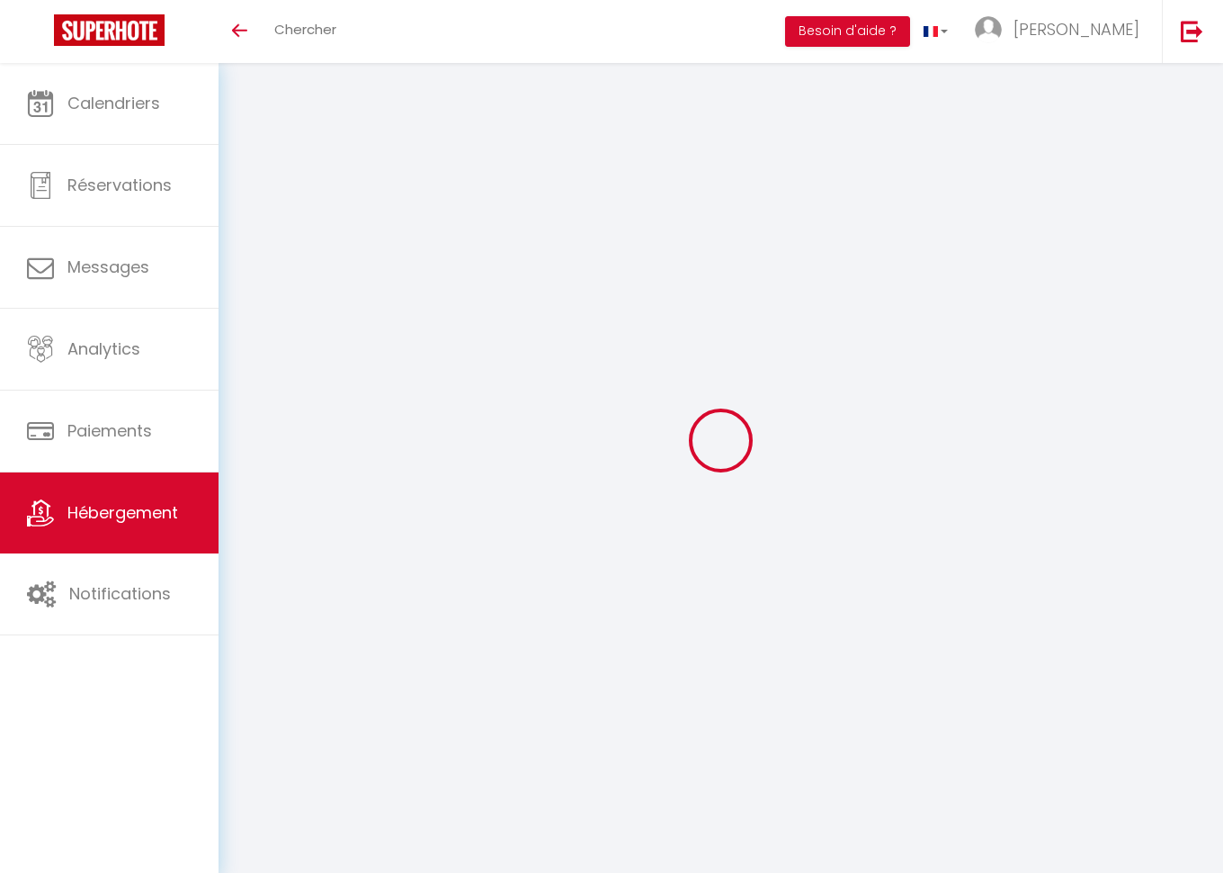
select select "3"
select select "2"
select select "1"
select select
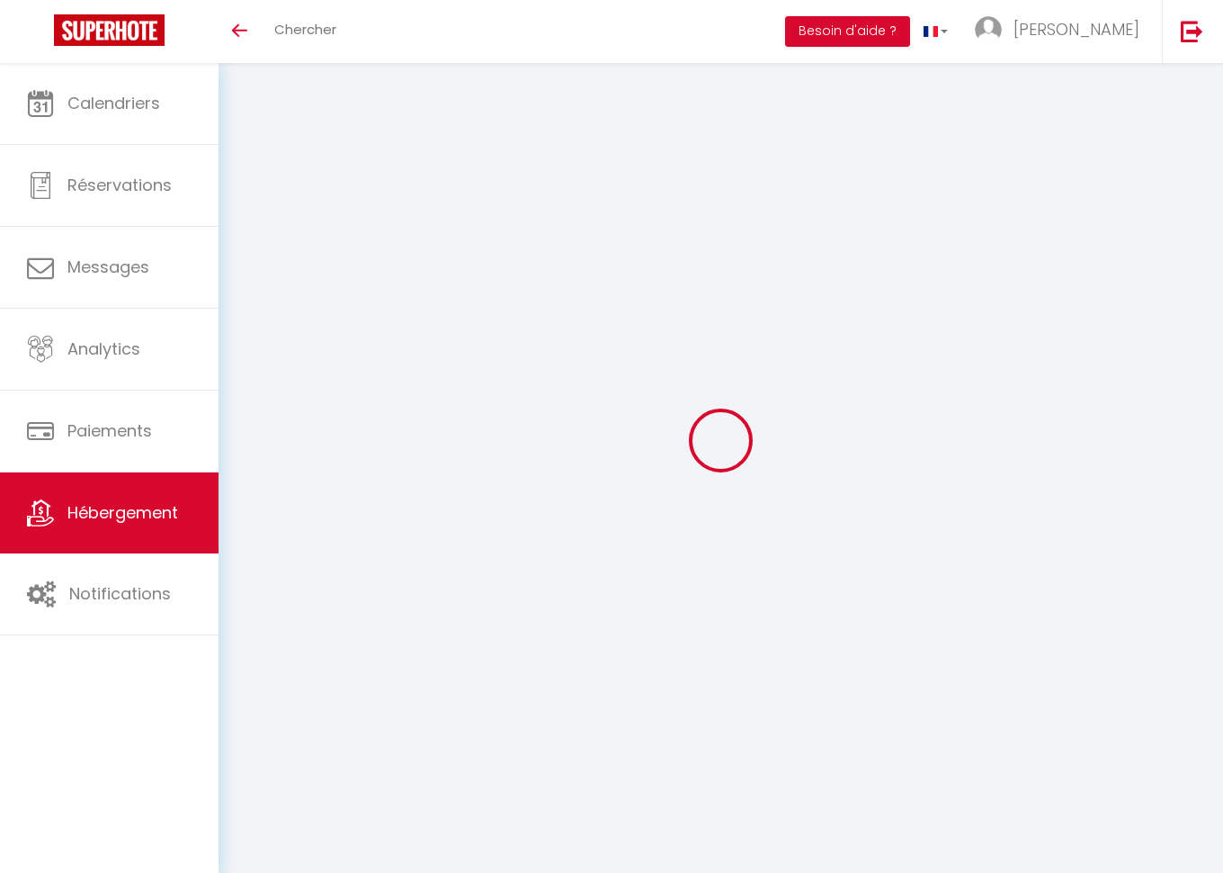
select select "28"
select select
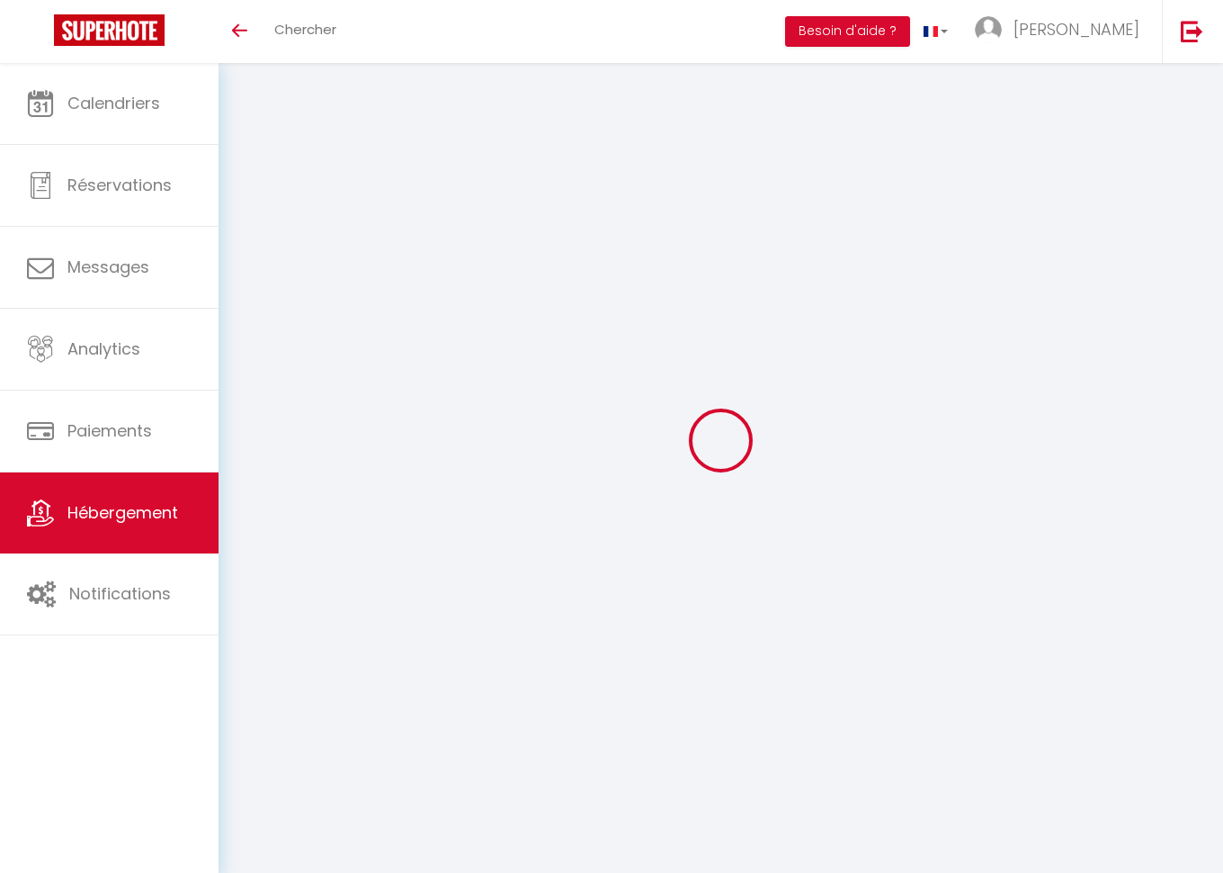
select select
checkbox input "false"
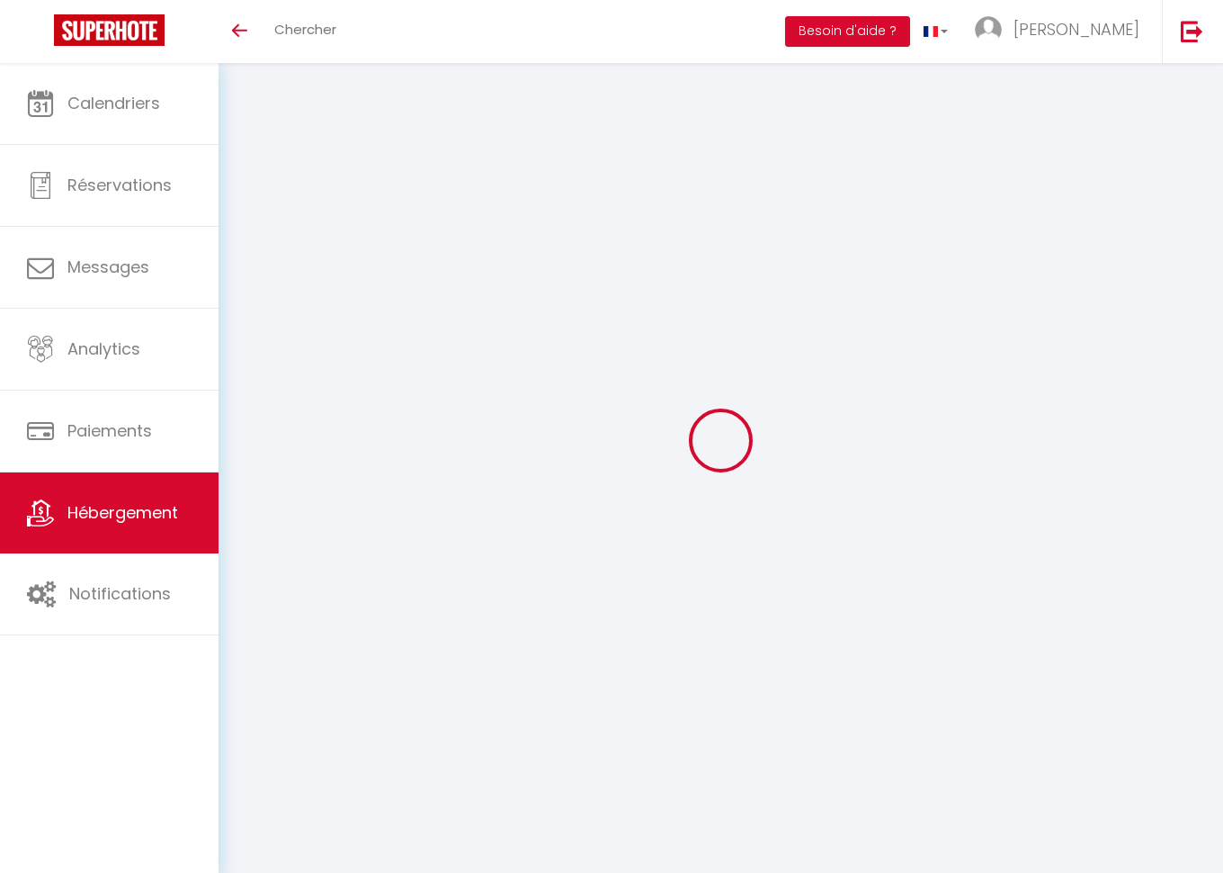
checkbox input "false"
select select
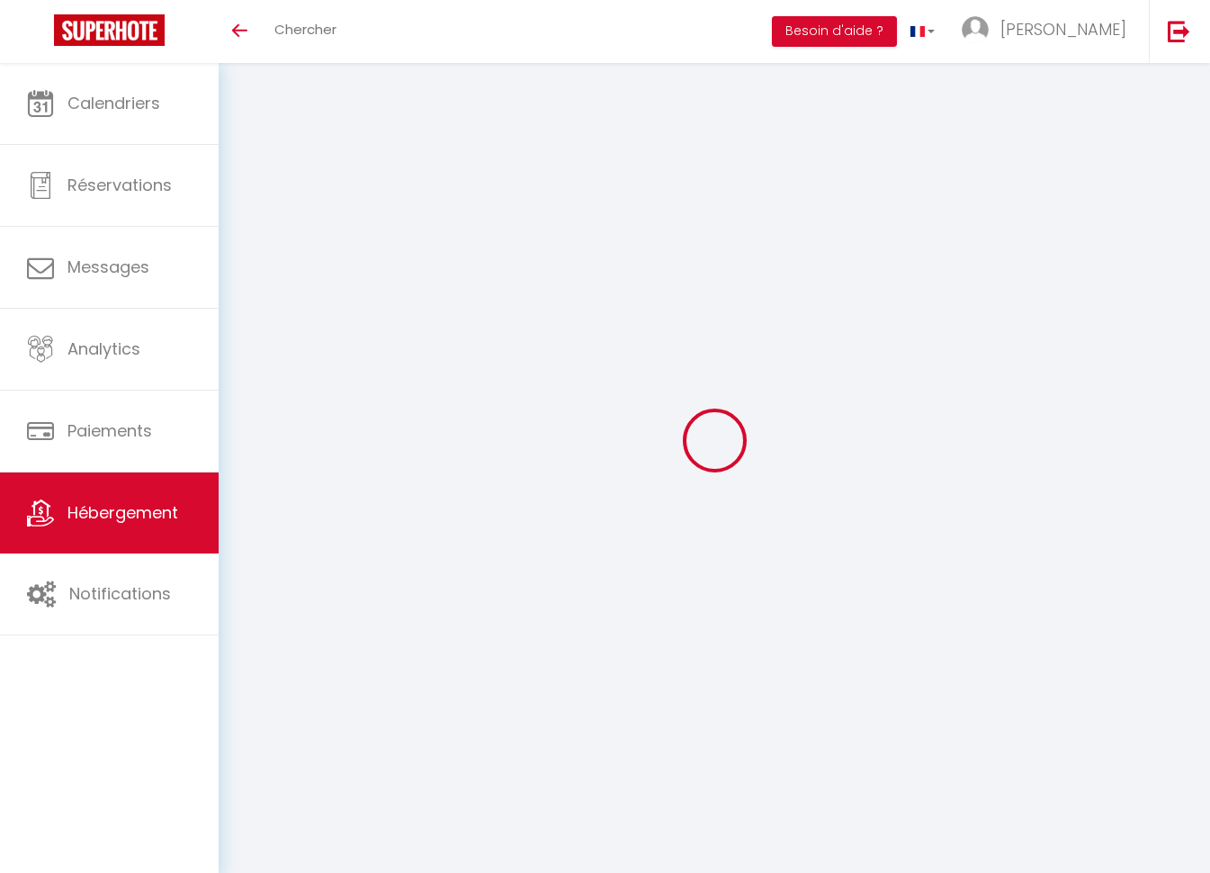
type input "LOCEA [GEOGRAPHIC_DATA]"
type input "[PERSON_NAME]"
type input "[STREET_ADDRESS] vert"
type input "44120"
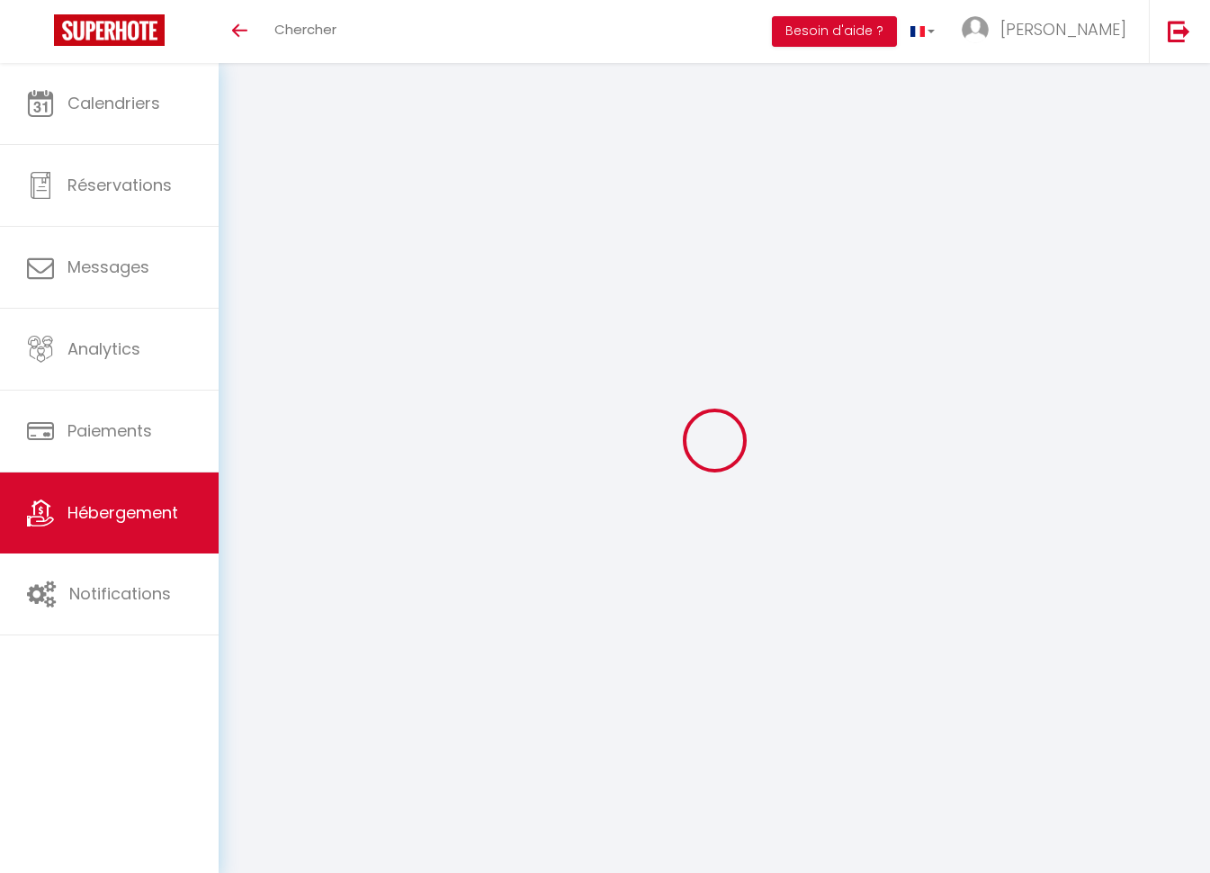
type input "Vertou"
select select "houses"
select select "7"
select select "3"
select select "2"
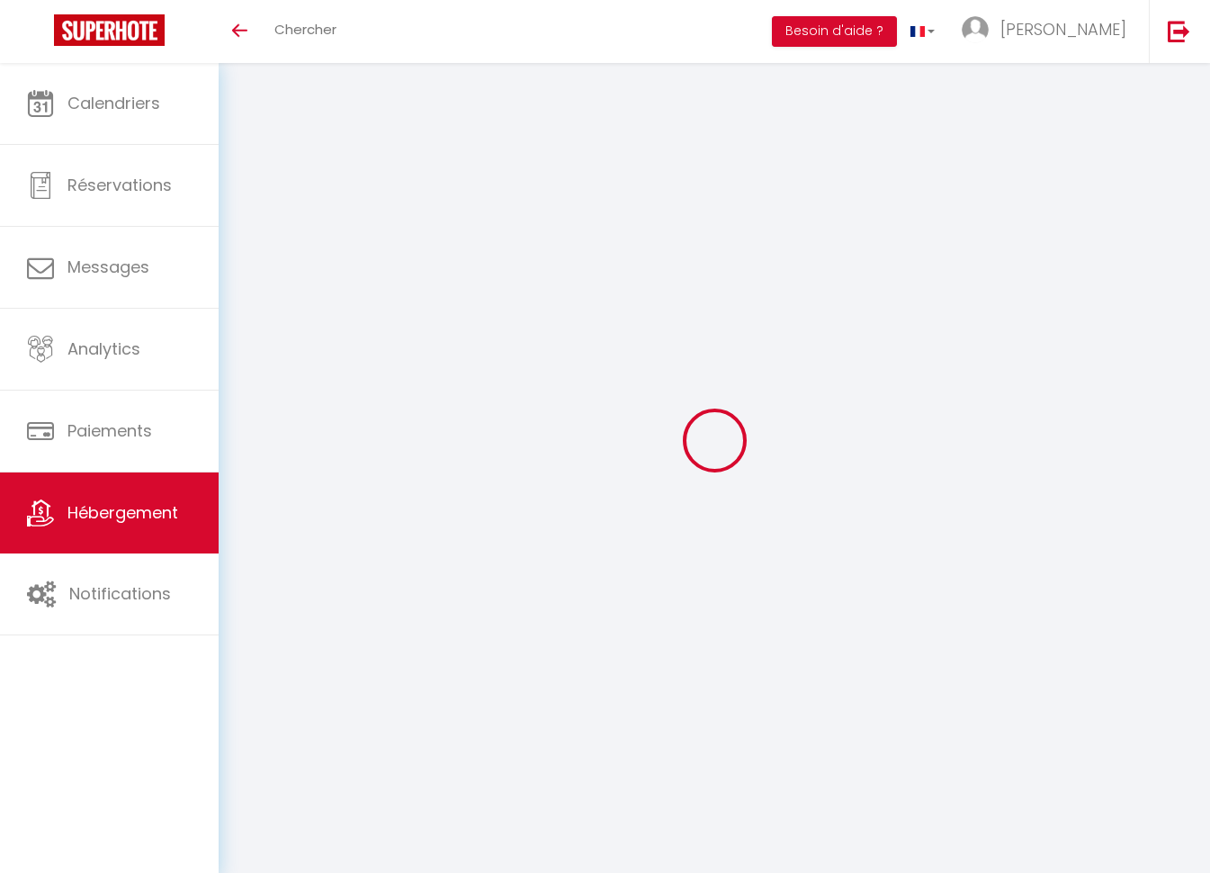
type input "100"
type input "172"
type input "5.28"
type input "0"
type input "900"
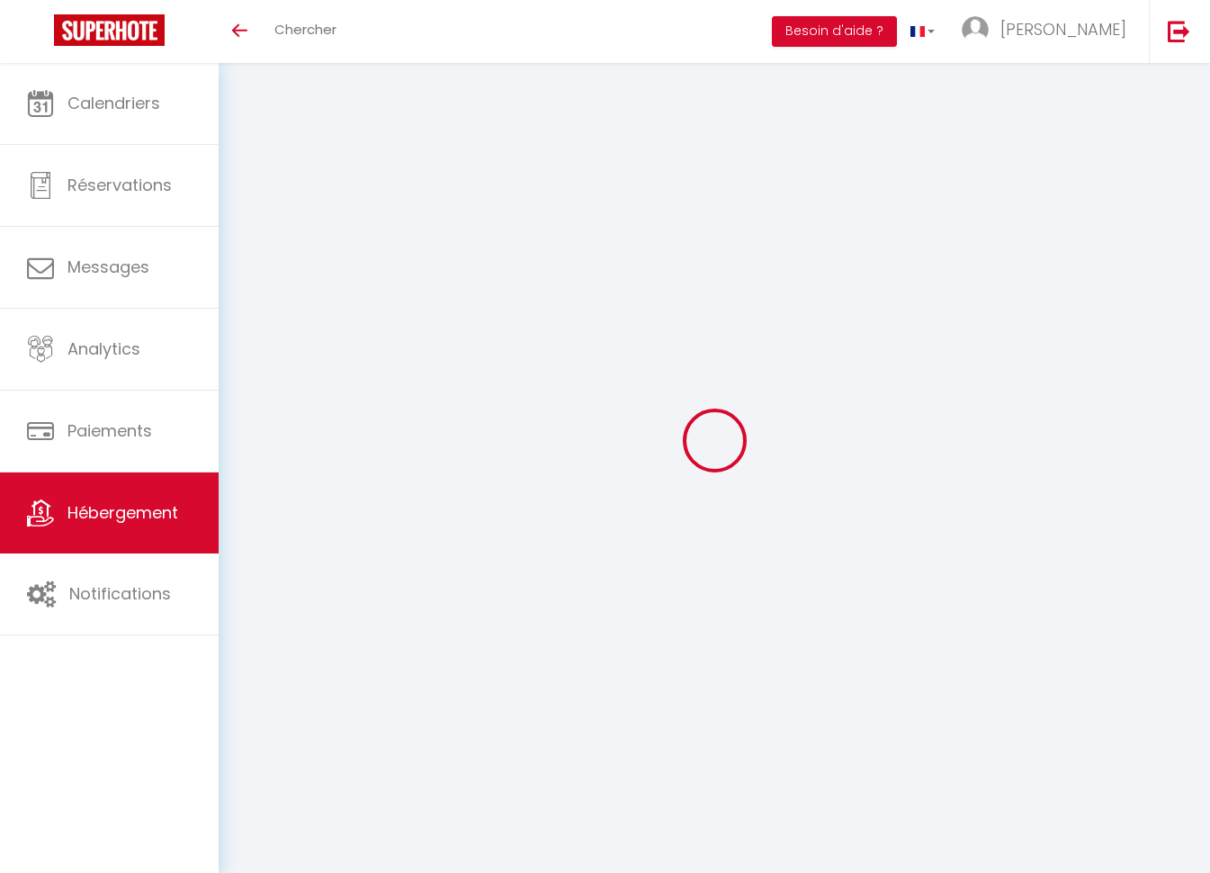
select select
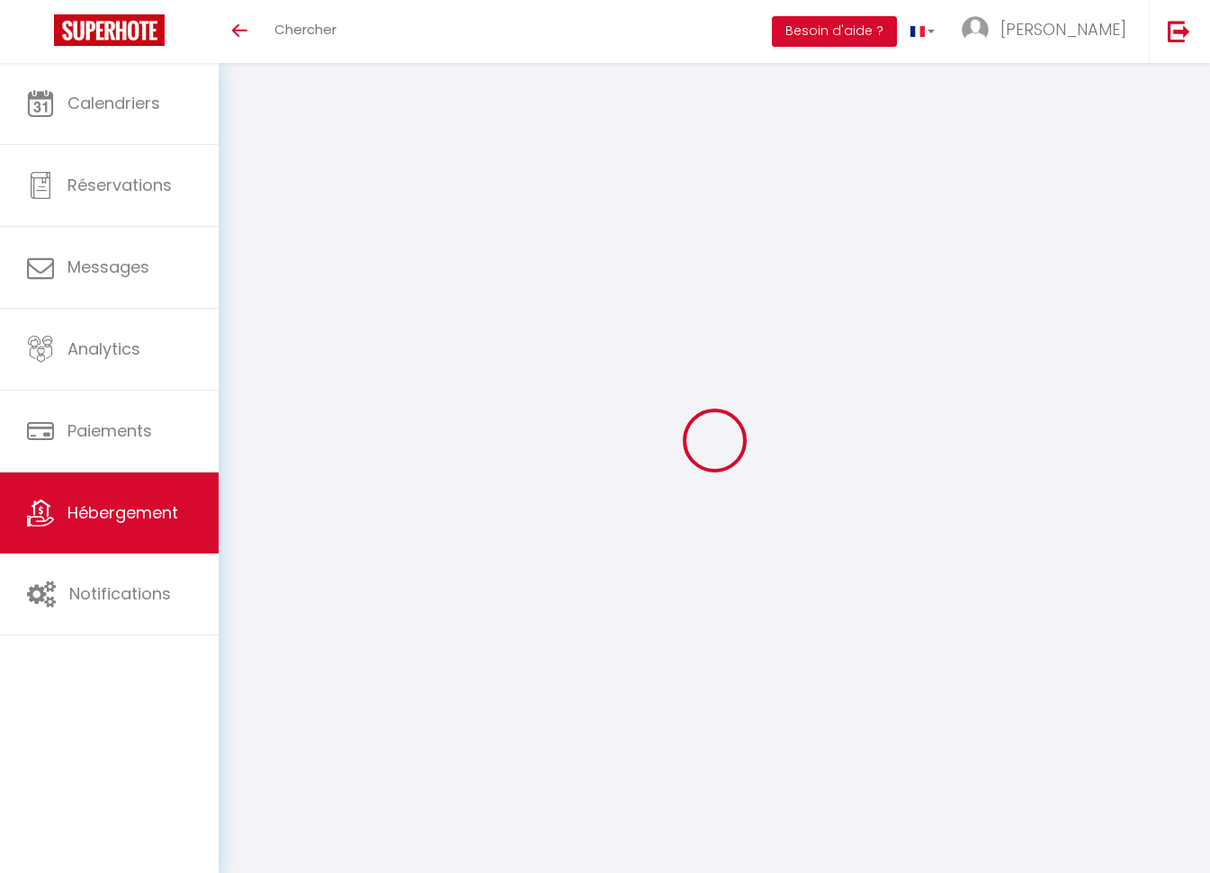
type input "[STREET_ADDRESS]"
type input "44120"
type input "Vertou"
type input "[EMAIL_ADDRESS][DOMAIN_NAME]"
select select "15519"
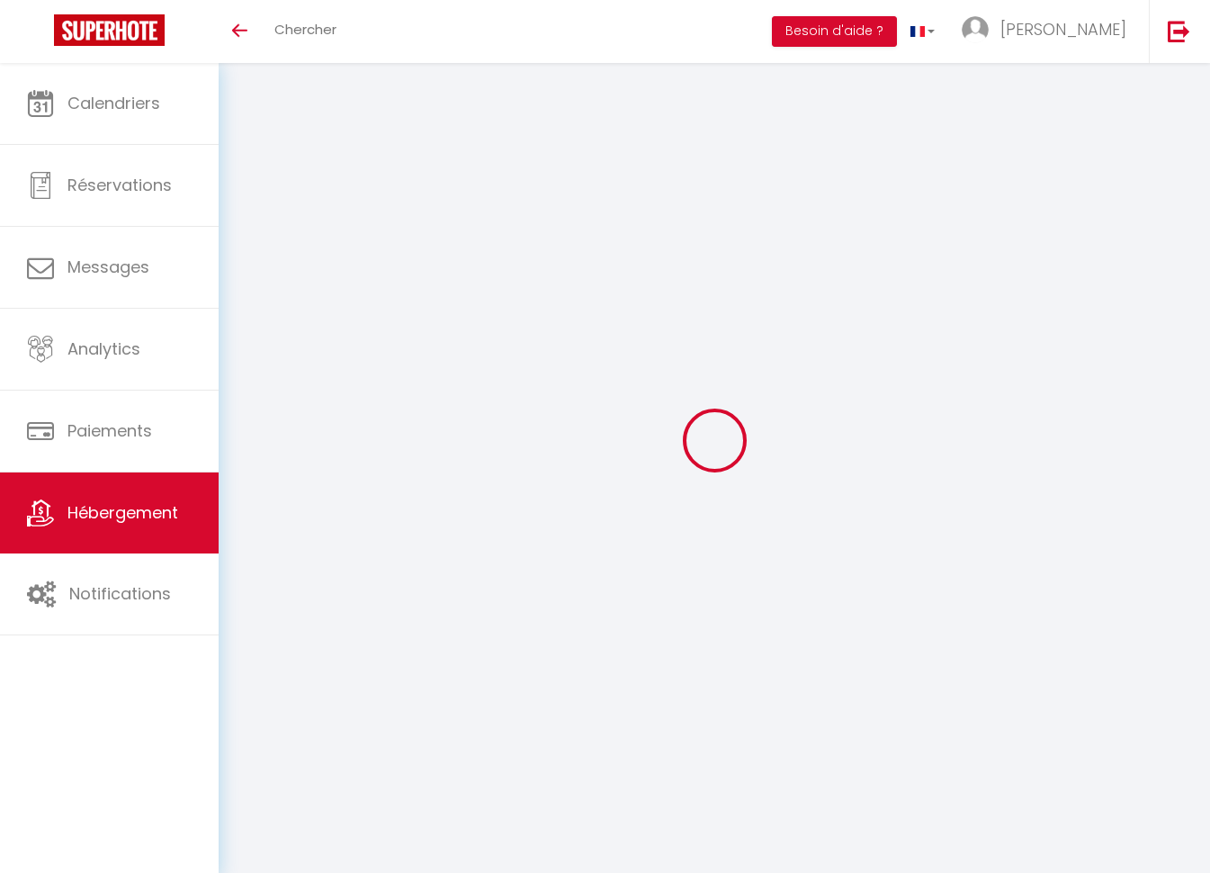
checkbox input "false"
radio input "true"
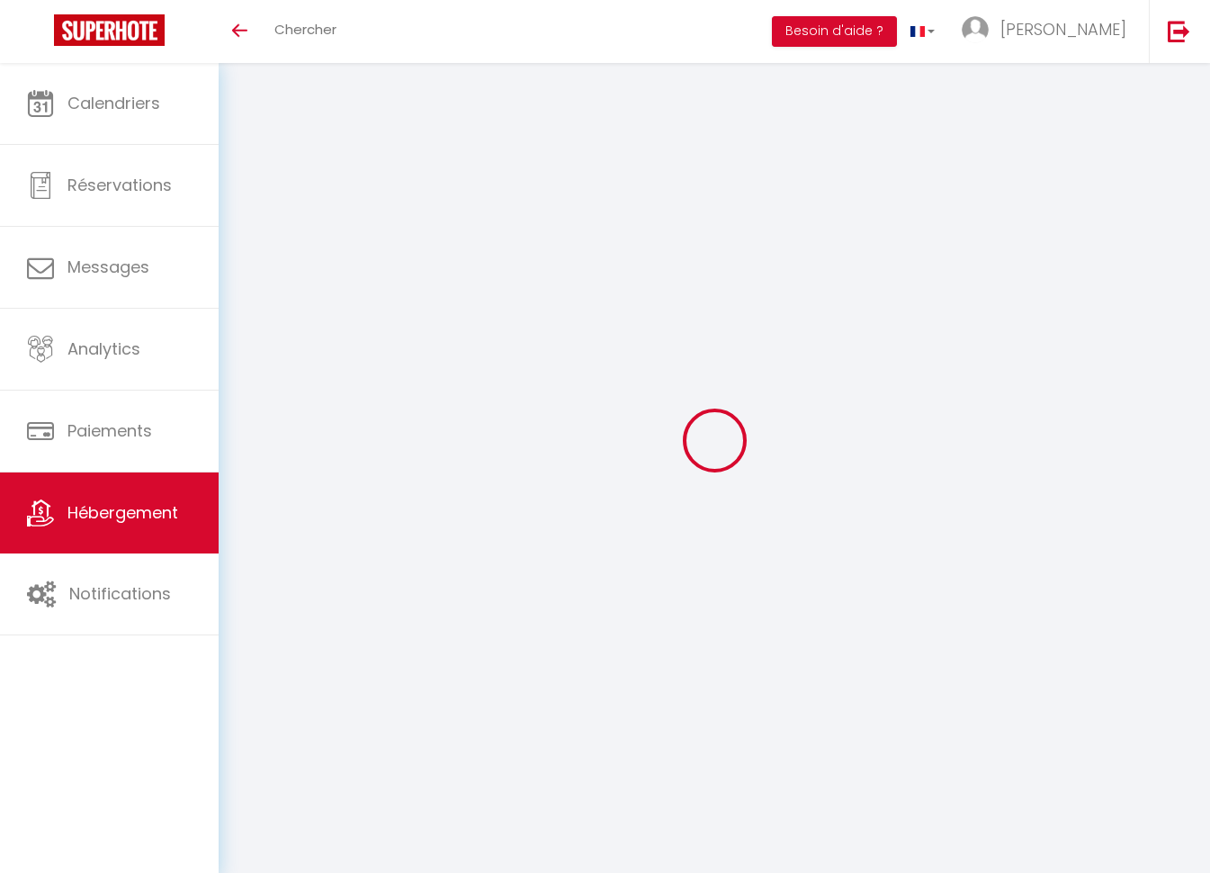
select select
type input "78"
type input "0"
type input "93"
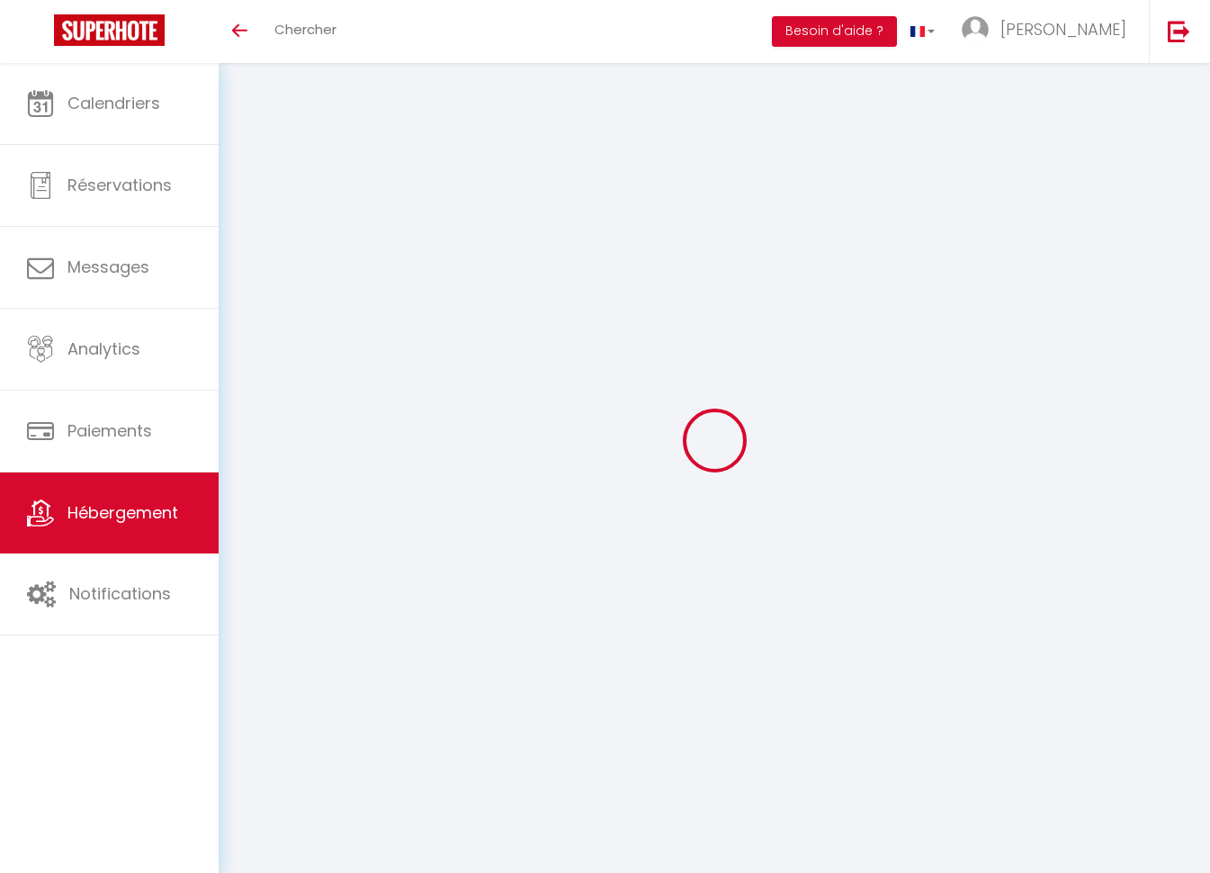
type input "0"
select select
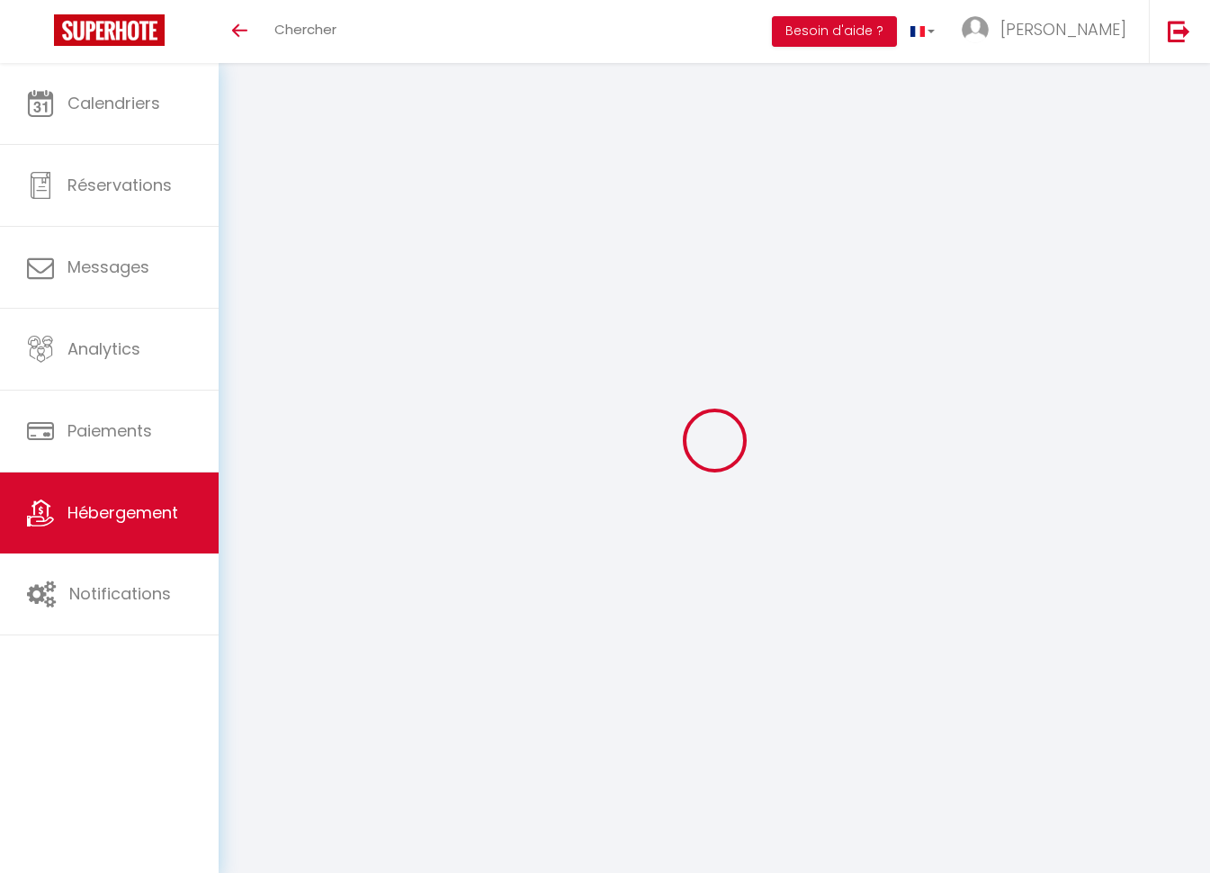
select select
checkbox input "false"
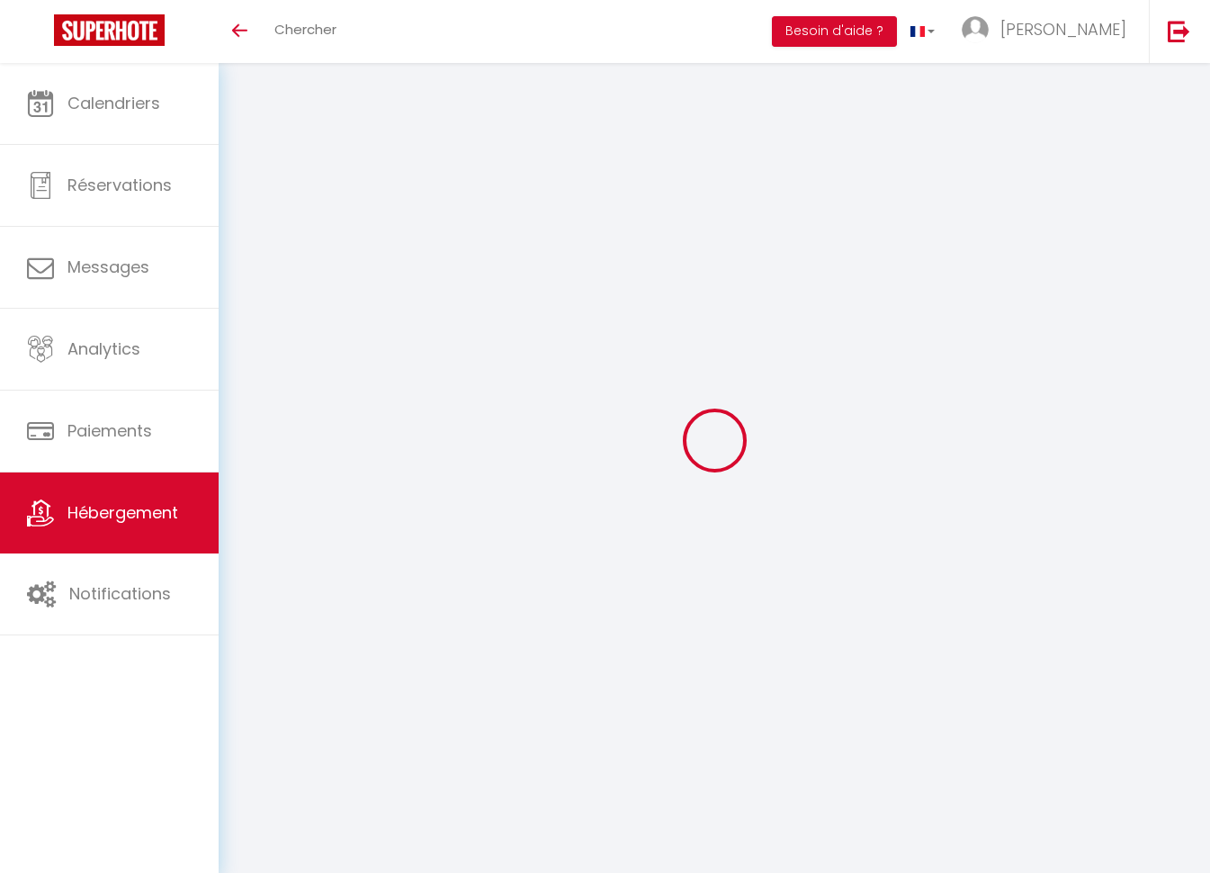
select select
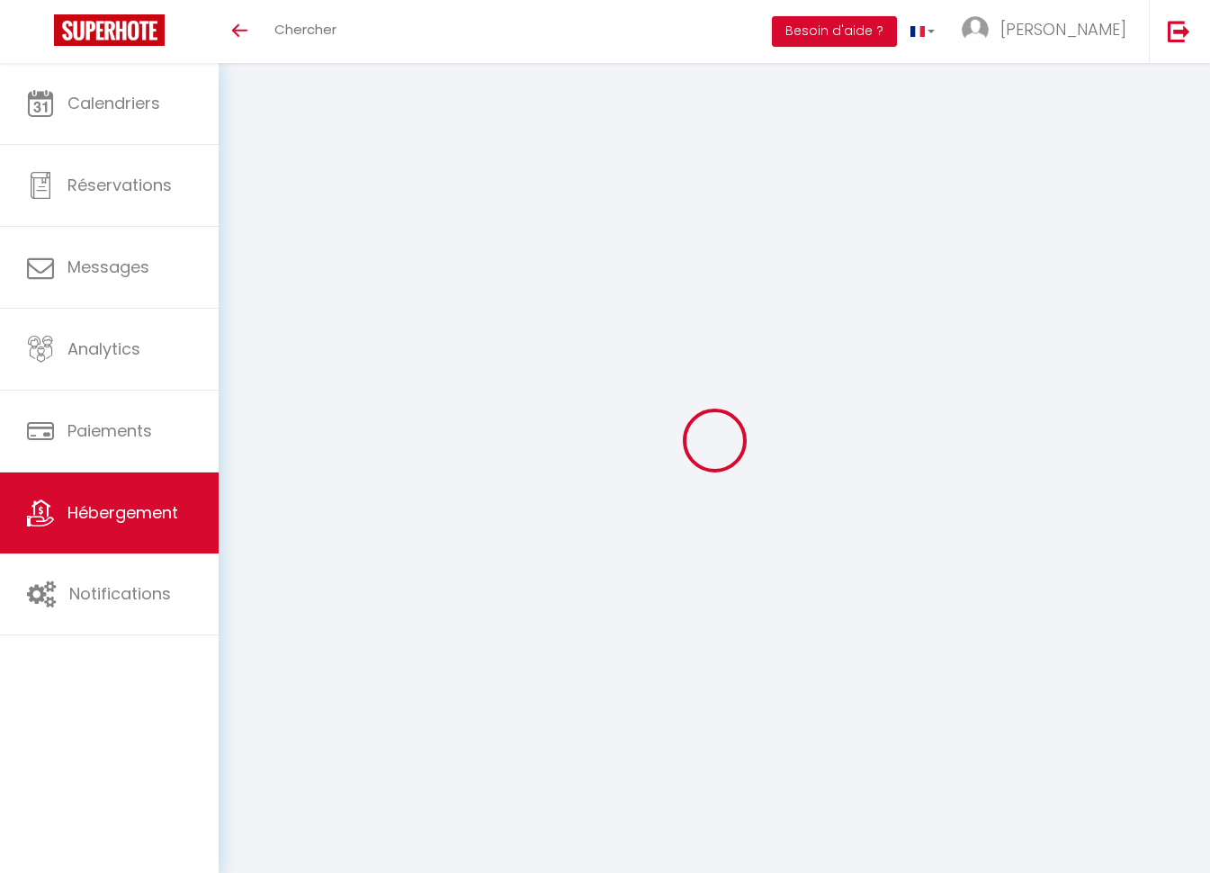
select select
checkbox input "false"
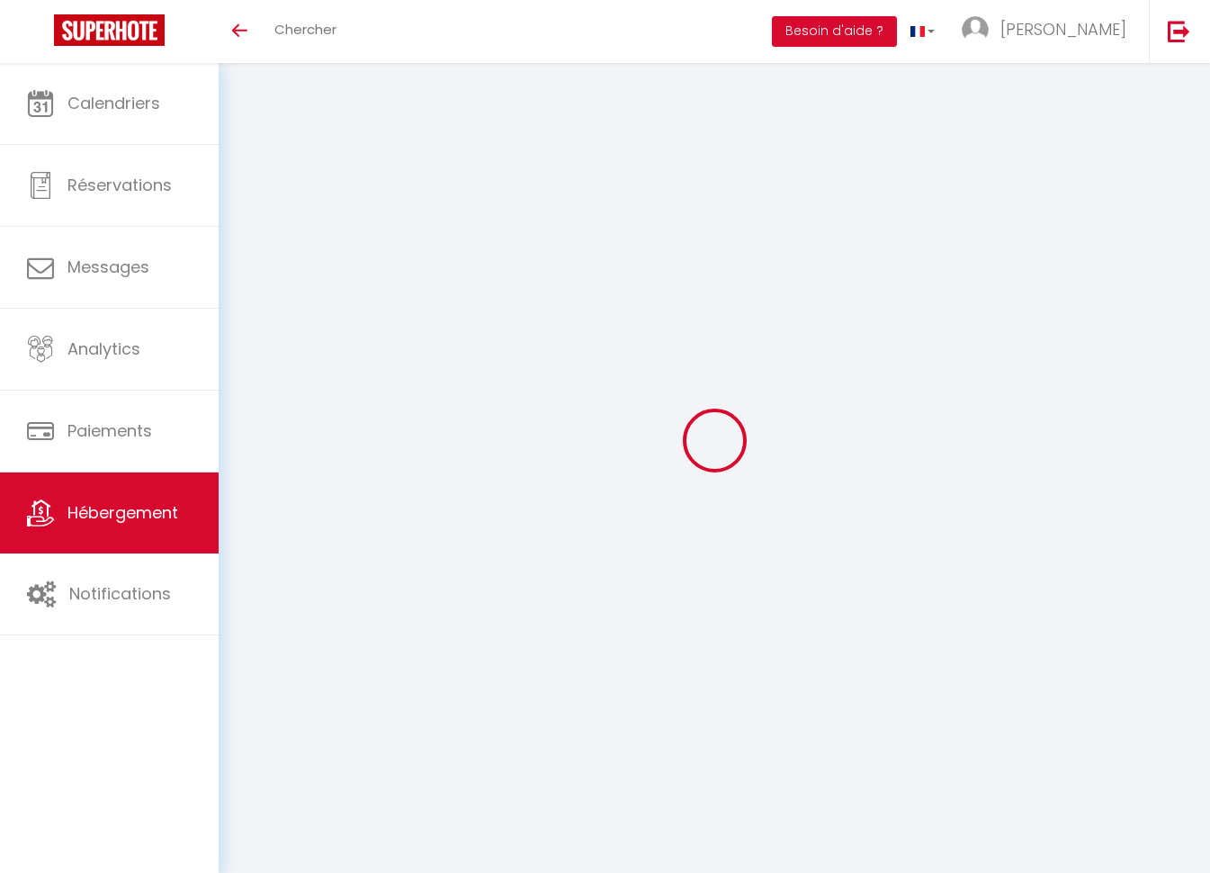
select select
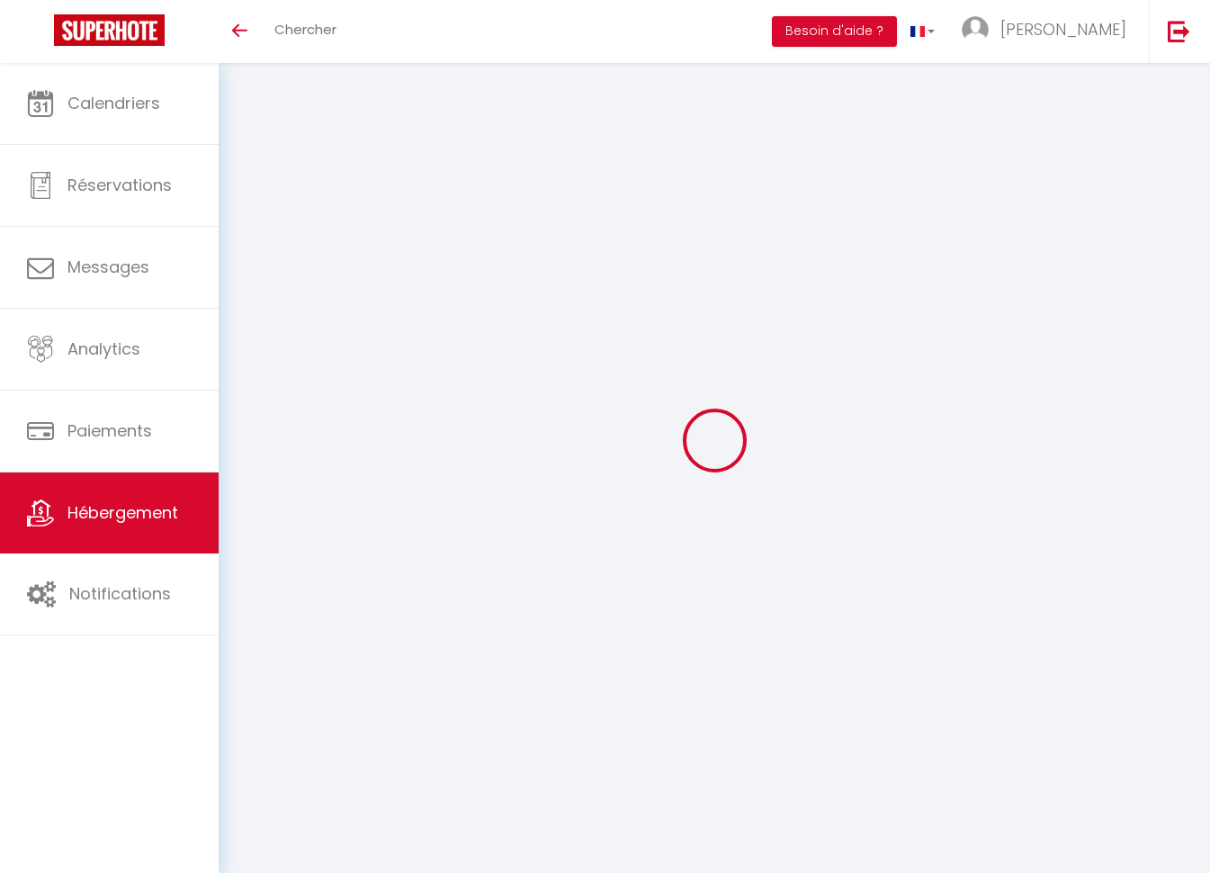
select select
checkbox input "false"
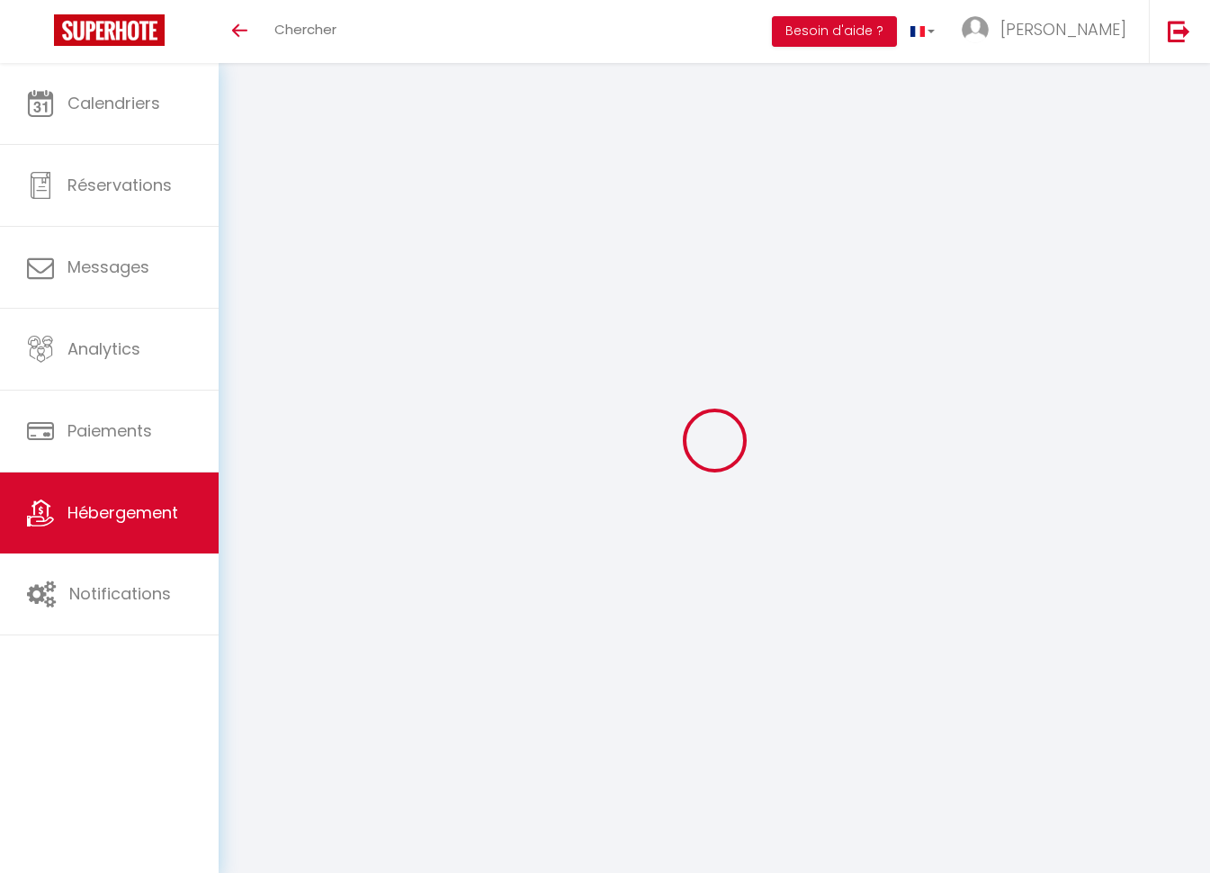
select select
checkbox input "false"
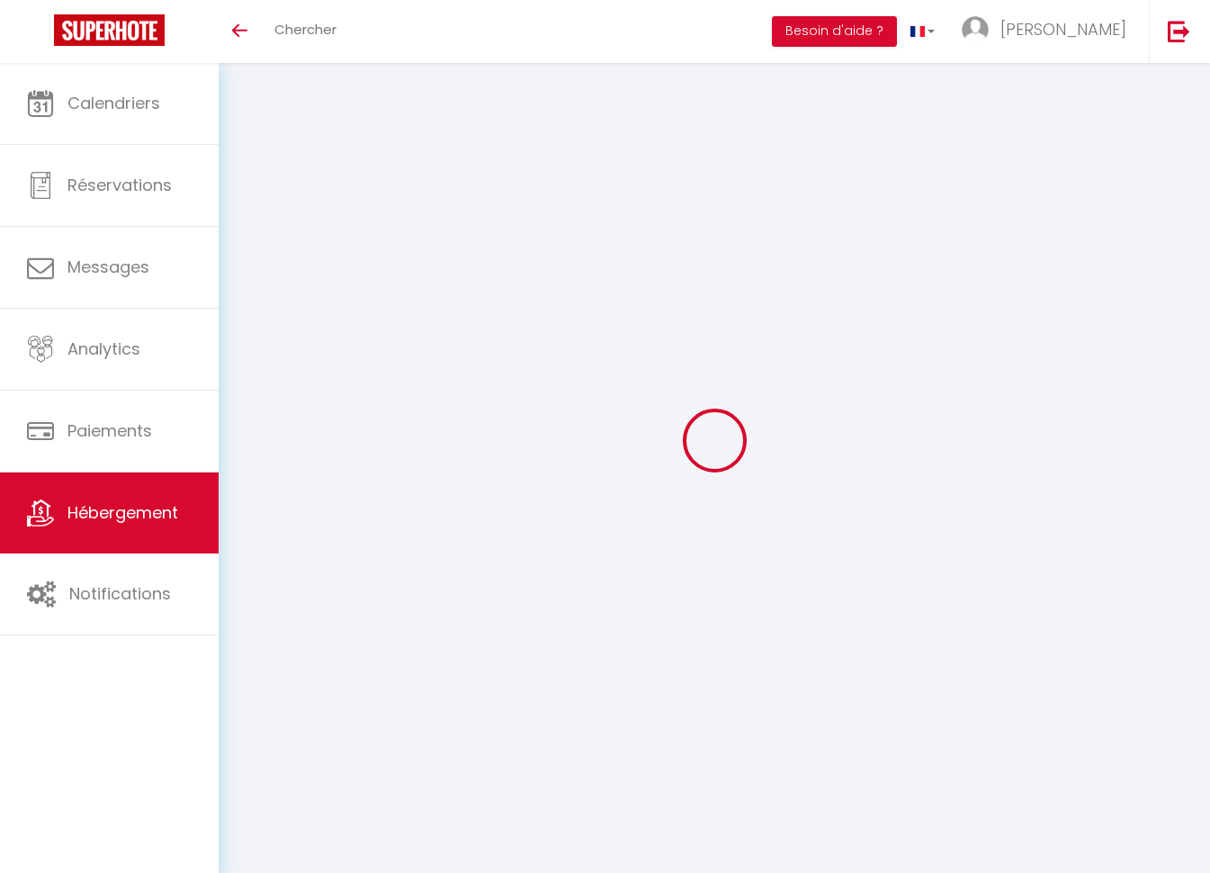
select select
checkbox input "false"
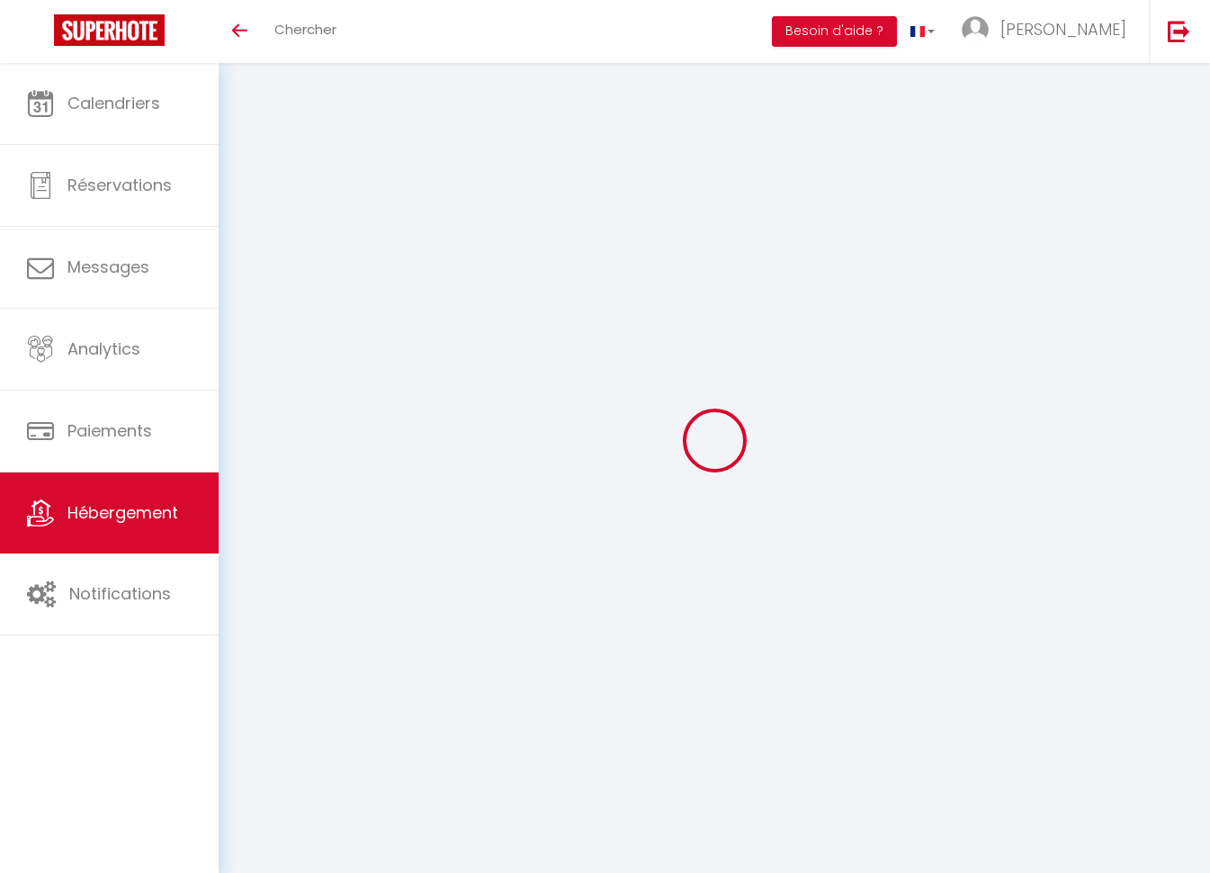
select select
select select "17:00"
select select "23:00"
select select "11:00"
select select "30"
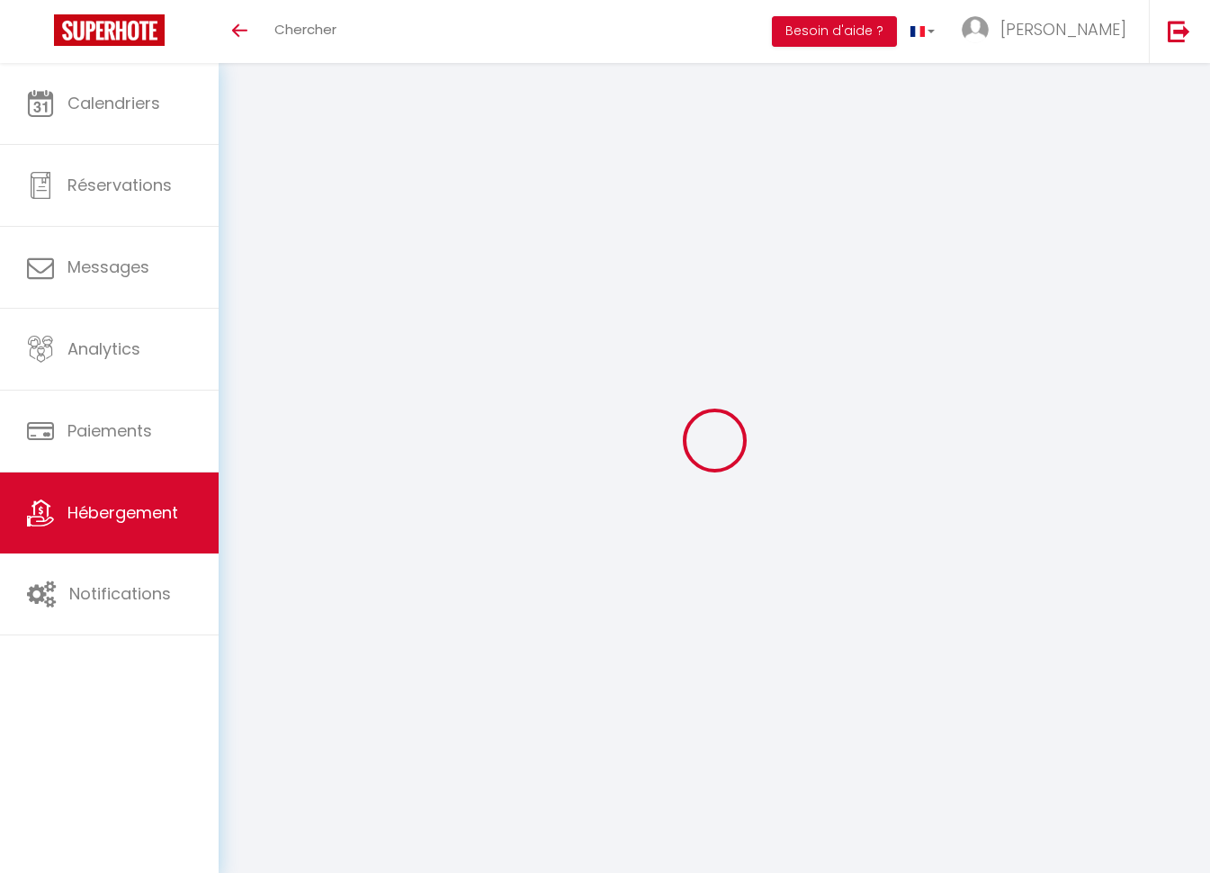
select select "120"
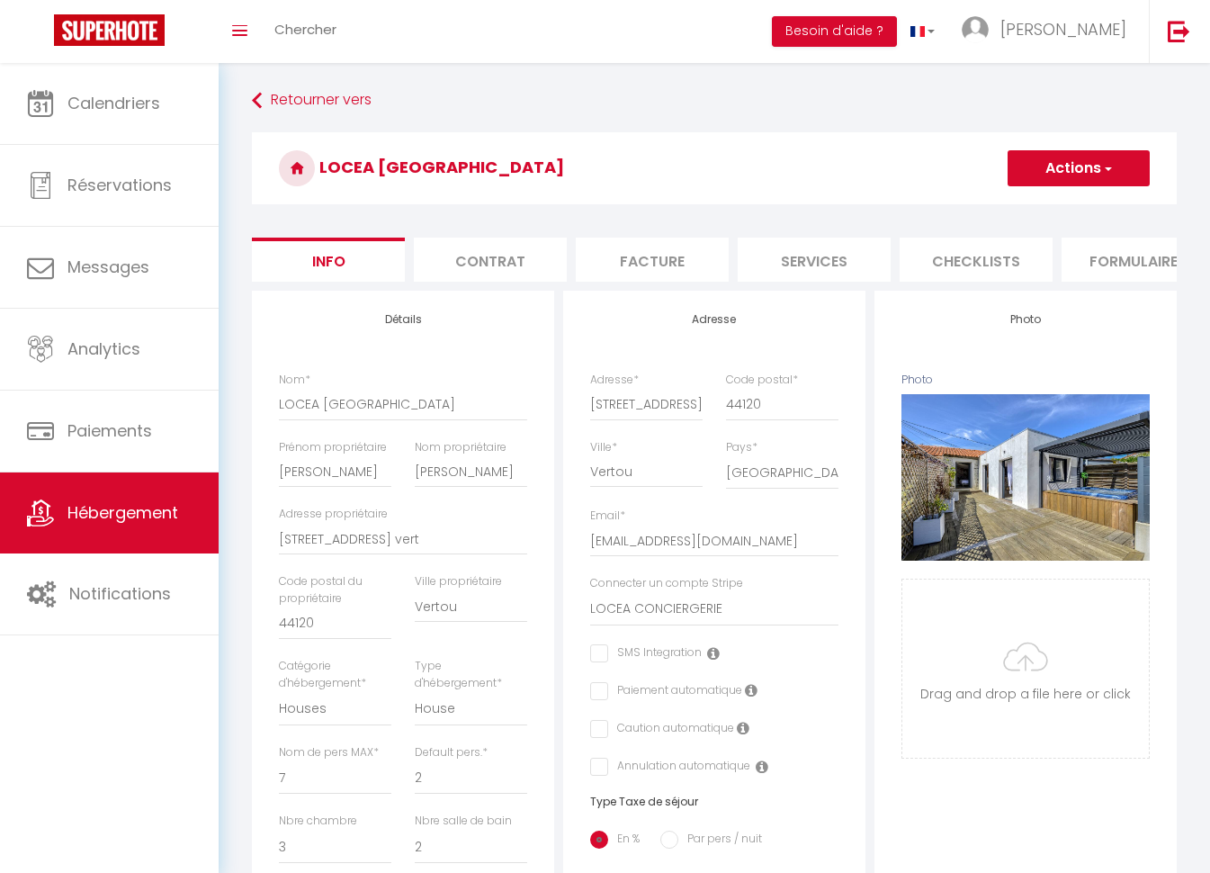
click at [636, 262] on li "Facture" at bounding box center [652, 259] width 153 height 44
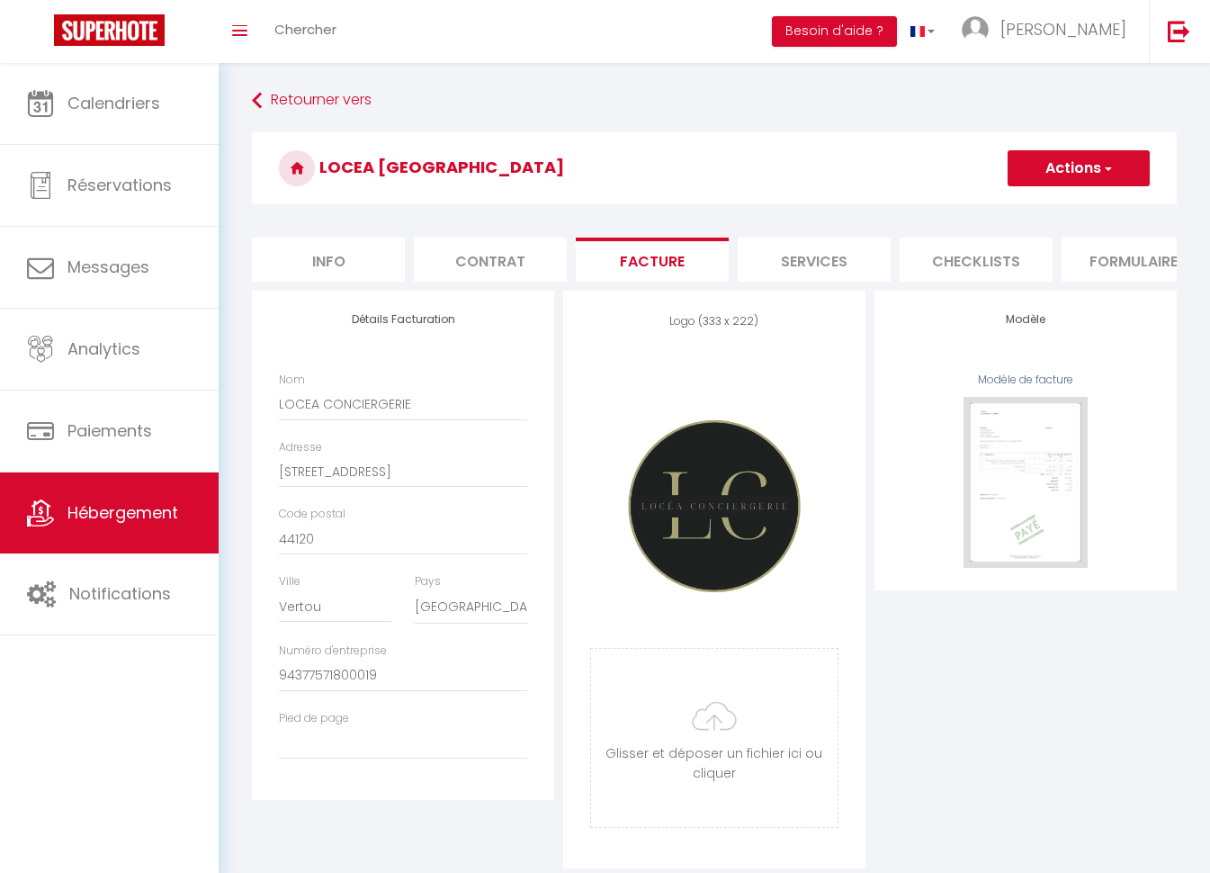
click at [801, 258] on li "Services" at bounding box center [814, 259] width 153 height 44
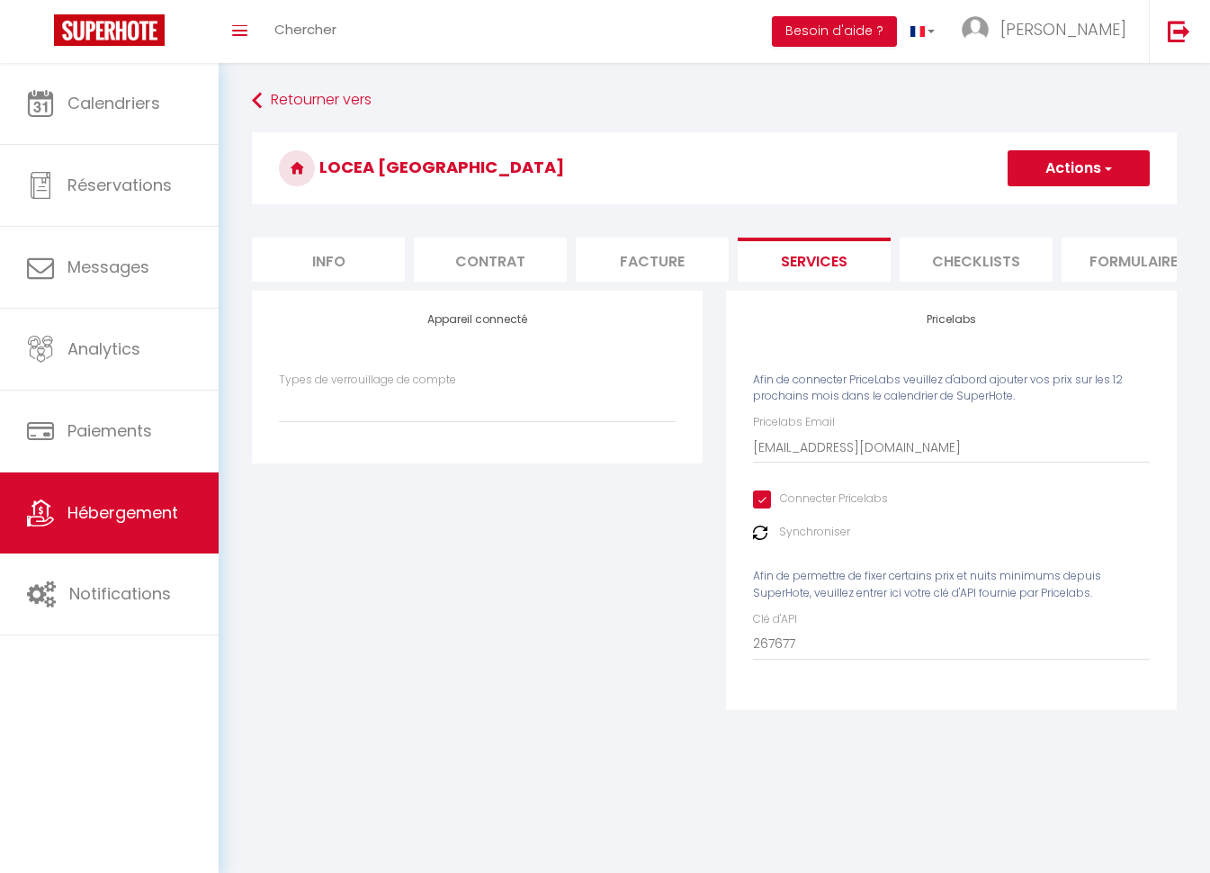
select select
click at [755, 540] on img at bounding box center [760, 532] width 14 height 14
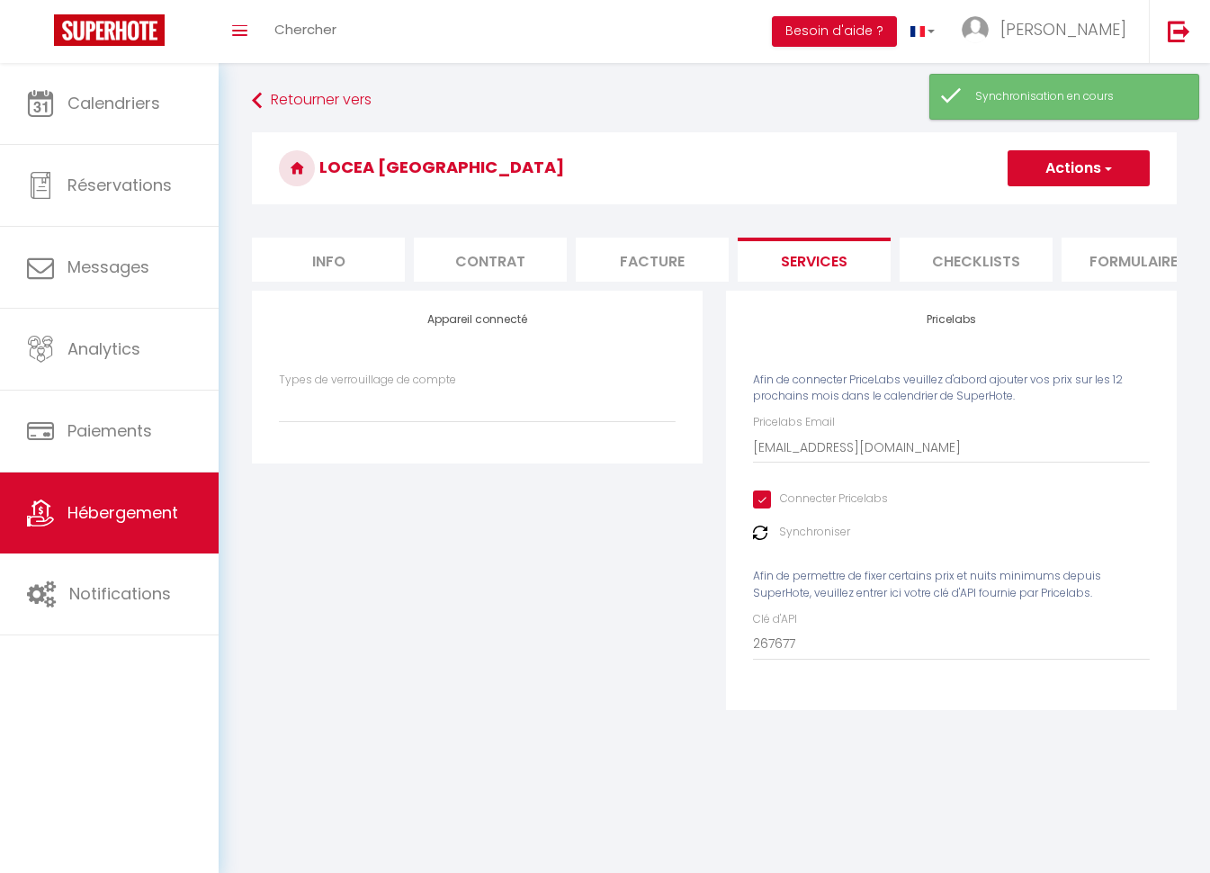
click at [765, 506] on input "Connecter Pricelabs" at bounding box center [820, 499] width 135 height 18
checkbox input "false"
select select
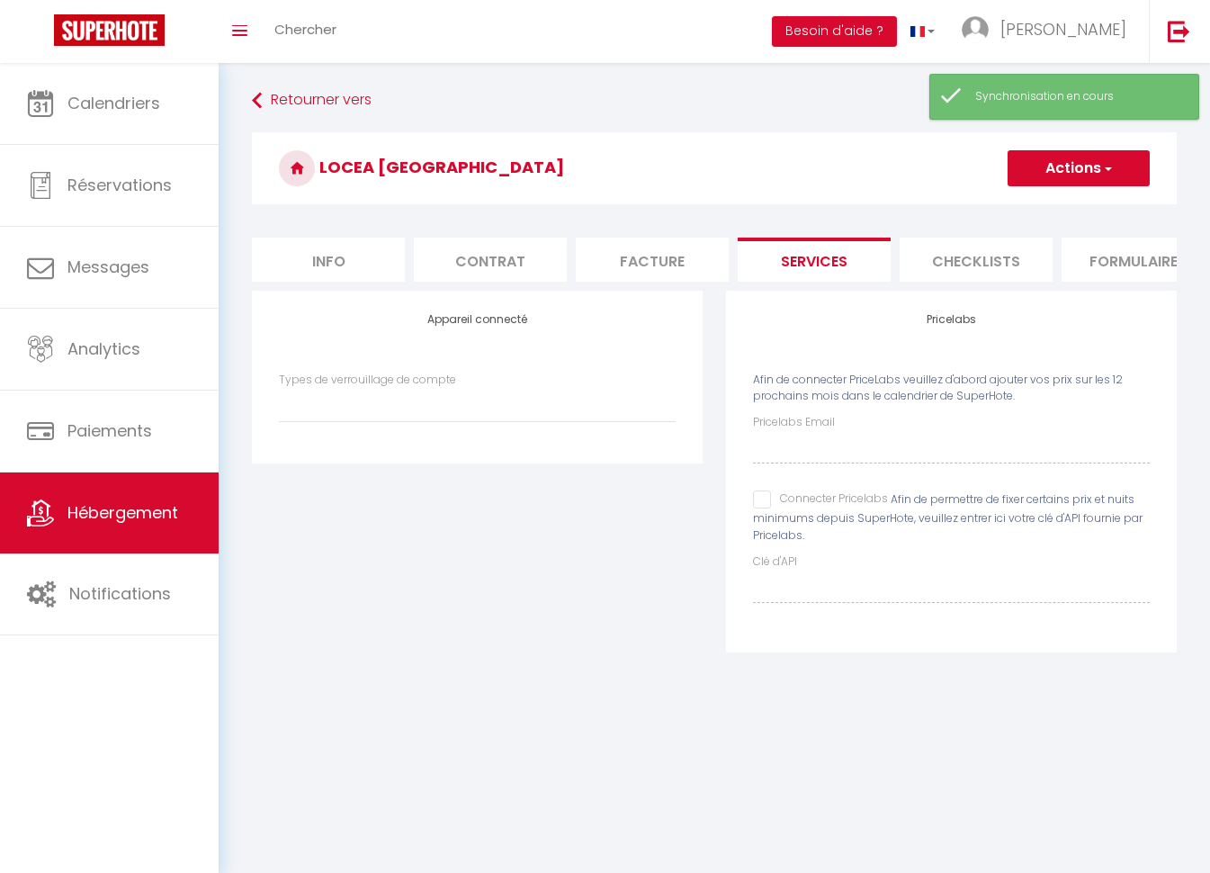
click at [1087, 163] on button "Actions" at bounding box center [1078, 168] width 142 height 36
click at [1050, 211] on link "Enregistrer" at bounding box center [1078, 207] width 142 height 23
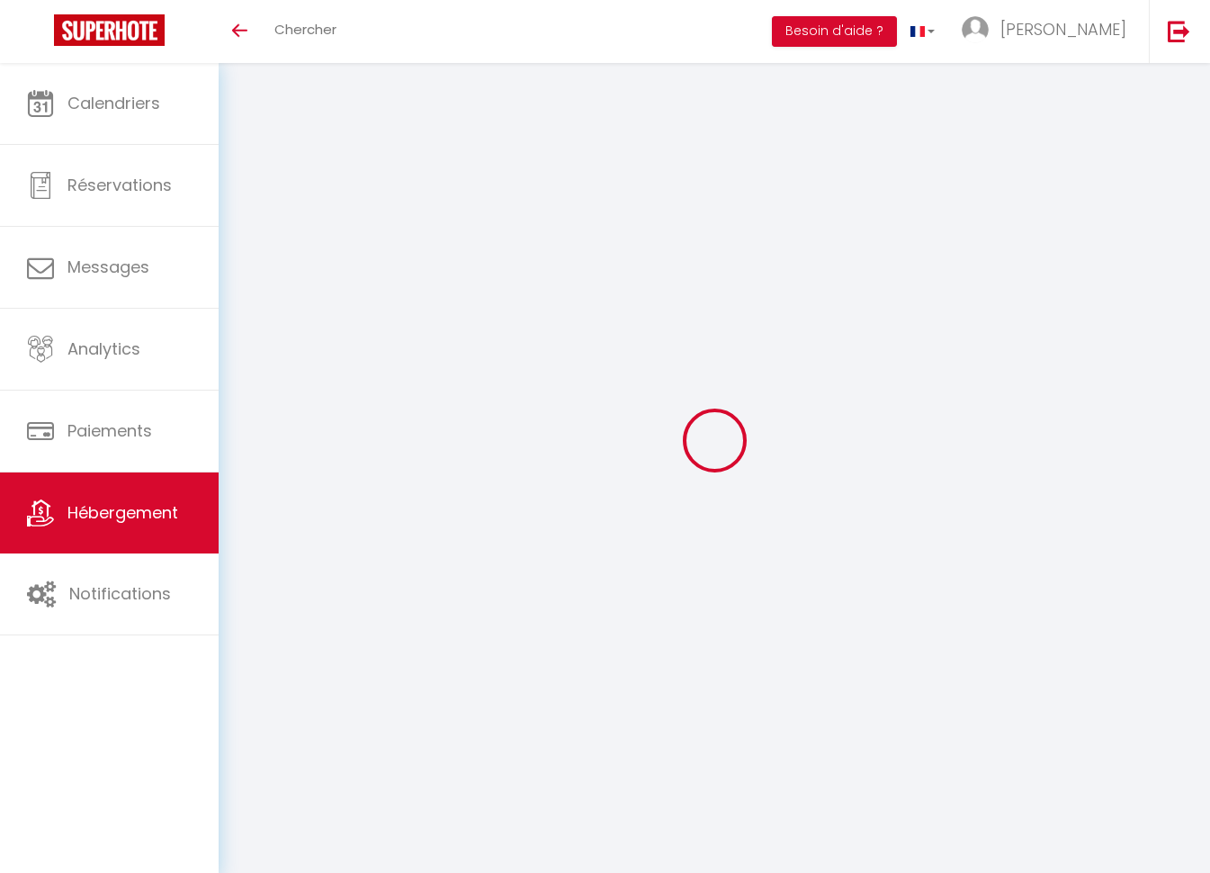
select select
checkbox input "false"
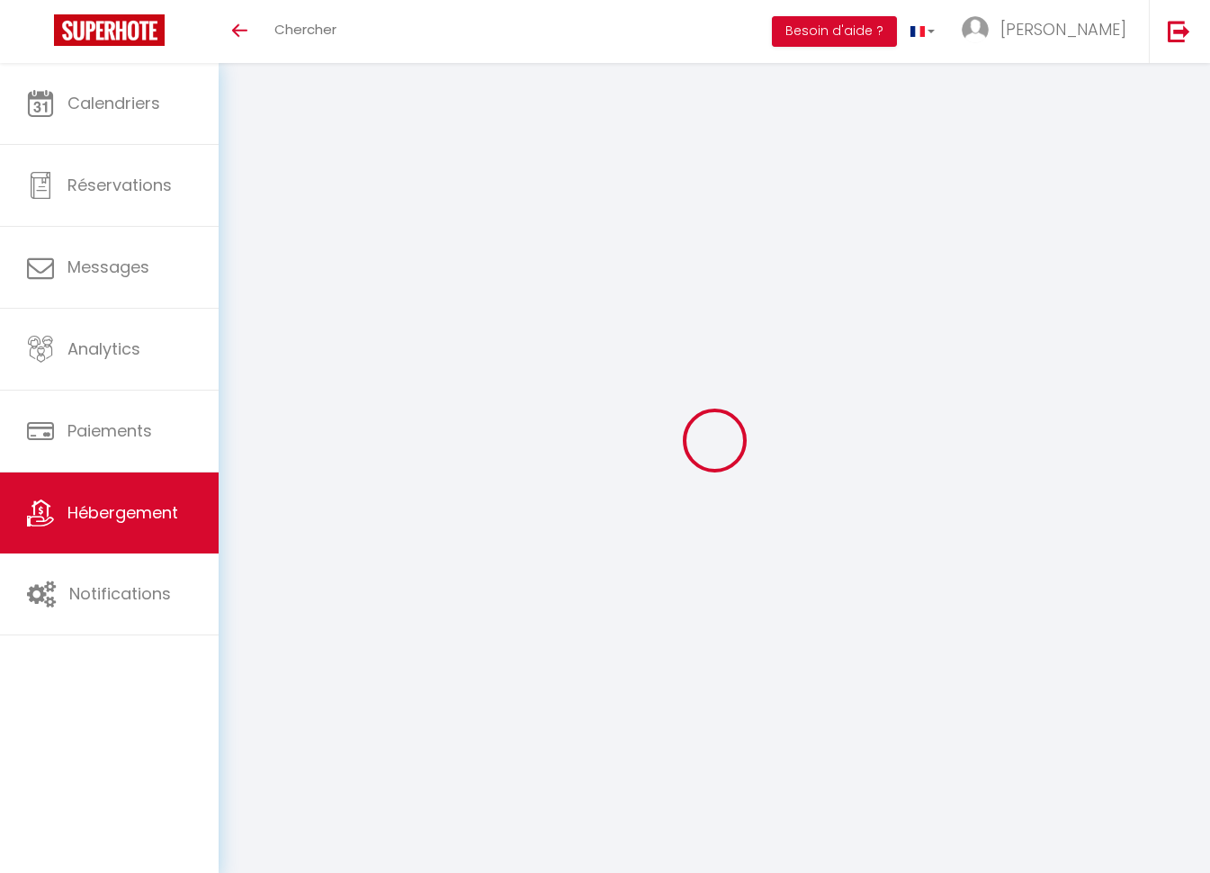
select select
select select "17:00"
select select "23:00"
select select "11:00"
select select "30"
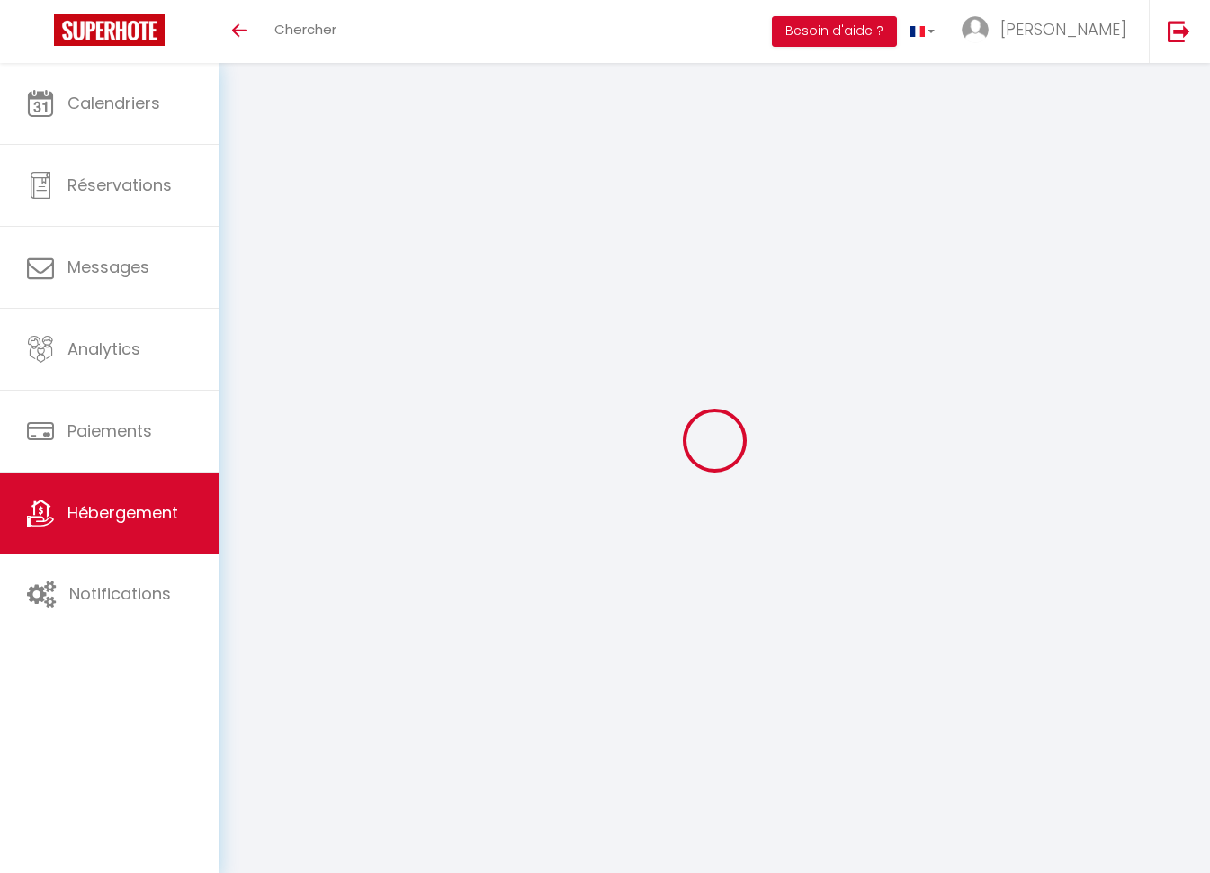
select select "120"
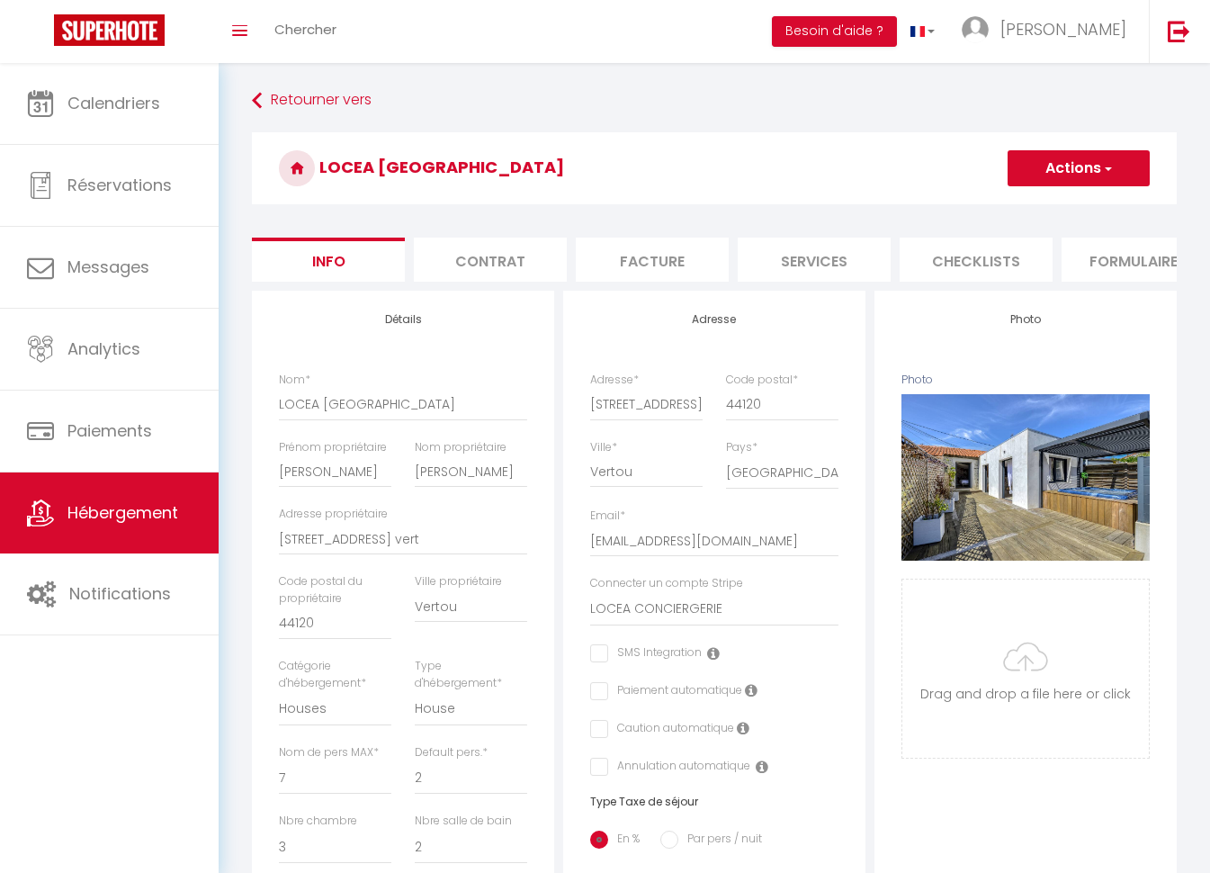
click at [822, 252] on li "Services" at bounding box center [814, 259] width 153 height 44
select select
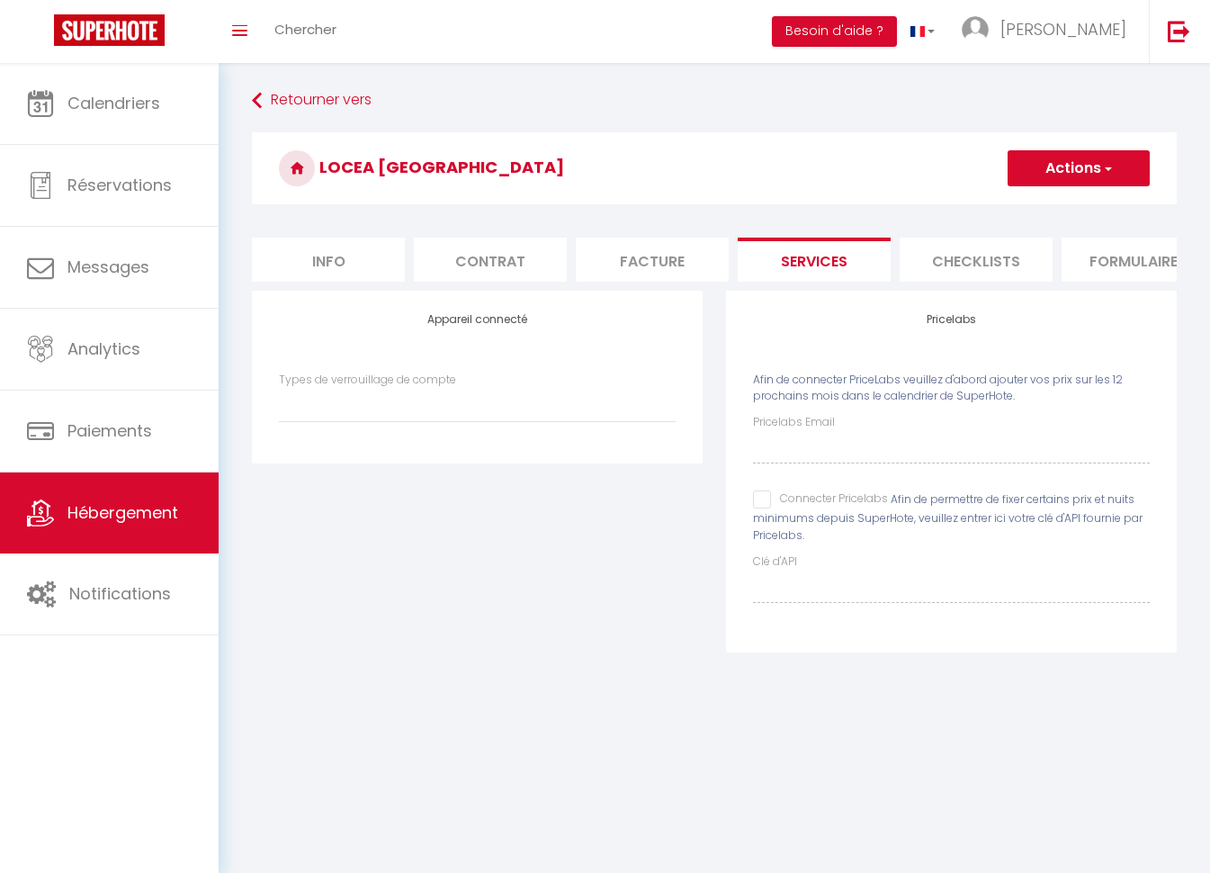
click at [763, 508] on input "Connecter Pricelabs" at bounding box center [820, 499] width 135 height 18
checkbox input "true"
select select
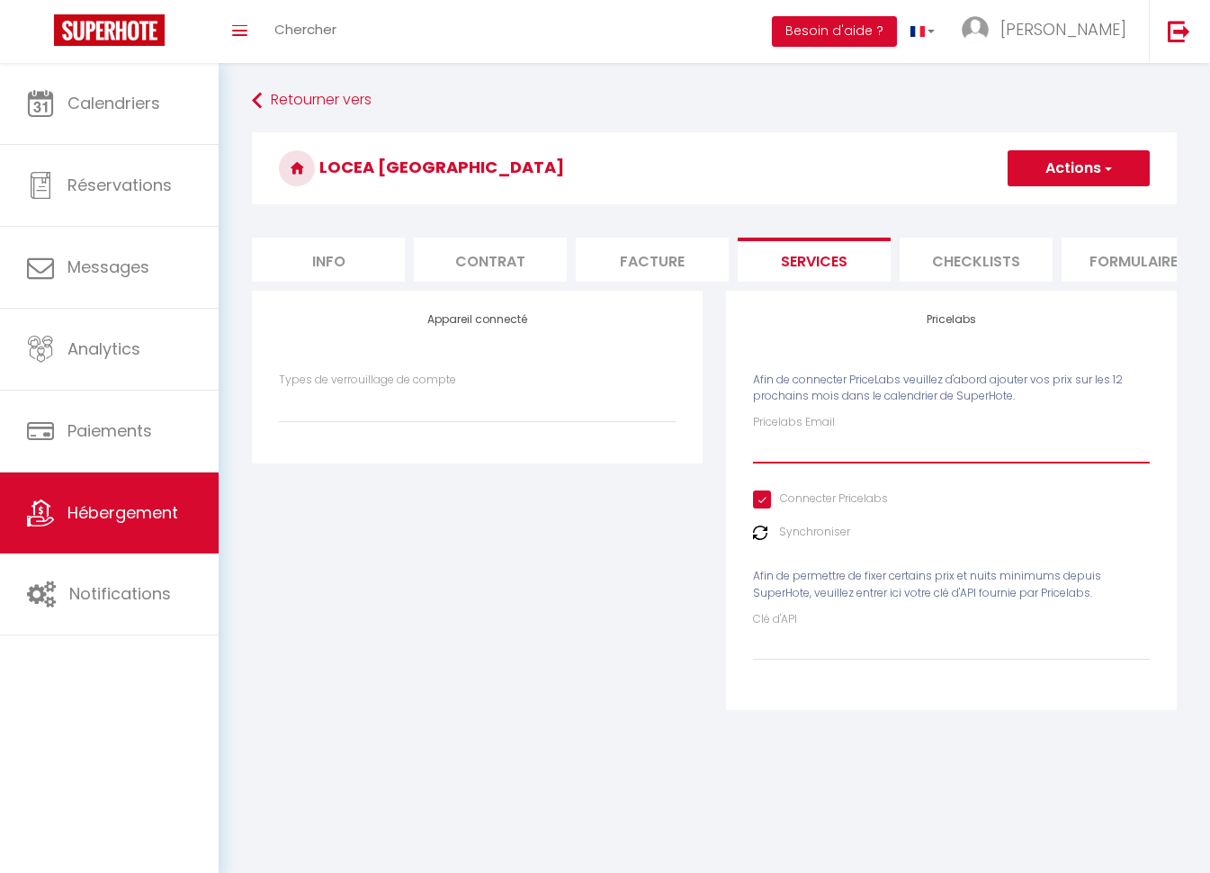
click at [795, 461] on input "Pricelabs Email" at bounding box center [951, 447] width 397 height 32
type input "l"
select select
type input "lo"
select select
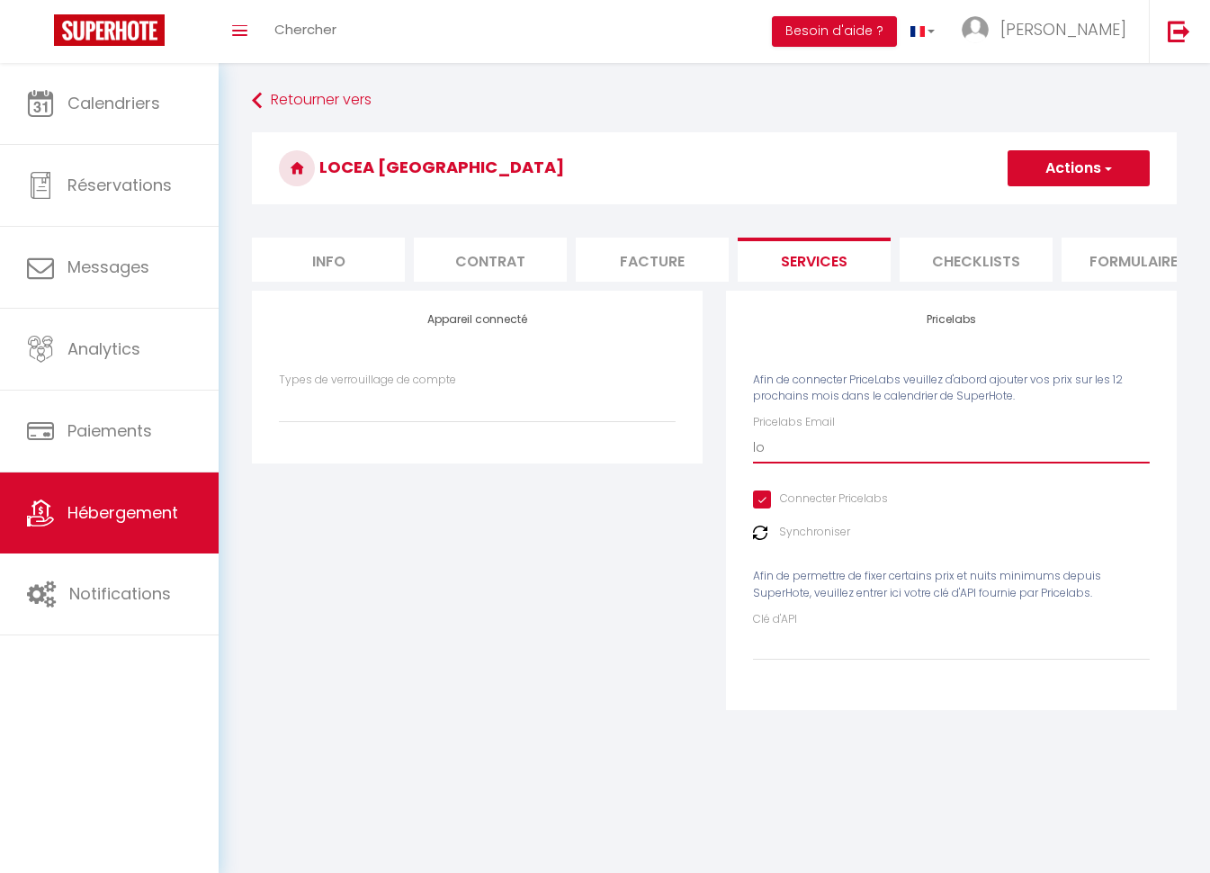
type input "loc"
select select
type input "loce"
select select
type input "locea"
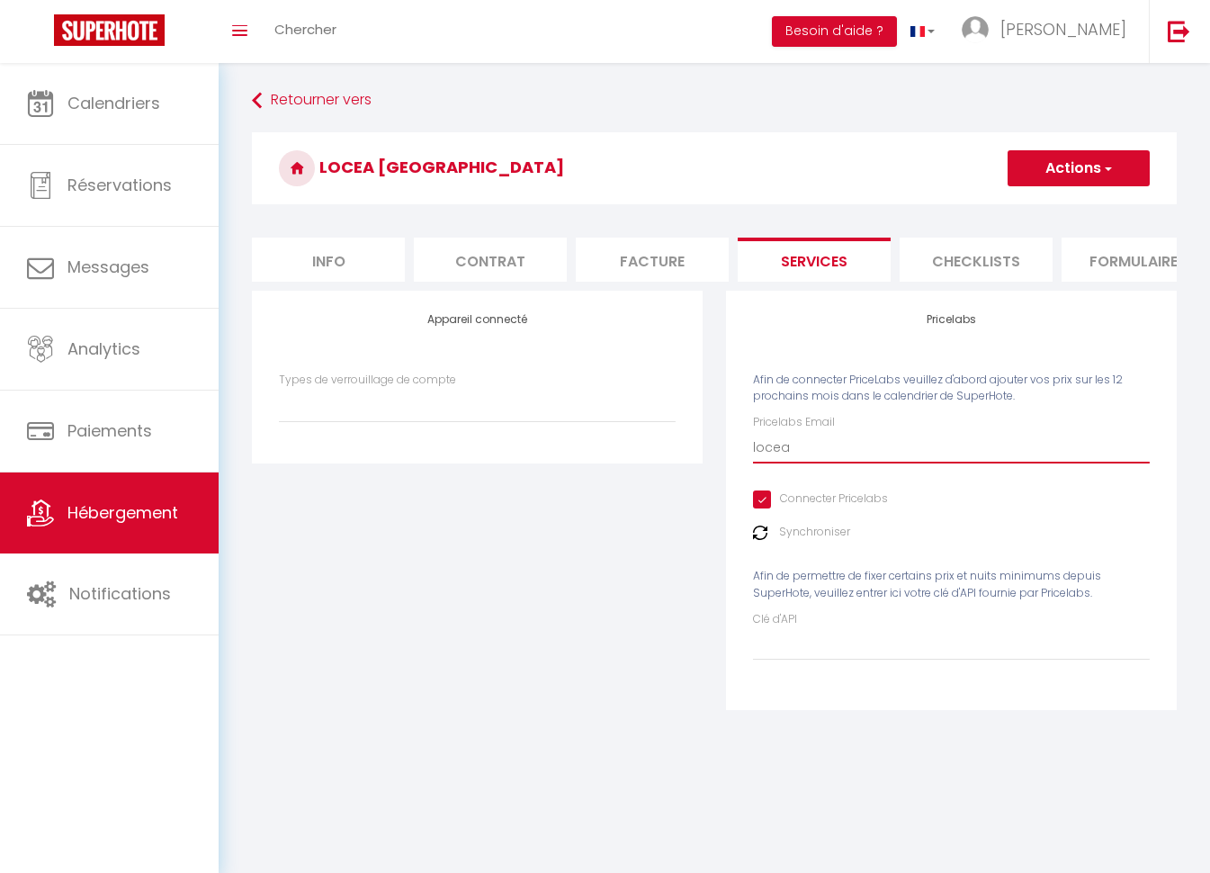
select select
type input "loceac"
select select
type input "loceaco"
select select
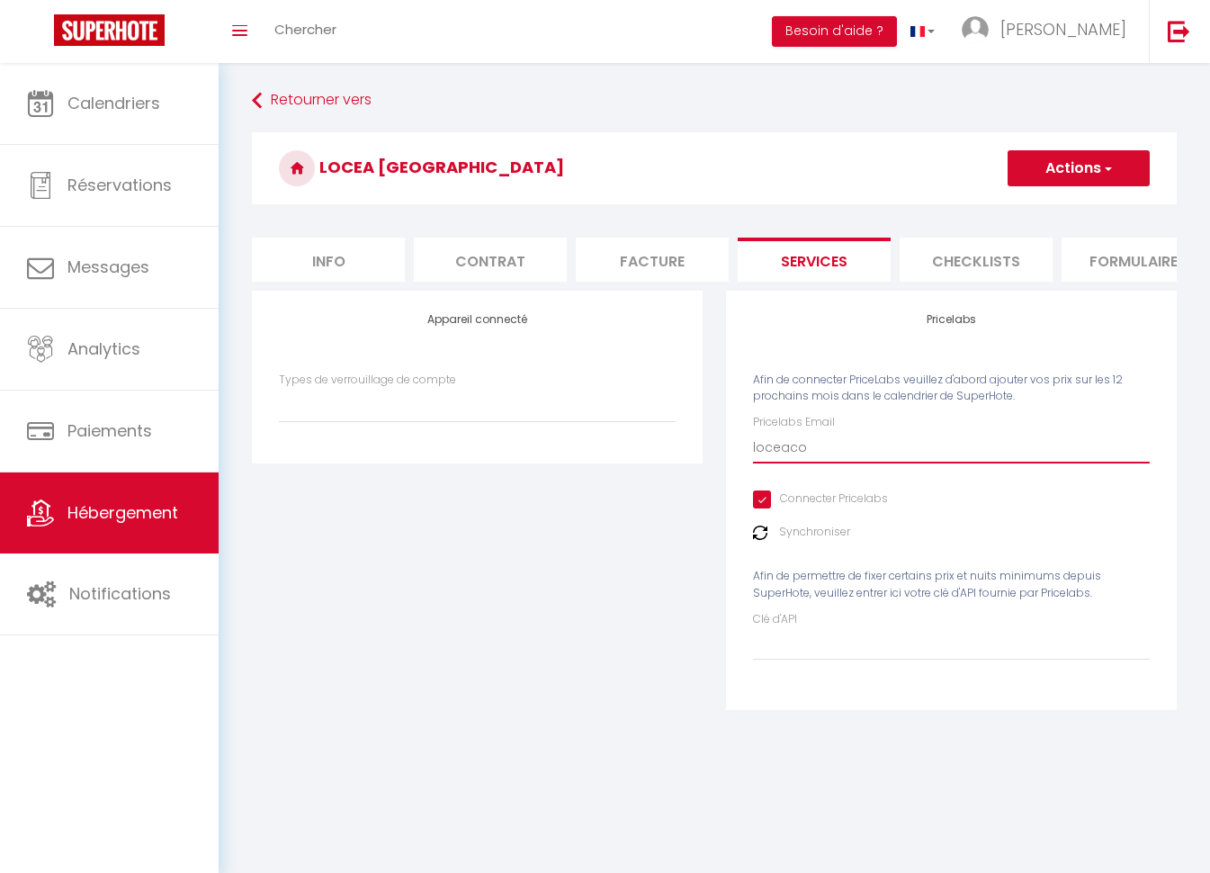
type input "loceacon"
select select
type input "loceaconc"
select select
type input "loceaconci"
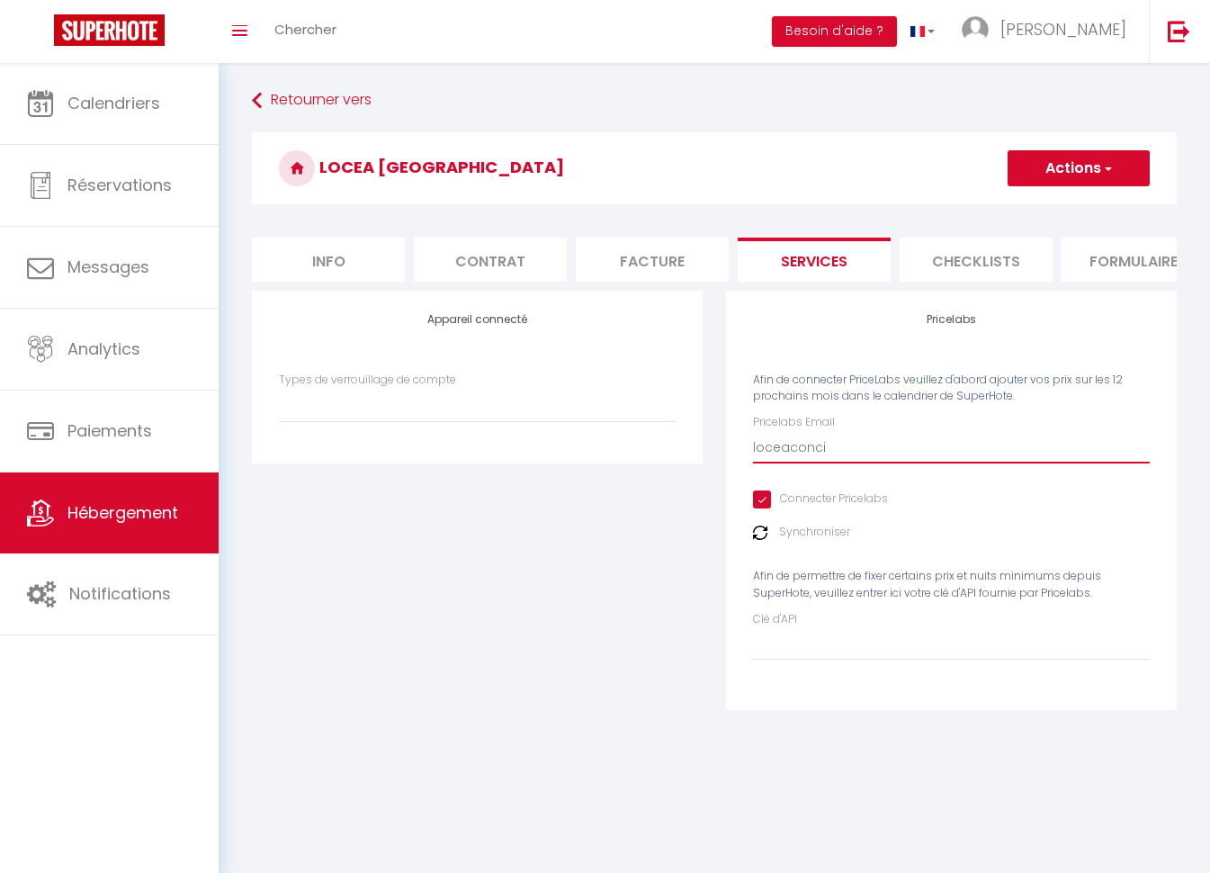
select select
type input "loceaconcie"
select select
type input "loceaconcier"
select select
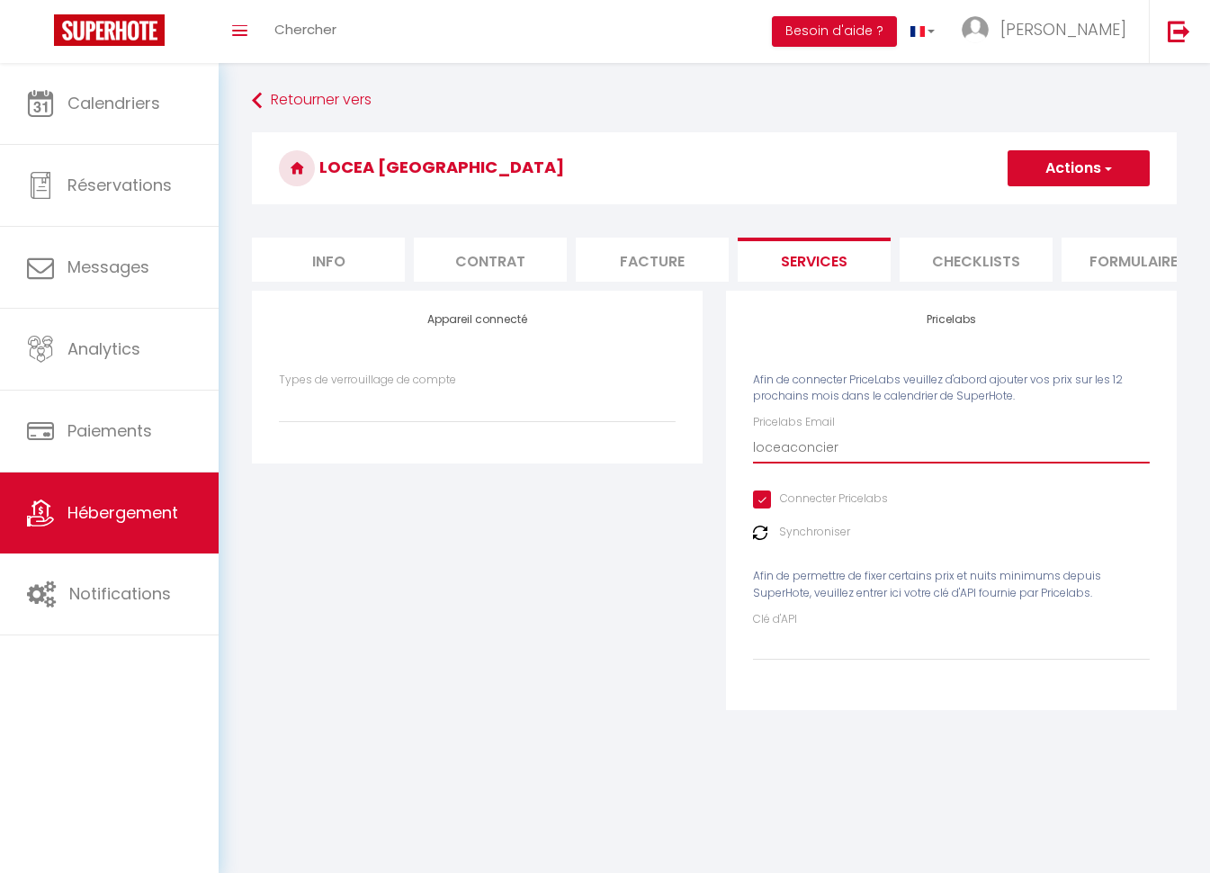
type input "loceaconcierg"
select select
type input "loceaconcierge"
select select
type input "loceaconcierger"
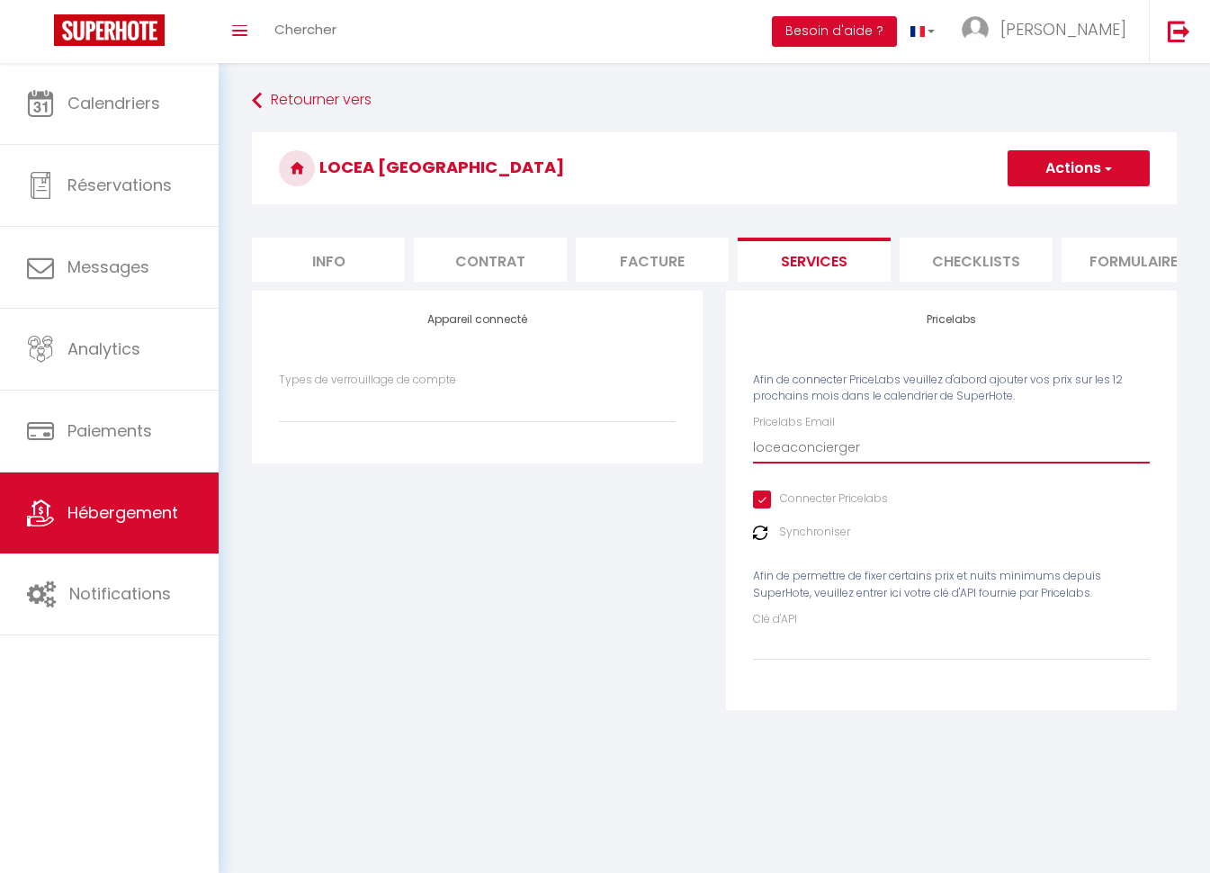
select select
type input "loceaconciergeri"
select select
type input "loceaconciergerie"
select select
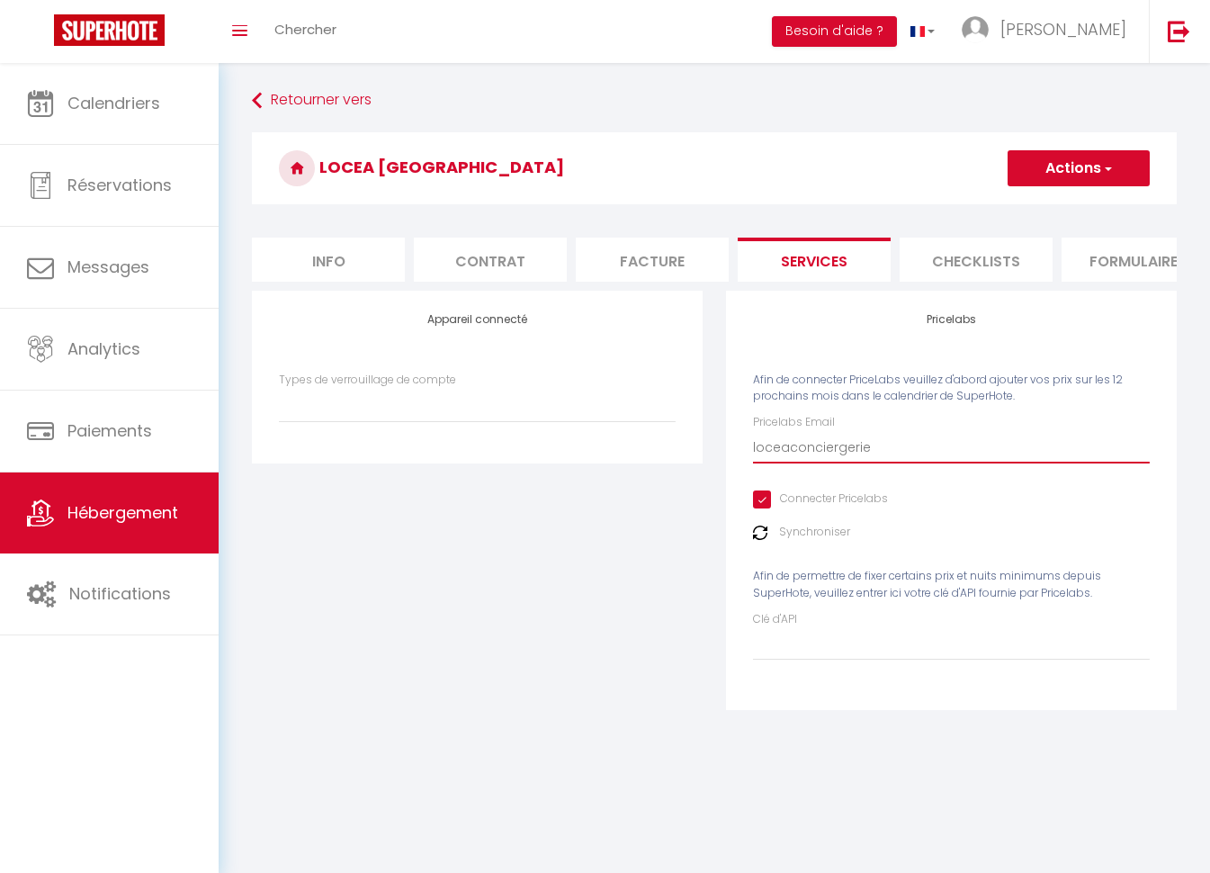
type input "loceaconciergerie@"
select select
type input "loceaconciergerie@g"
select select
type input "loceaconciergerie@gm"
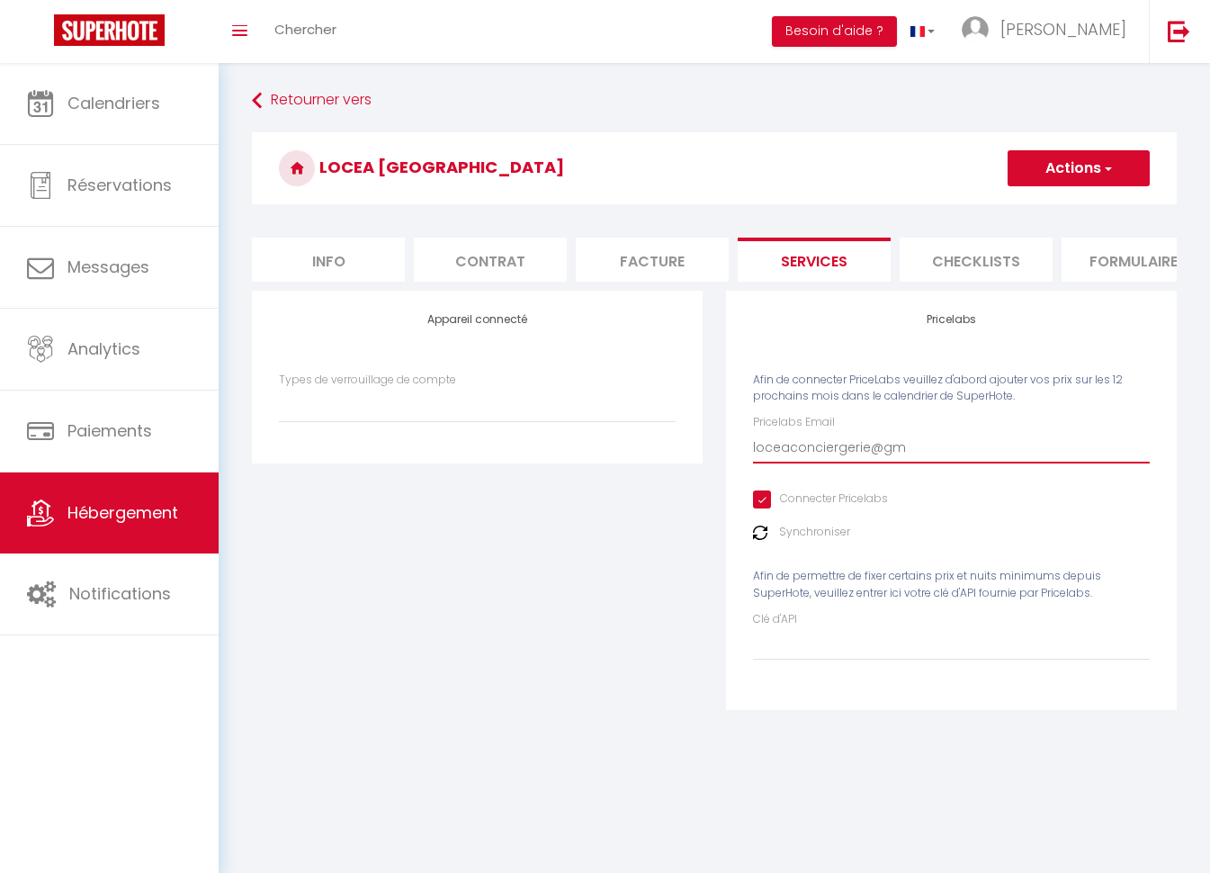
select select
type input "loceaconciergerie@gma"
select select
type input "loceaconciergerie@gmai"
select select
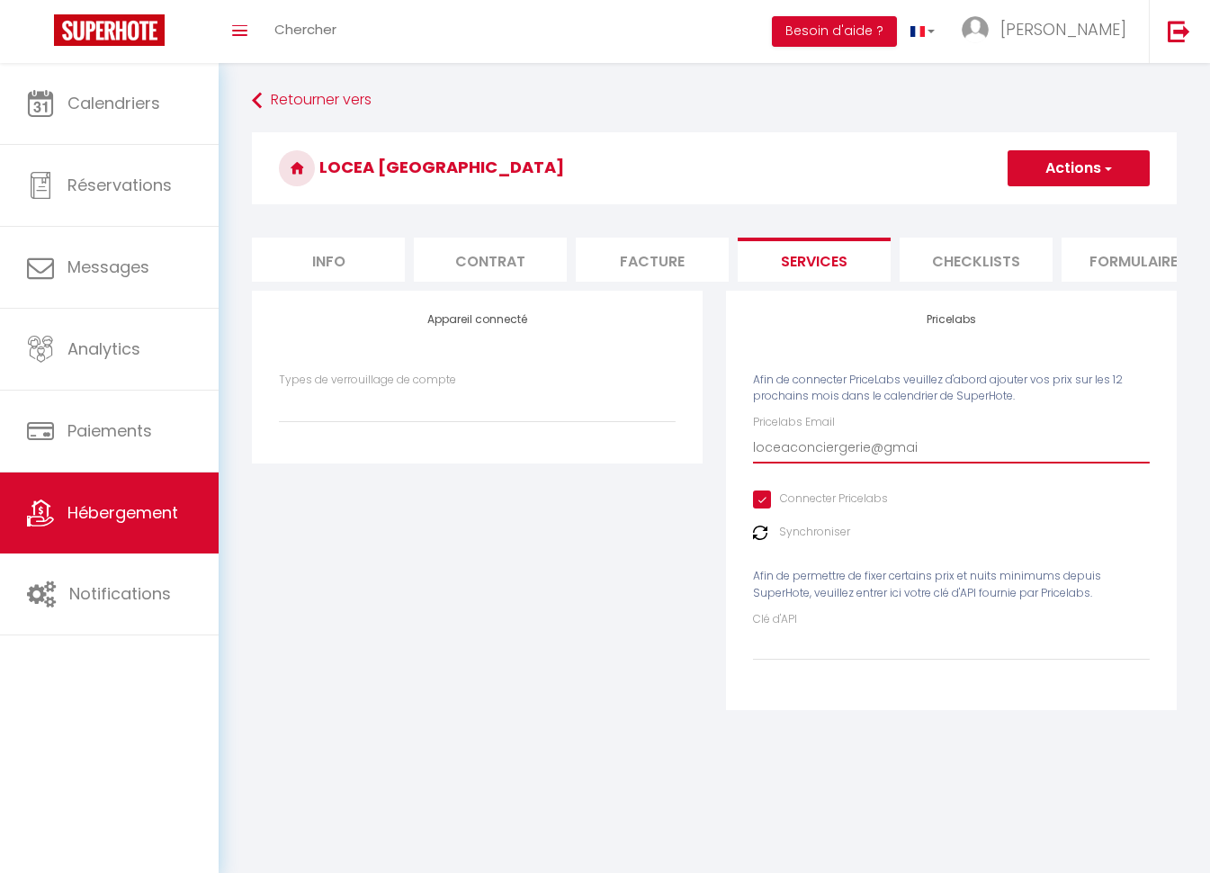
type input "[EMAIL_ADDRESS]"
select select
type input "[EMAIL_ADDRESS]."
select select
type input "loceaconciergerie@gmail.c"
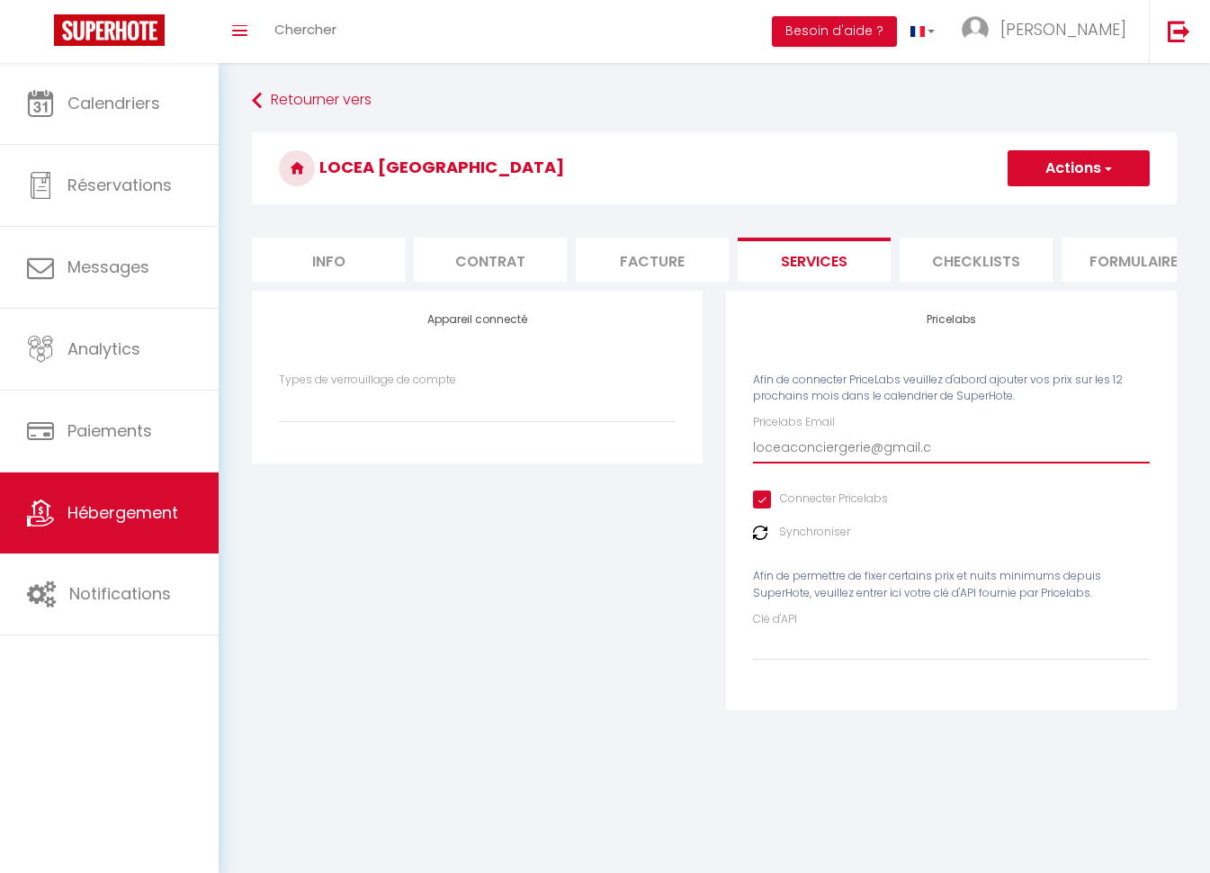
select select
type input "[EMAIL_ADDRESS][DOMAIN_NAME]"
select select
type input "[EMAIL_ADDRESS][DOMAIN_NAME]"
select select
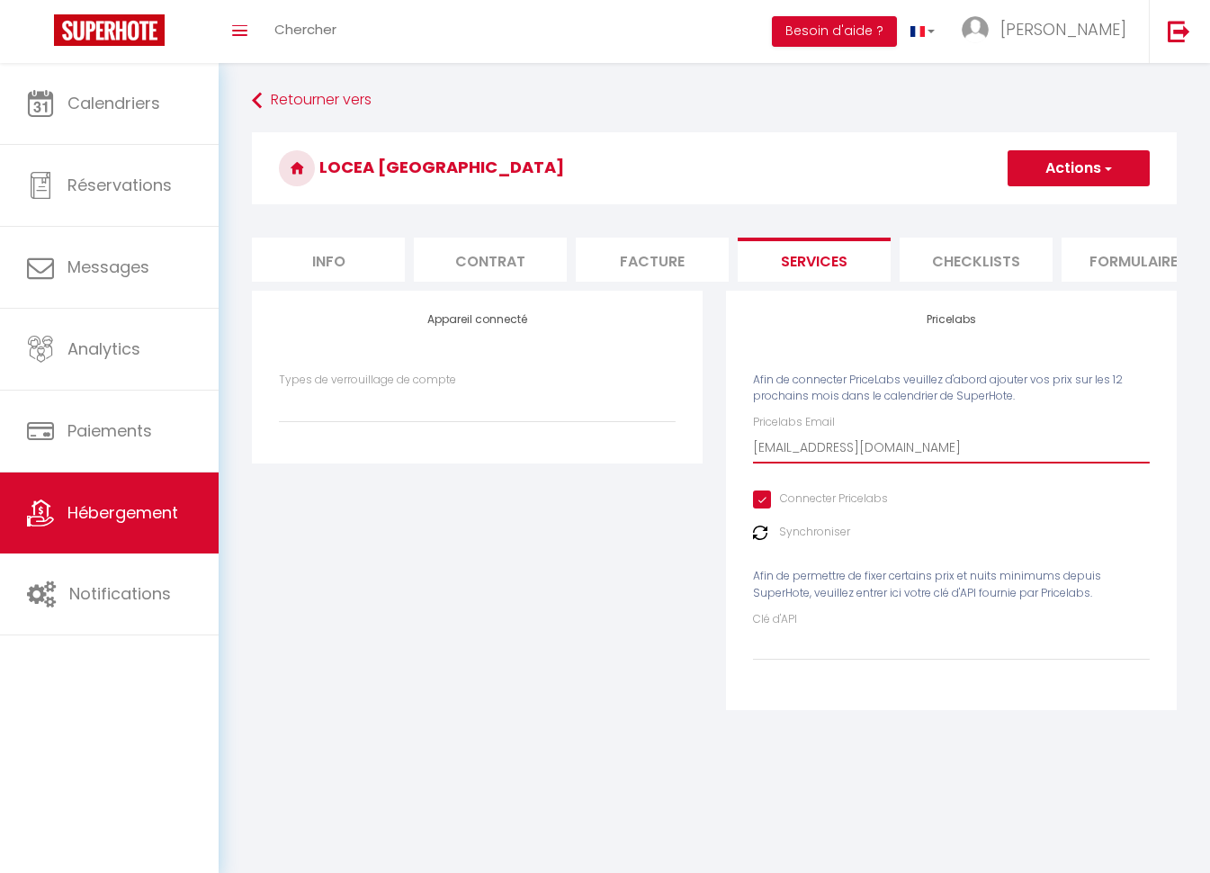
type input "[EMAIL_ADDRESS][DOMAIN_NAME]"
click at [886, 650] on input "Clé d'API" at bounding box center [951, 644] width 397 height 32
paste input "267677"
type input "267677"
select select
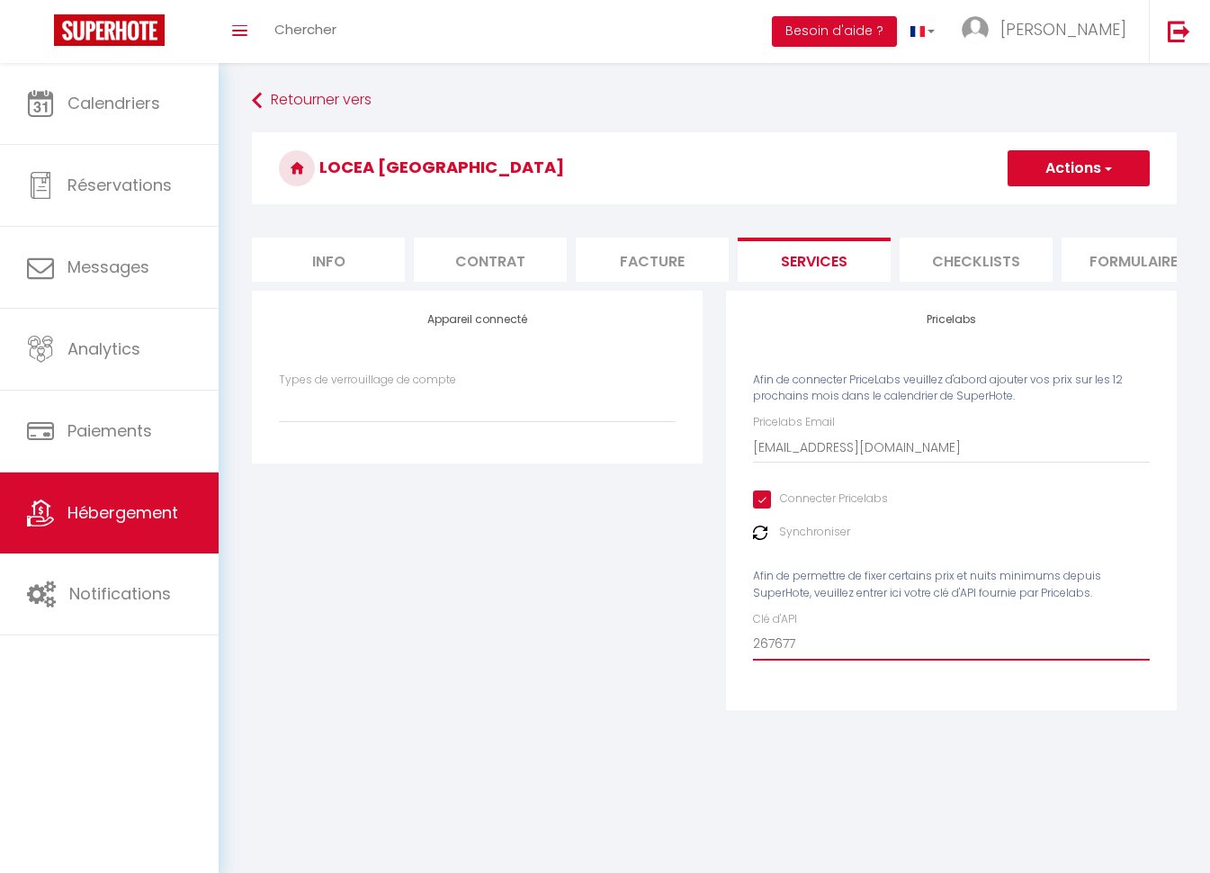
type input "267677"
click at [1109, 168] on span "button" at bounding box center [1107, 168] width 12 height 18
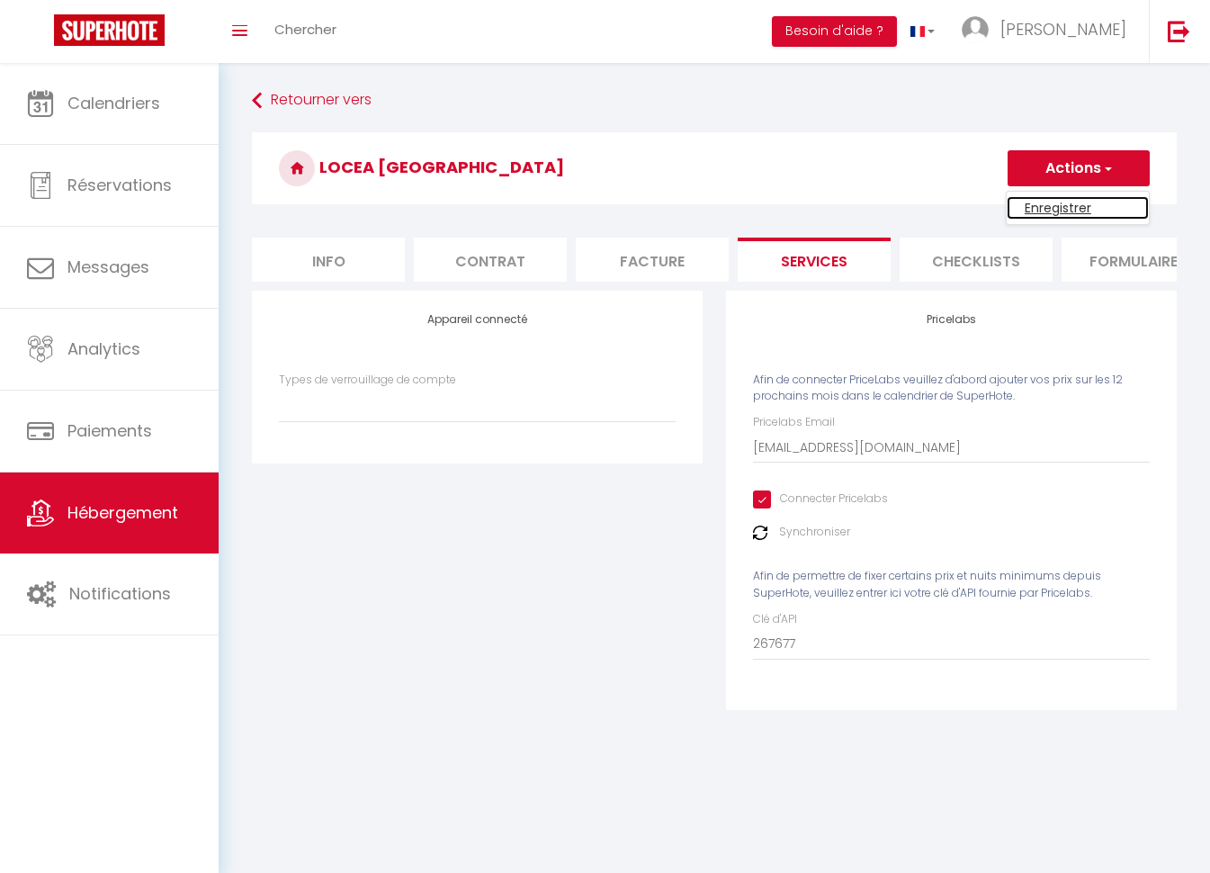
click at [1057, 203] on link "Enregistrer" at bounding box center [1078, 207] width 142 height 23
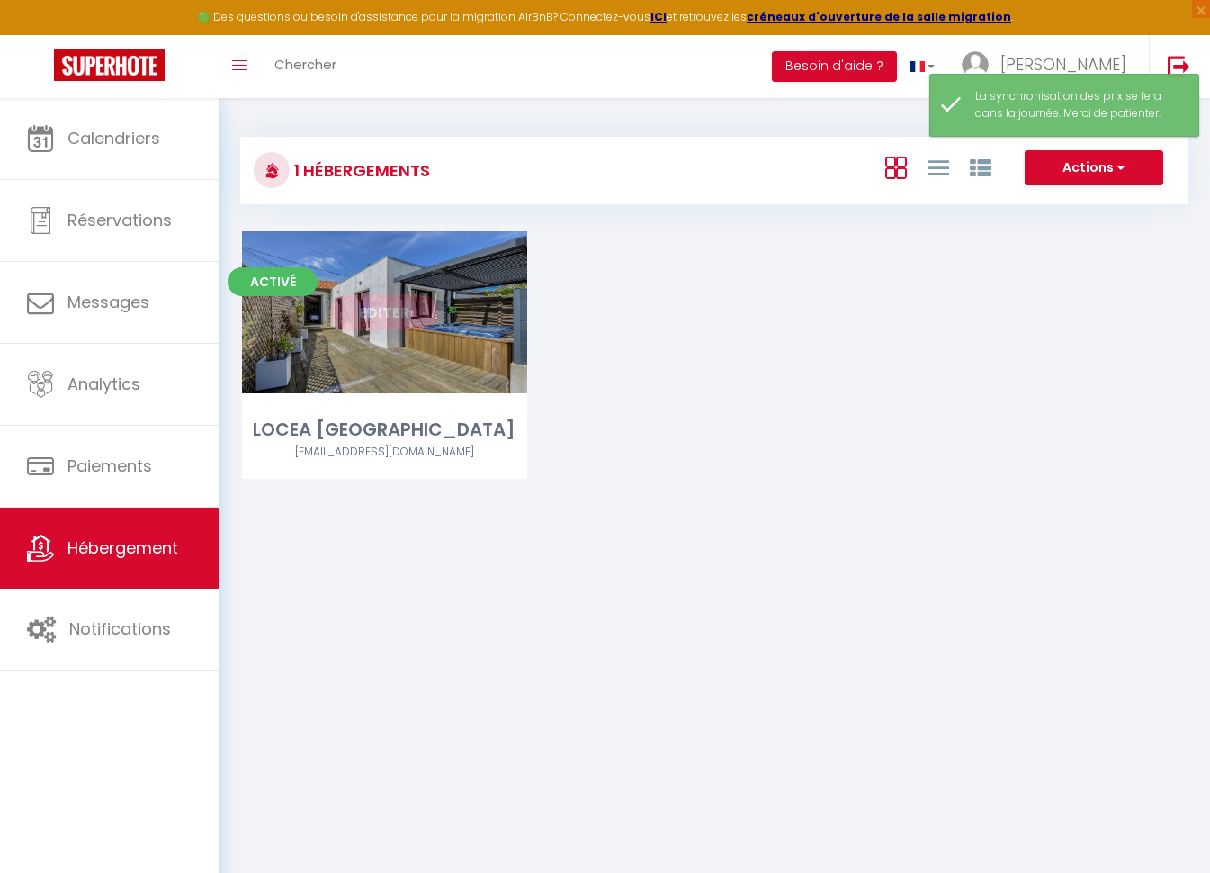
click at [389, 313] on link "Editer" at bounding box center [384, 312] width 108 height 36
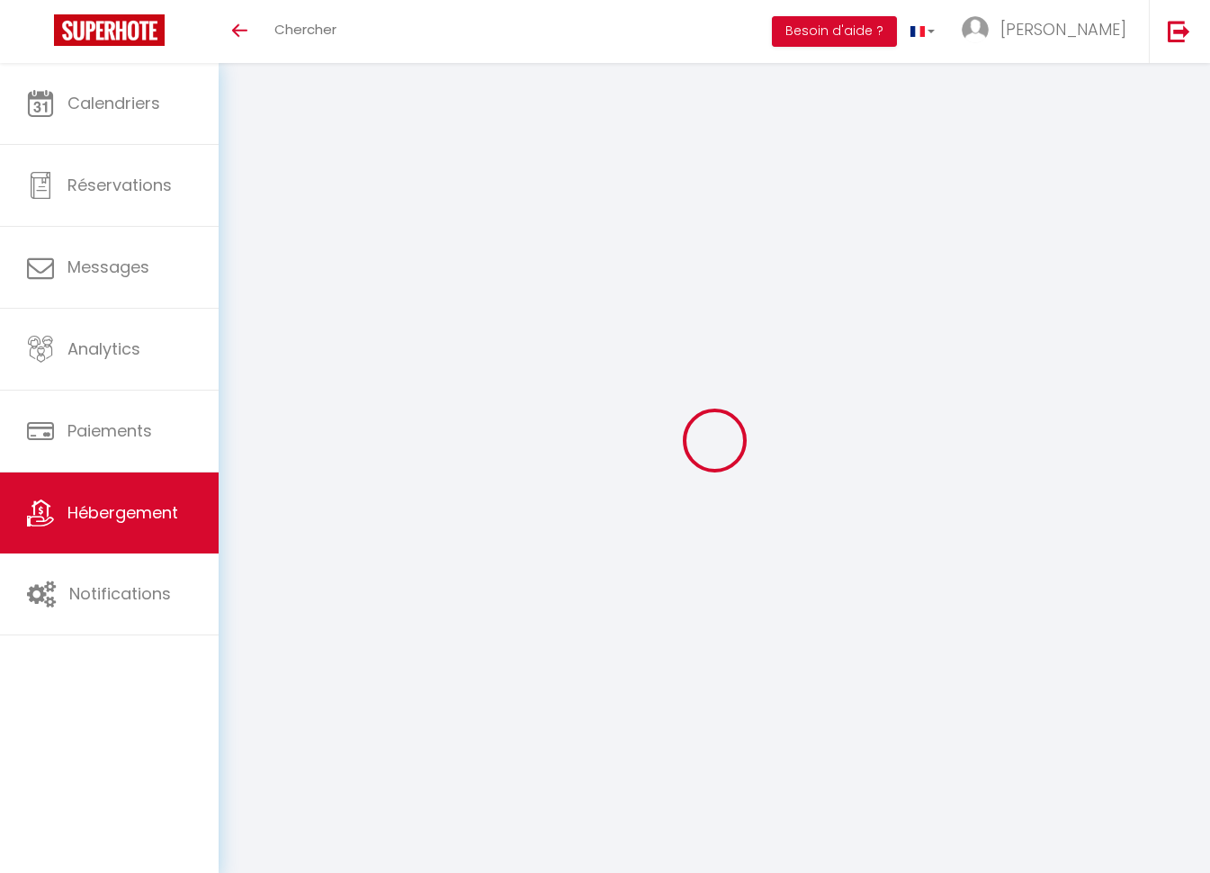
type input "Oups ! Les dates sélectionnées sont indisponibles."
type textarea "Malheureusement les dates sélectionnées sont indisponibles. Nous vous invitons …"
type input "47.164634"
type input "-1.435212"
checkbox input "true"
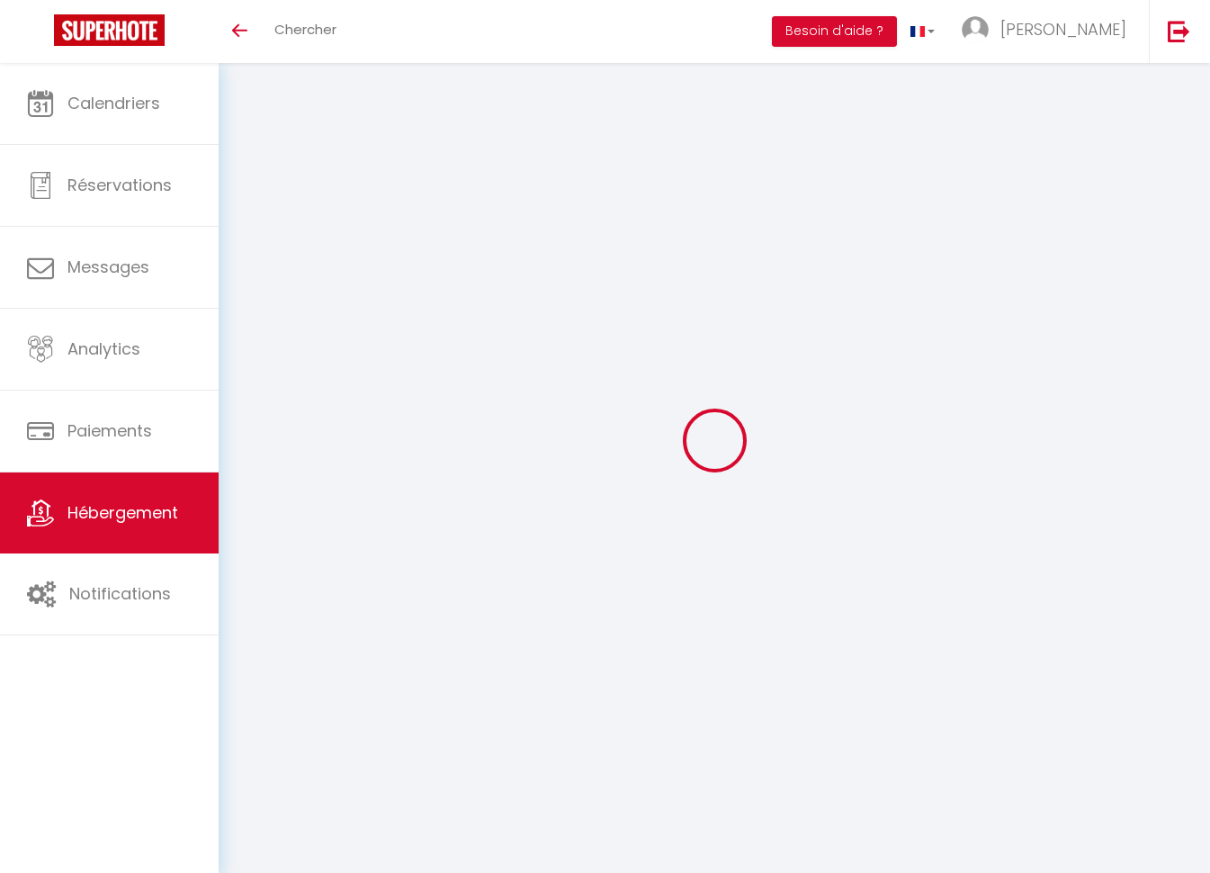
checkbox input "false"
checkbox input "true"
checkbox input "false"
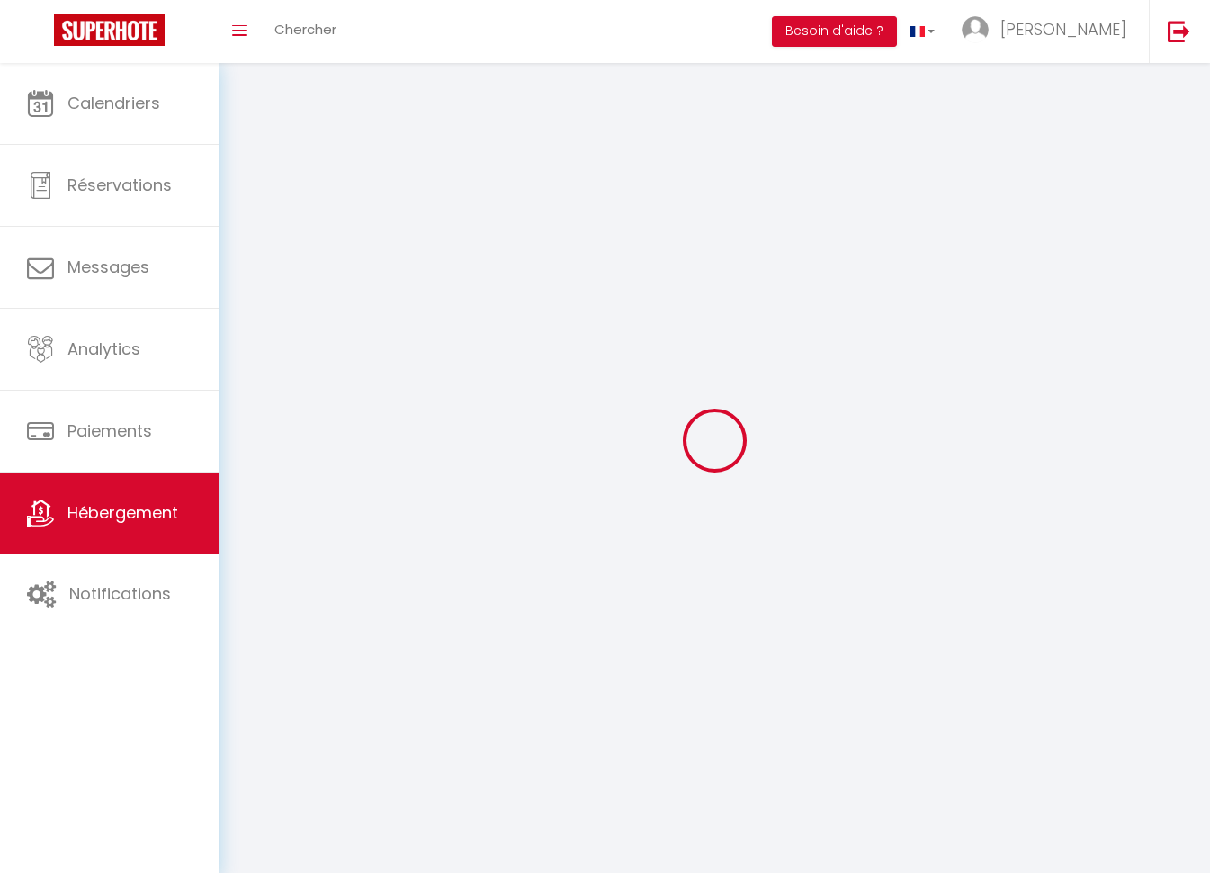
checkbox input "false"
select select
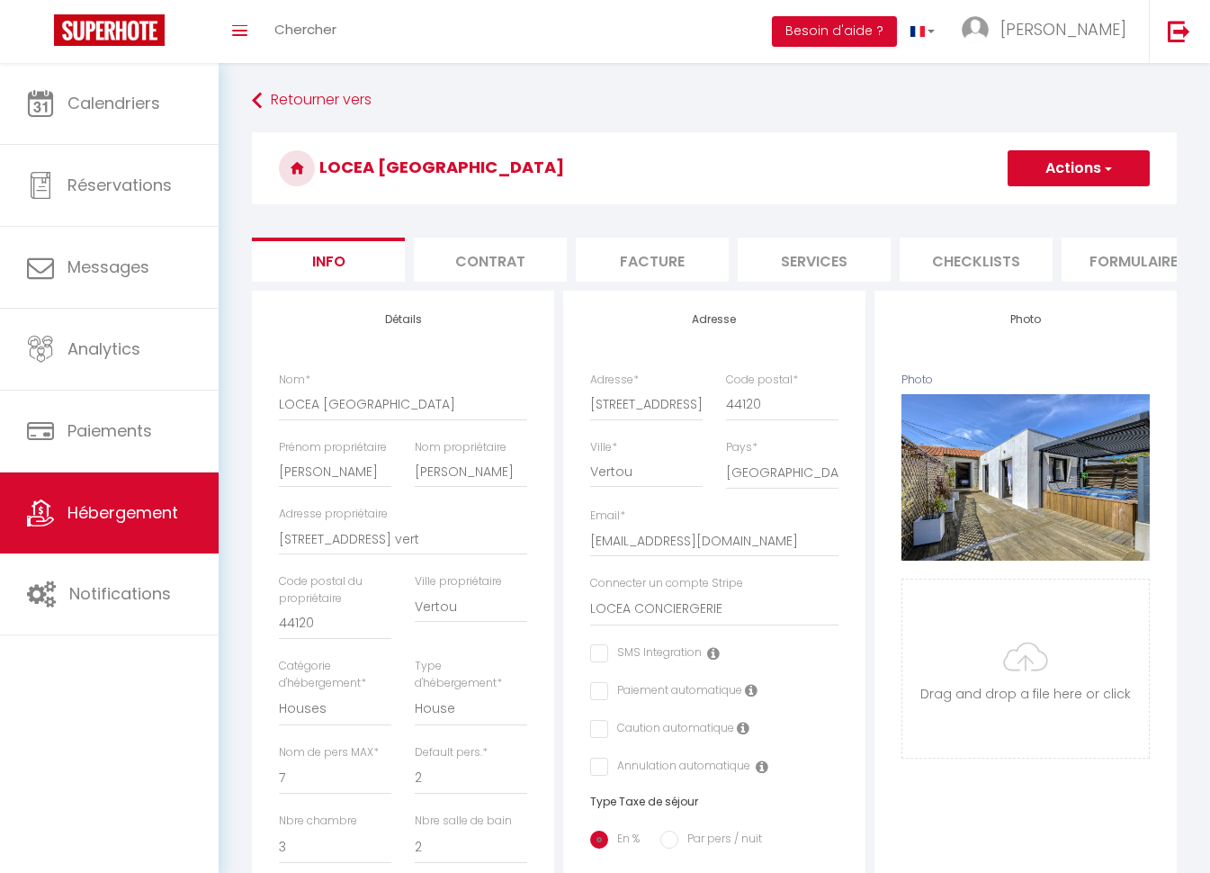
click at [814, 251] on li "Services" at bounding box center [814, 259] width 153 height 44
select select
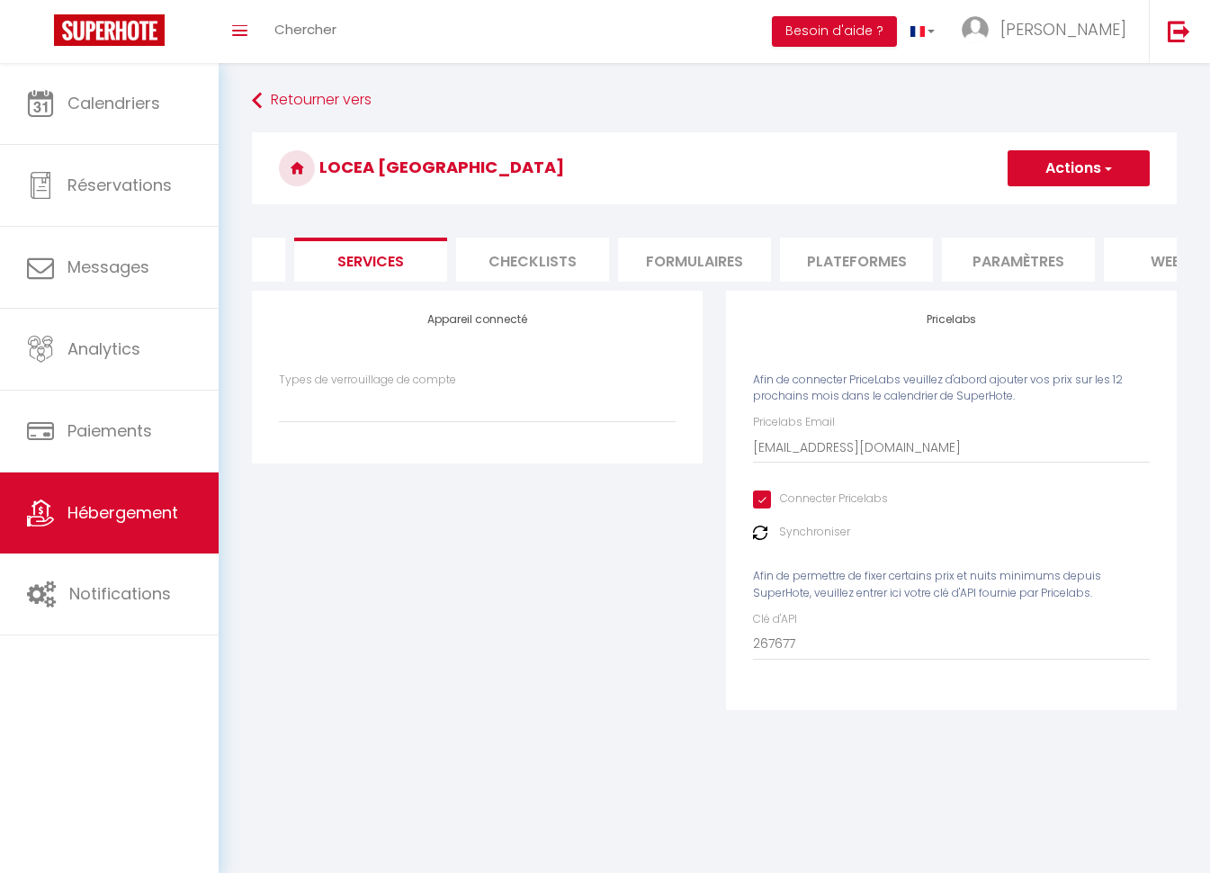
scroll to position [0, 694]
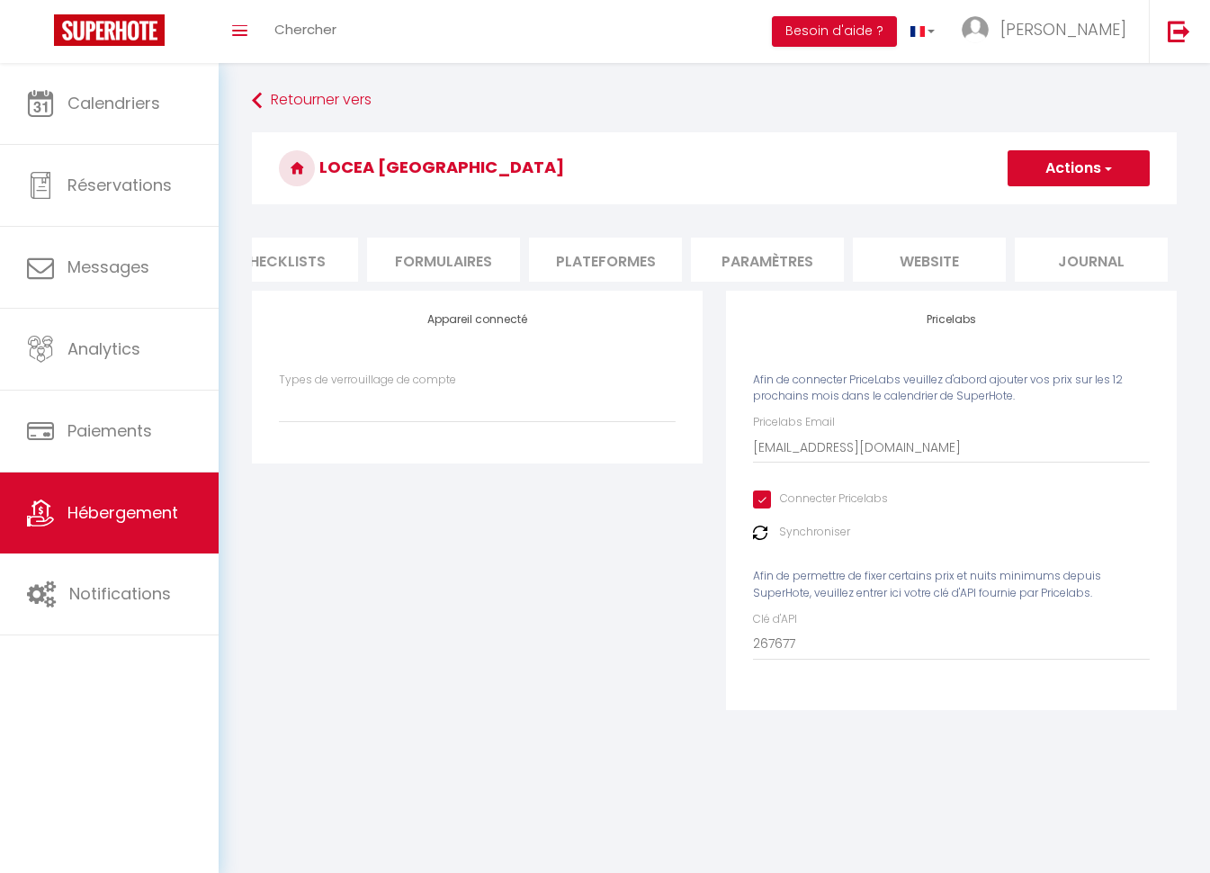
click at [935, 254] on li "website" at bounding box center [929, 259] width 153 height 44
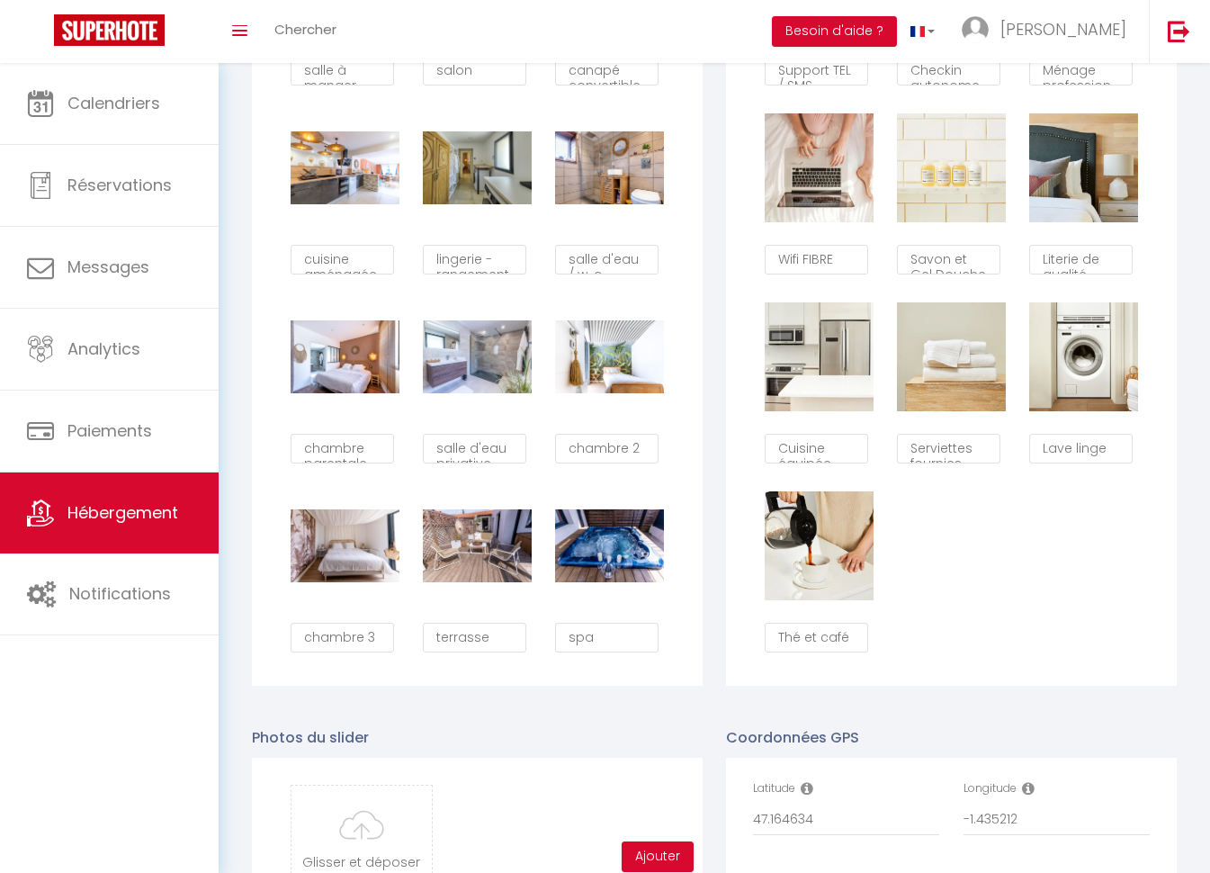
scroll to position [1797, 0]
